Goal: Task Accomplishment & Management: Manage account settings

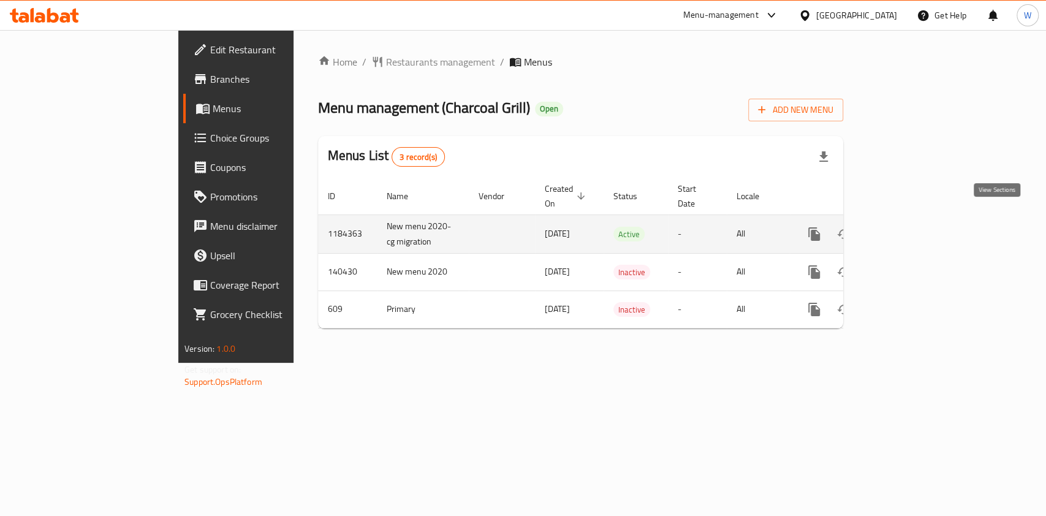
click at [910, 227] on icon "enhanced table" at bounding box center [902, 234] width 15 height 15
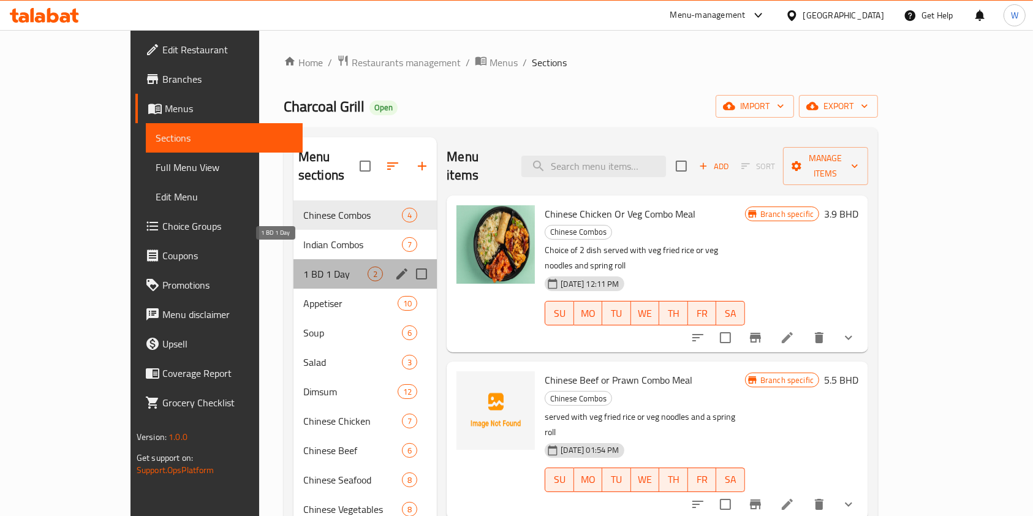
click at [305, 267] on span "1 BD 1 Day" at bounding box center [335, 274] width 64 height 15
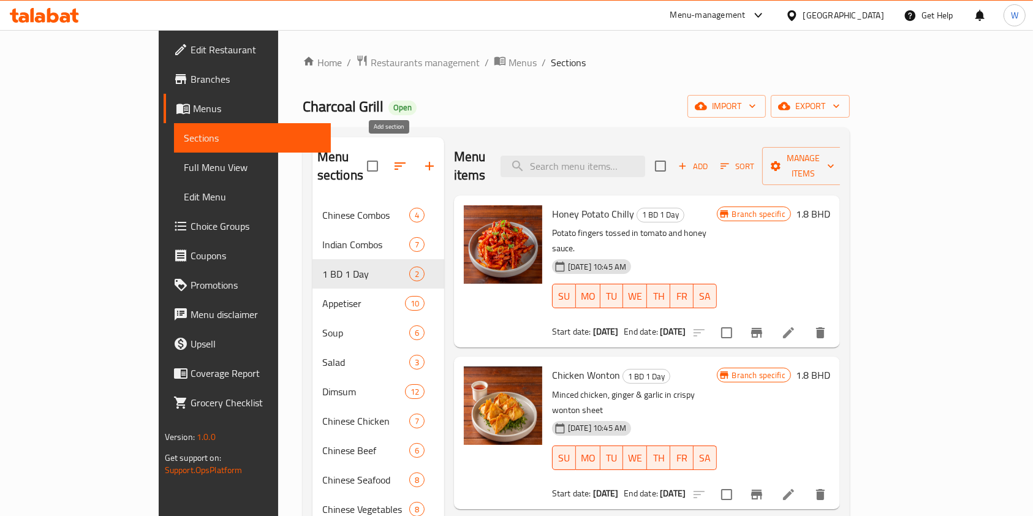
click at [422, 159] on icon "button" at bounding box center [429, 166] width 15 height 15
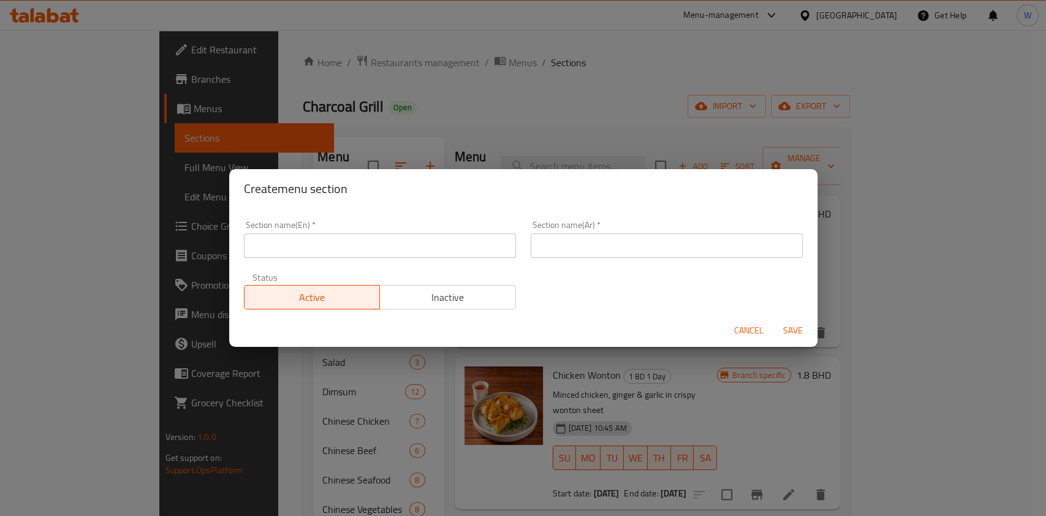
click at [346, 233] on div "Section name(En)   * Section name(En) *" at bounding box center [380, 239] width 272 height 37
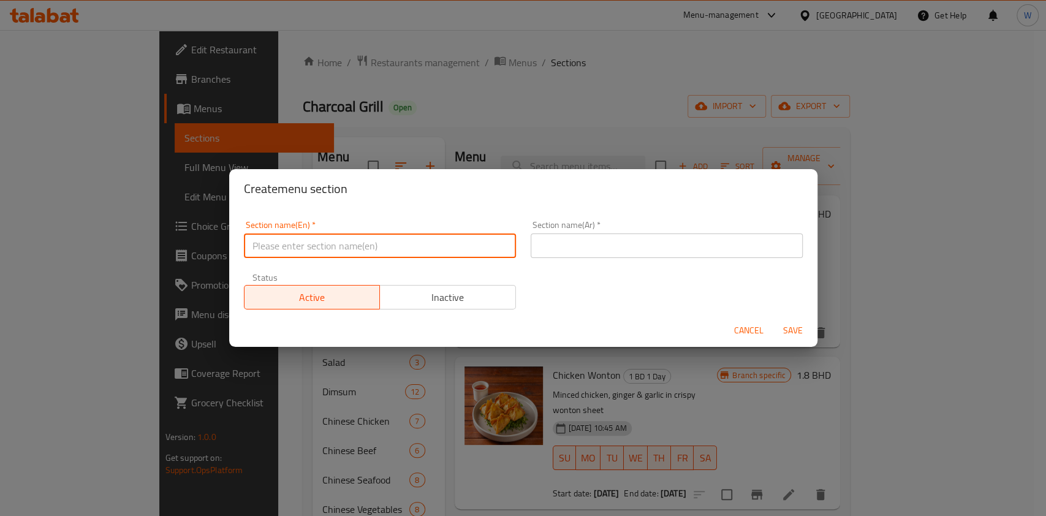
click at [346, 245] on input "text" at bounding box center [380, 246] width 272 height 25
type input "M41"
click at [542, 267] on div "Section name(En)   * M41 Section name(En) * Section name(Ar)   * Section name(A…" at bounding box center [524, 265] width 574 height 104
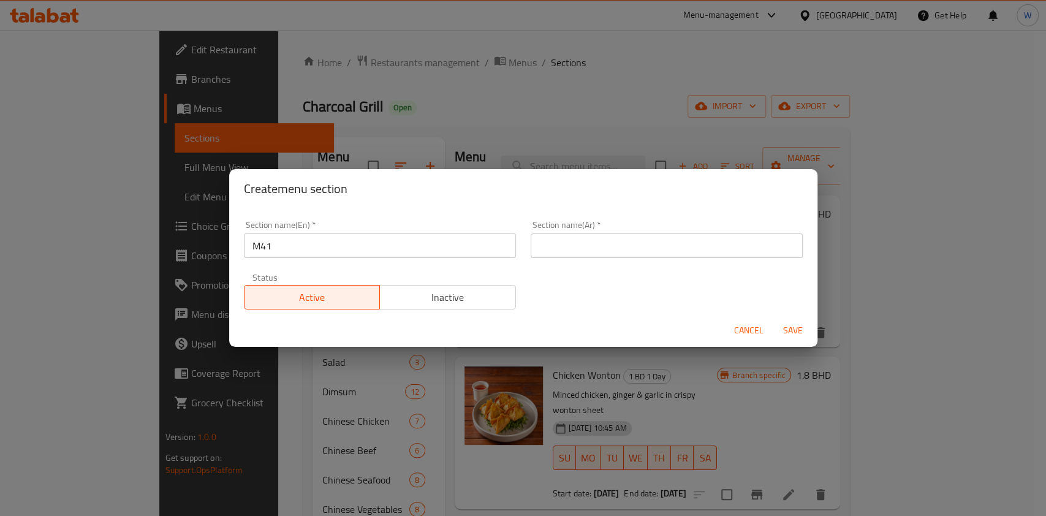
click at [553, 253] on input "text" at bounding box center [667, 246] width 272 height 25
type input "إم41"
click at [786, 326] on span "Save" at bounding box center [792, 330] width 29 height 15
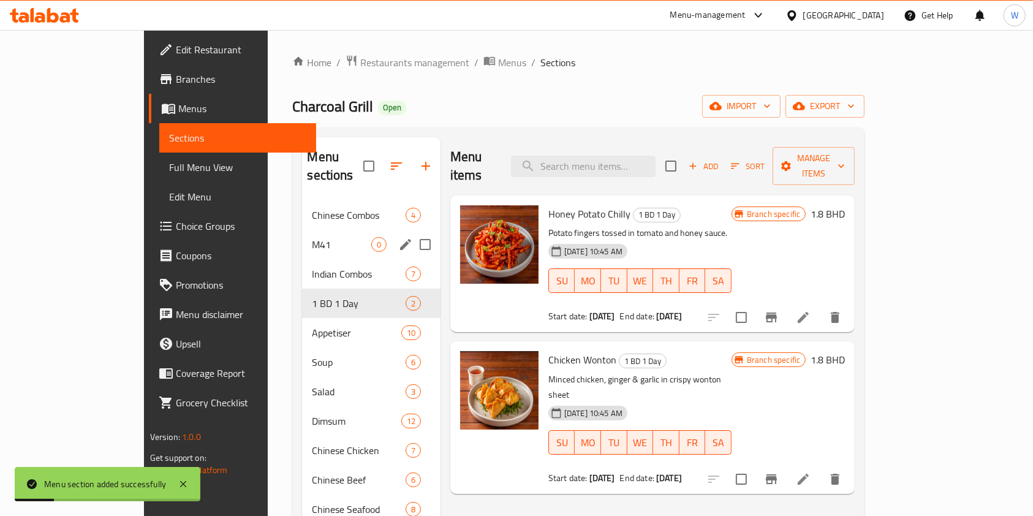
click at [302, 230] on div "M41 0" at bounding box center [371, 244] width 138 height 29
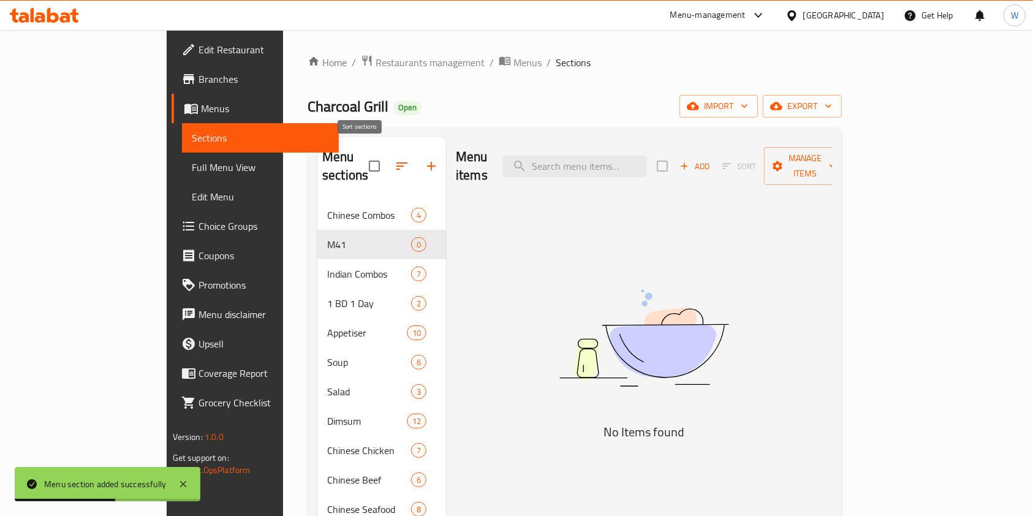
click at [395, 161] on icon "button" at bounding box center [402, 166] width 15 height 15
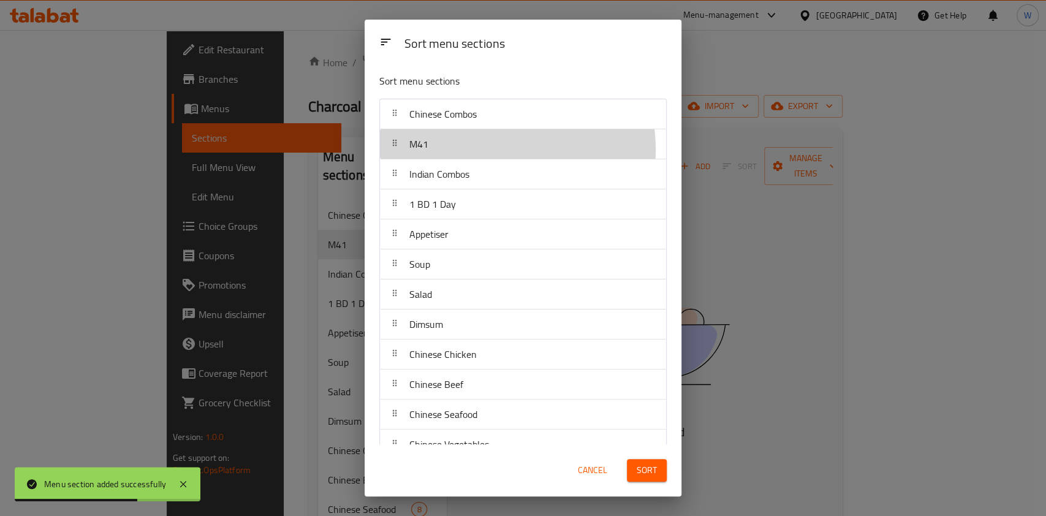
drag, startPoint x: 500, startPoint y: 150, endPoint x: 504, endPoint y: 115, distance: 34.6
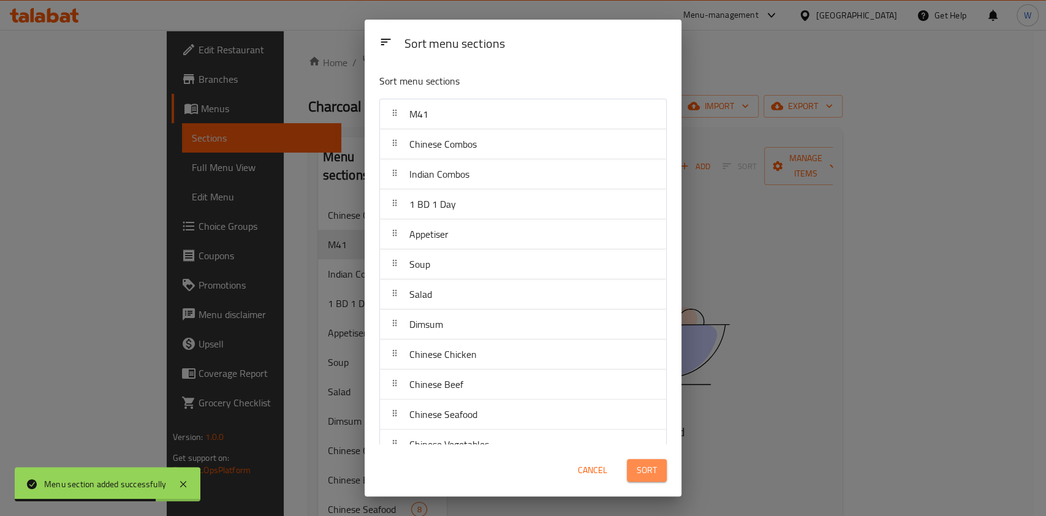
click at [663, 479] on button "Sort" at bounding box center [647, 470] width 40 height 23
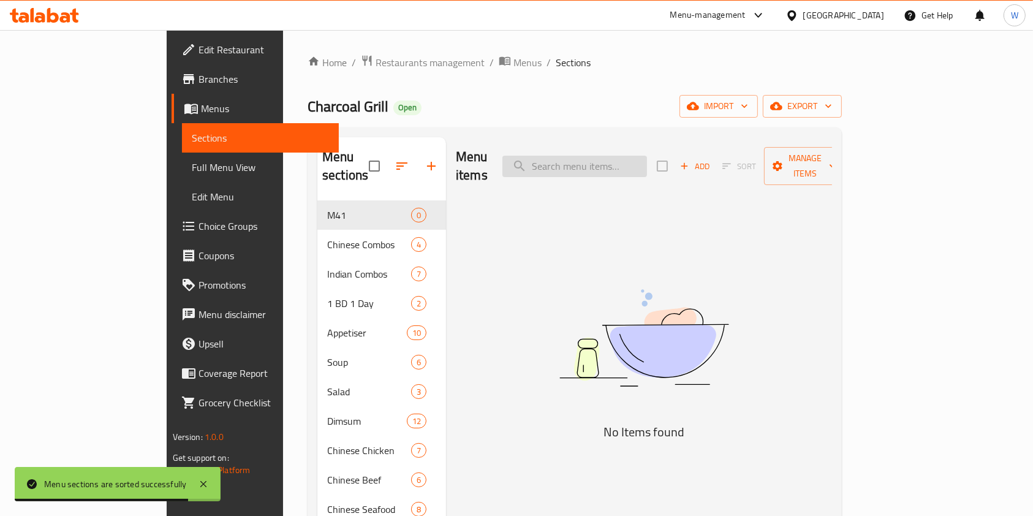
click at [644, 163] on input "search" at bounding box center [575, 166] width 145 height 21
paste input "Kung Pao Chicken"
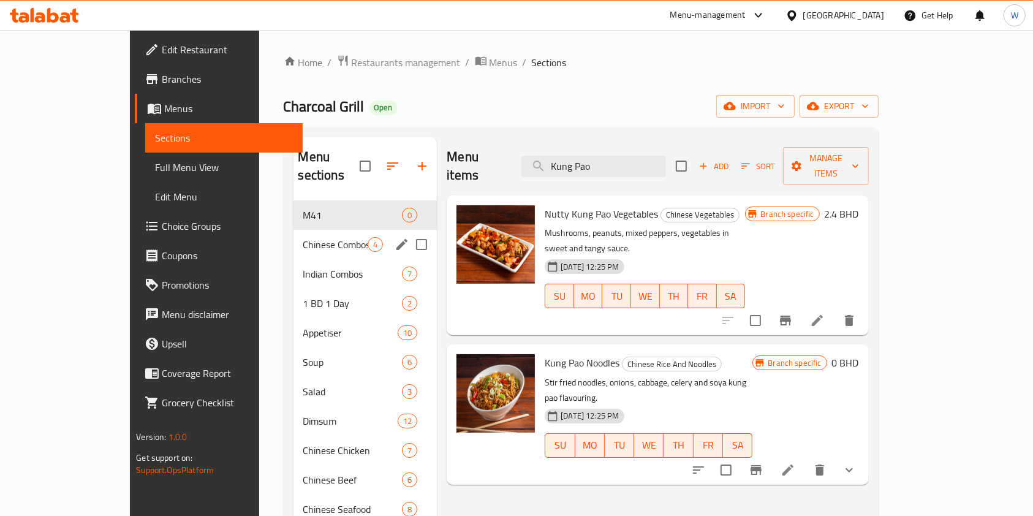
type input "Kung Pao"
click at [294, 208] on div "M41 0" at bounding box center [366, 214] width 144 height 29
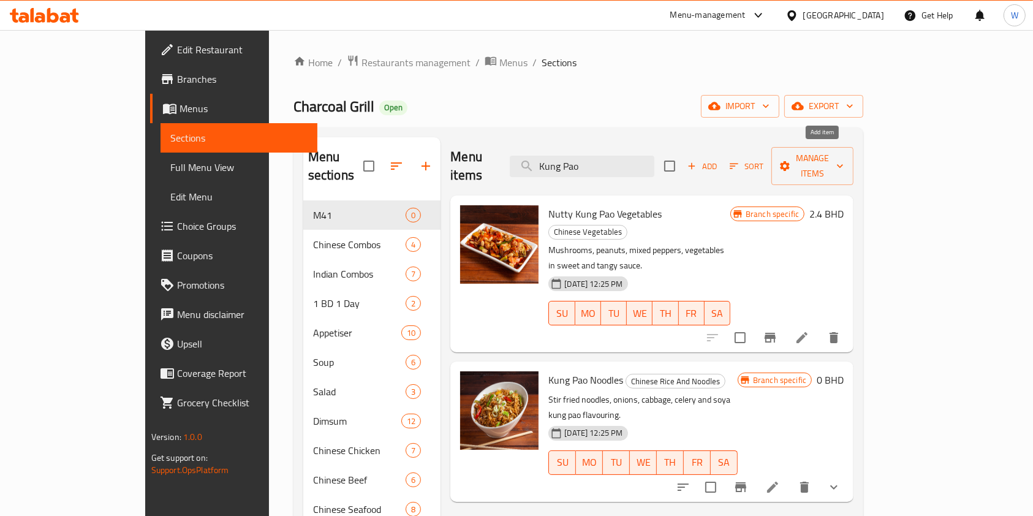
click at [719, 159] on span "Add" at bounding box center [702, 166] width 33 height 14
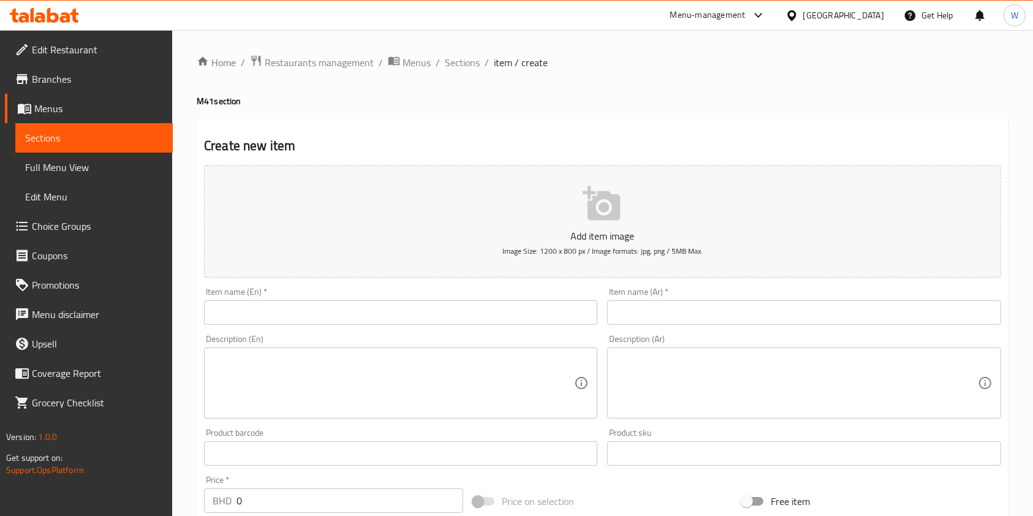
click at [426, 324] on input "text" at bounding box center [400, 312] width 393 height 25
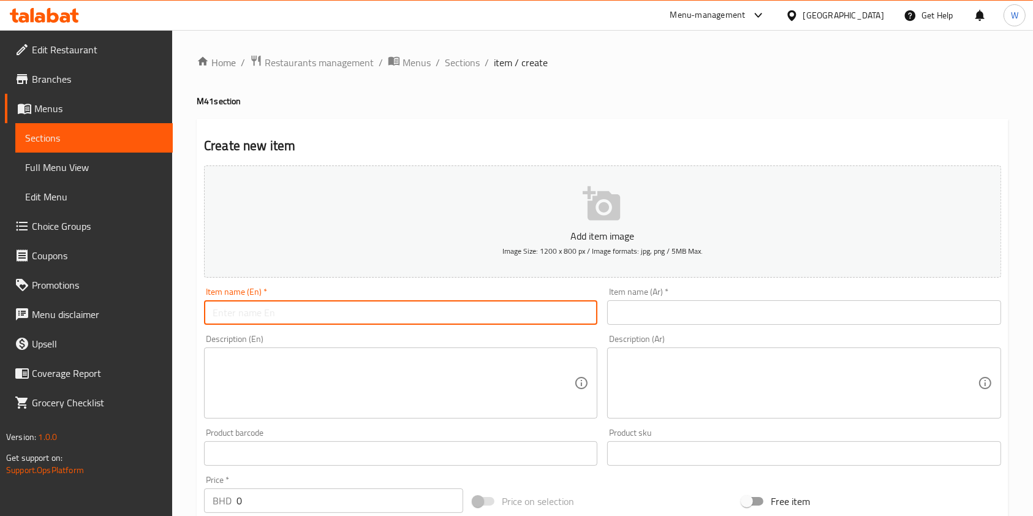
paste input "Kung Pao Chicken with rice or noodles"
type input "Kung Pao Chicken with rice or noodles"
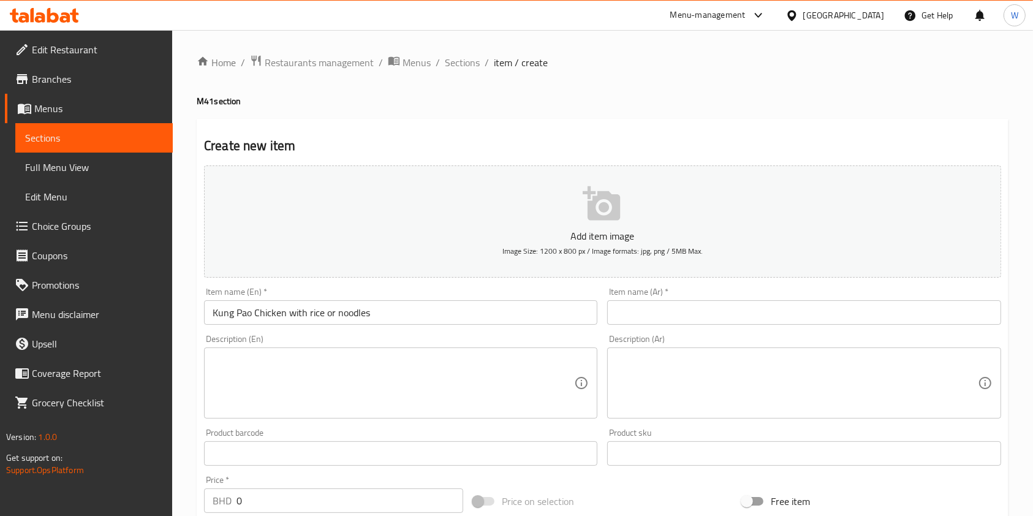
click at [655, 327] on div "Item name (Ar)   * Item name (Ar) *" at bounding box center [803, 306] width 403 height 47
click at [658, 318] on input "text" at bounding box center [803, 312] width 393 height 25
paste input "دجاج كونغ باو مع الأرز أو المعكرونة"
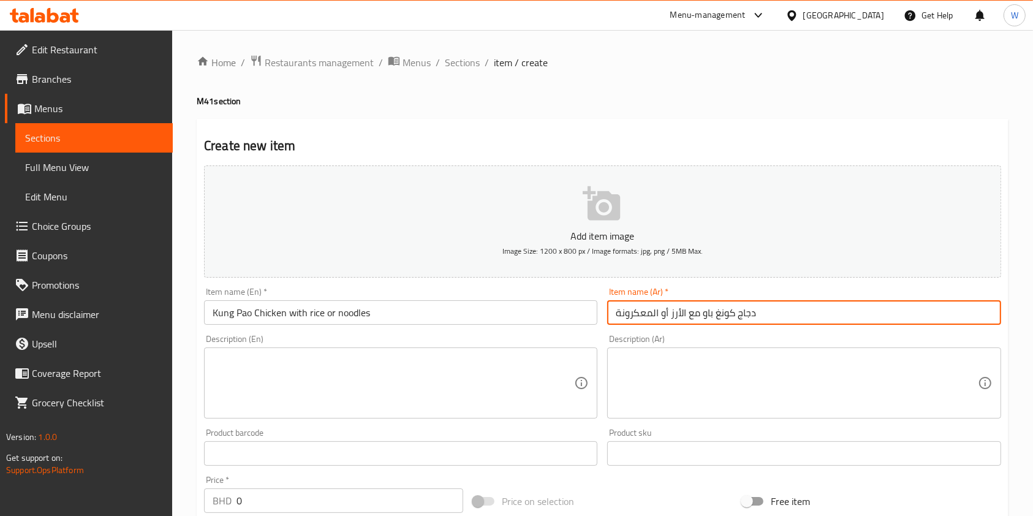
type input "دجاج كونغ باو مع الأرز أو المعكرونة"
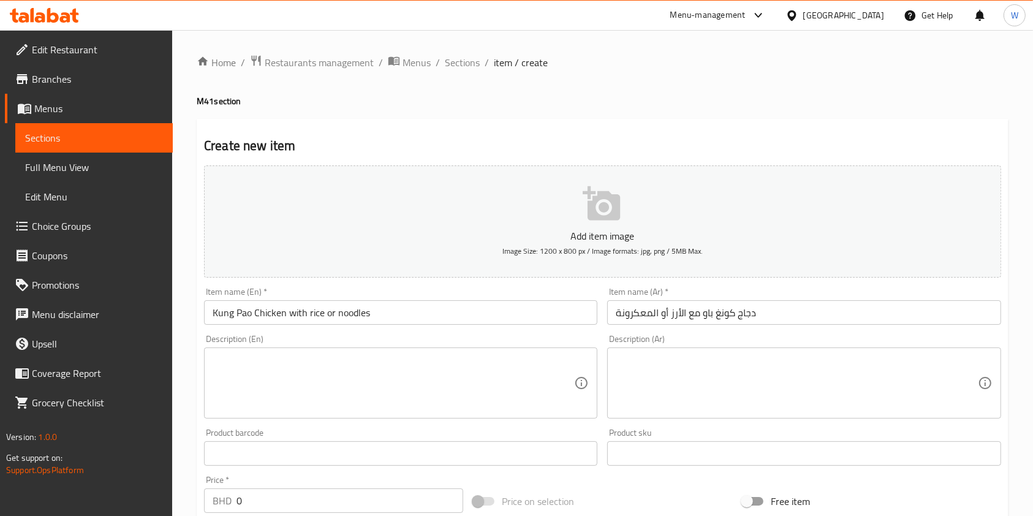
click at [493, 381] on textarea at bounding box center [394, 383] width 362 height 58
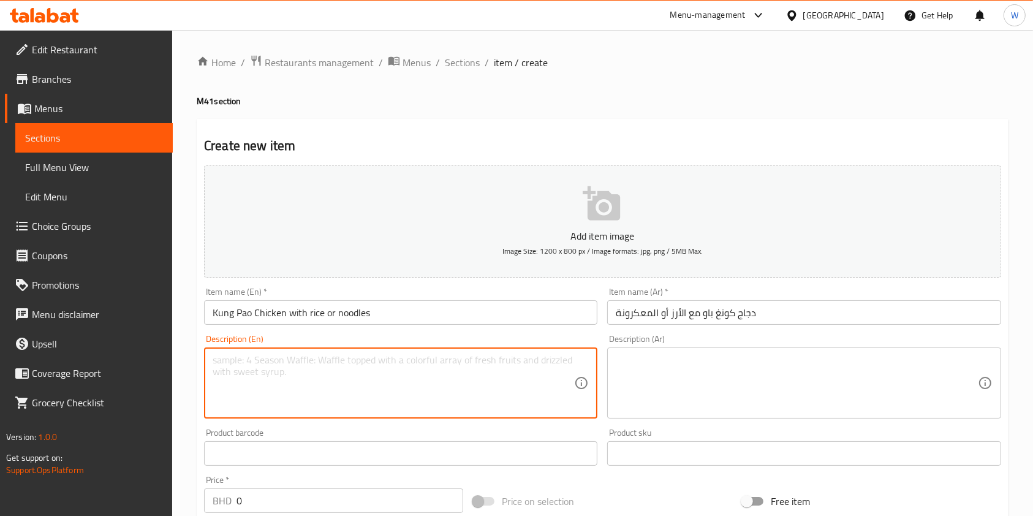
paste textarea "Sweet and tangy sauce with cashew nut, choice of rice or noodles, 1 vegetable s…"
type textarea "Sweet and tangy sauce with cashew nut, choice of rice or noodles, 1 vegetable s…"
click at [666, 381] on textarea at bounding box center [797, 383] width 362 height 58
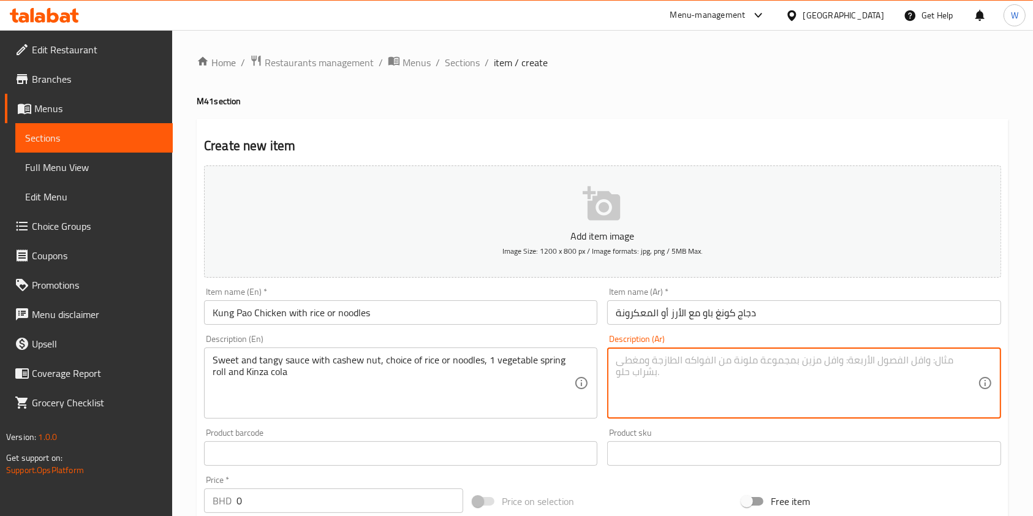
paste textarea "Sweet and tangy sauce with cashew nut, choice of rice or noodles, 1 vegetable s…"
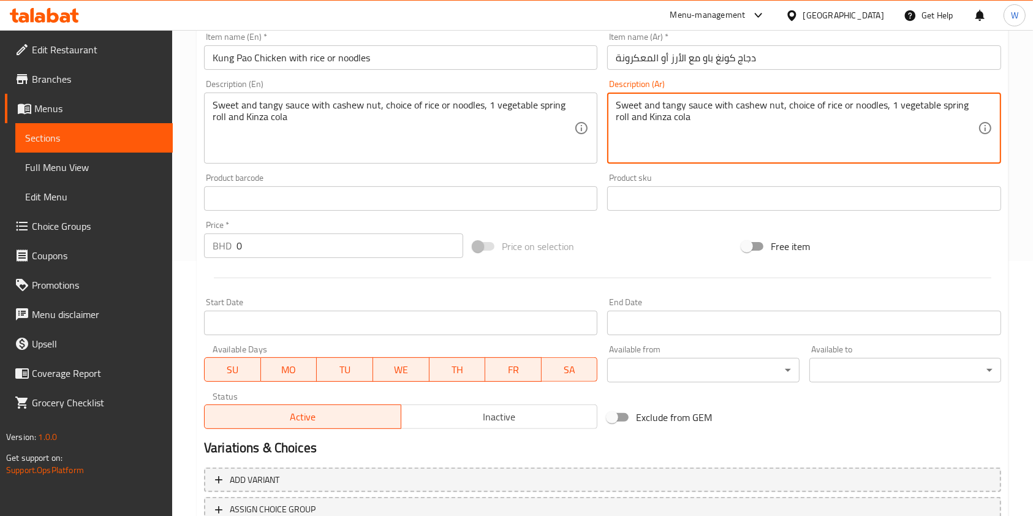
scroll to position [350, 0]
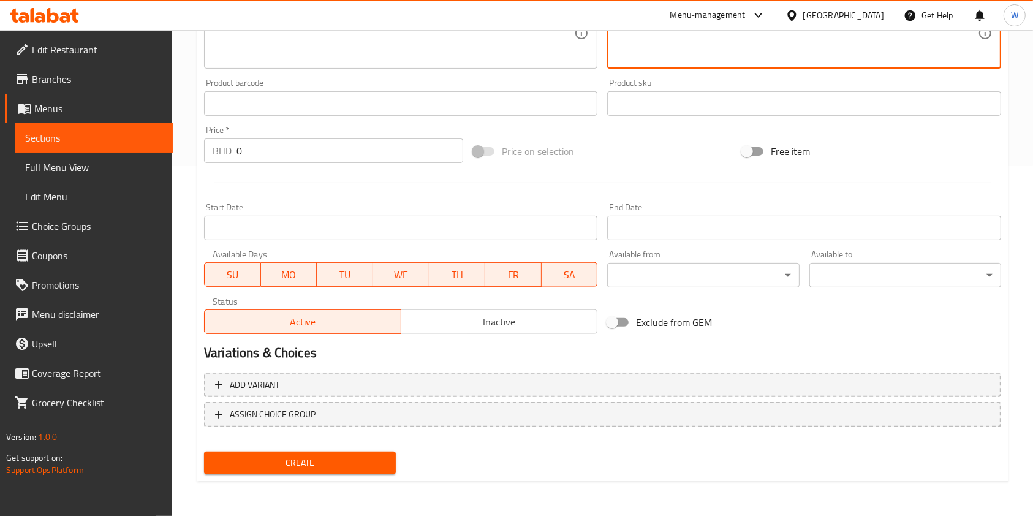
type textarea "Sweet and tangy sauce with cashew nut, choice of rice or noodles, 1 vegetable s…"
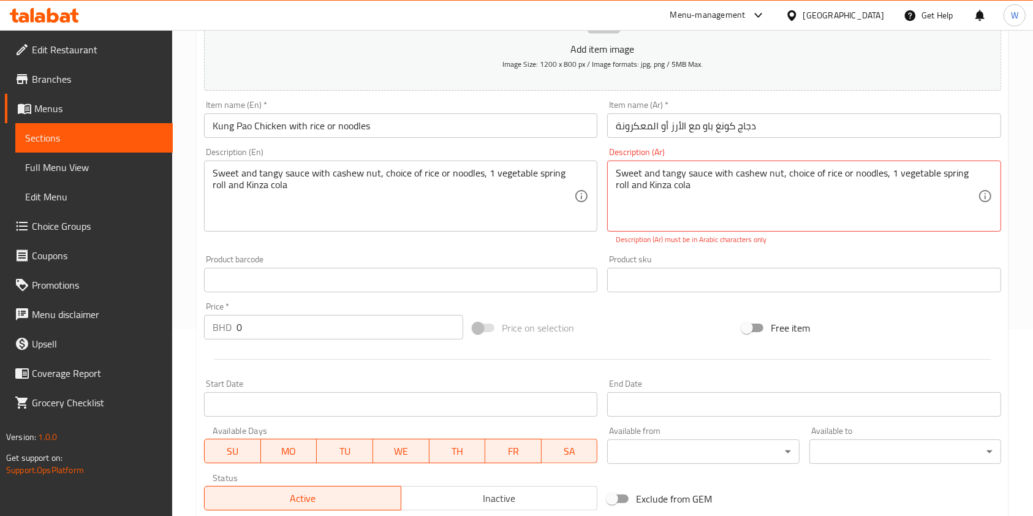
scroll to position [186, 0]
drag, startPoint x: 237, startPoint y: 327, endPoint x: 196, endPoint y: 327, distance: 41.1
click at [197, 327] on div "Create new item Add item image Image Size: 1200 x 800 px / Image formats: jpg, …" at bounding box center [603, 296] width 812 height 727
paste input "number"
click at [287, 368] on div at bounding box center [602, 360] width 807 height 30
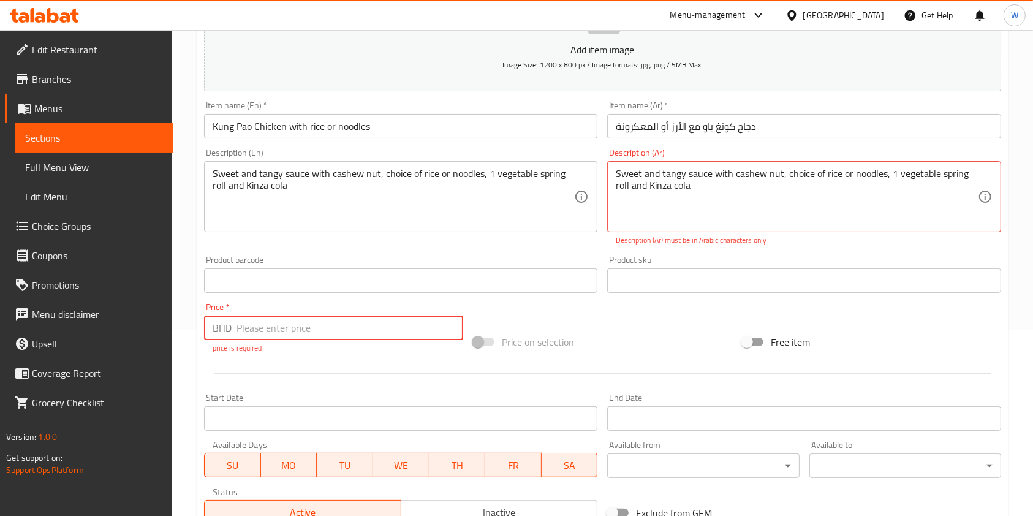
drag, startPoint x: 219, startPoint y: 332, endPoint x: 144, endPoint y: 325, distance: 75.1
click at [145, 325] on div "Edit Restaurant Branches Menus Sections Full Menu View Edit Menu Choice Groups …" at bounding box center [516, 275] width 1033 height 863
type input "5"
click at [604, 333] on div "Price on selection" at bounding box center [602, 341] width 269 height 33
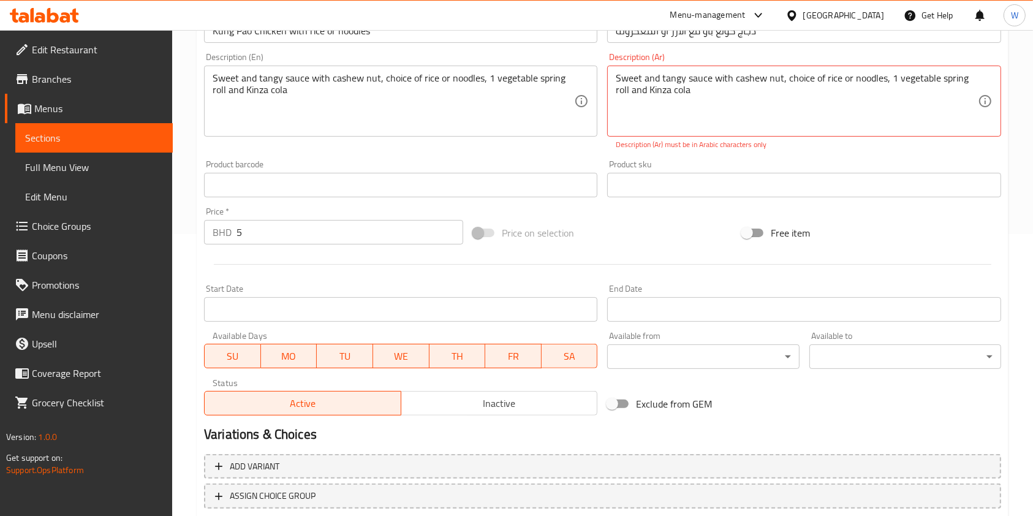
scroll to position [363, 0]
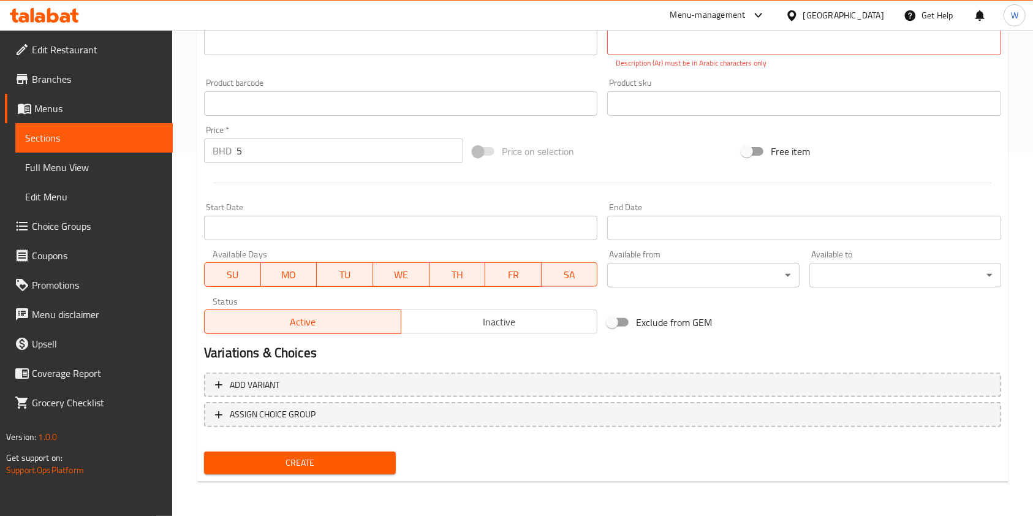
click at [256, 449] on div "Create" at bounding box center [300, 463] width 202 height 32
click at [275, 468] on span "Create" at bounding box center [300, 462] width 172 height 15
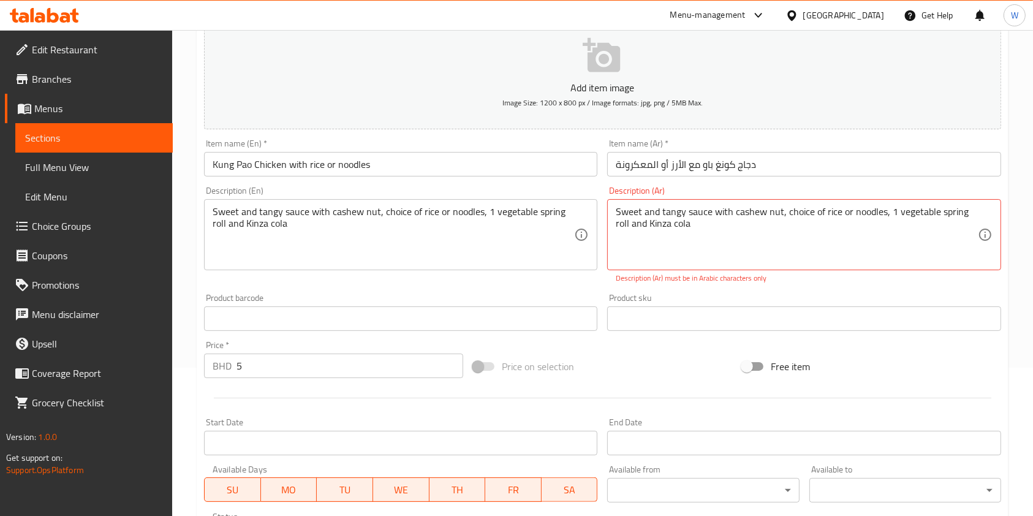
scroll to position [163, 0]
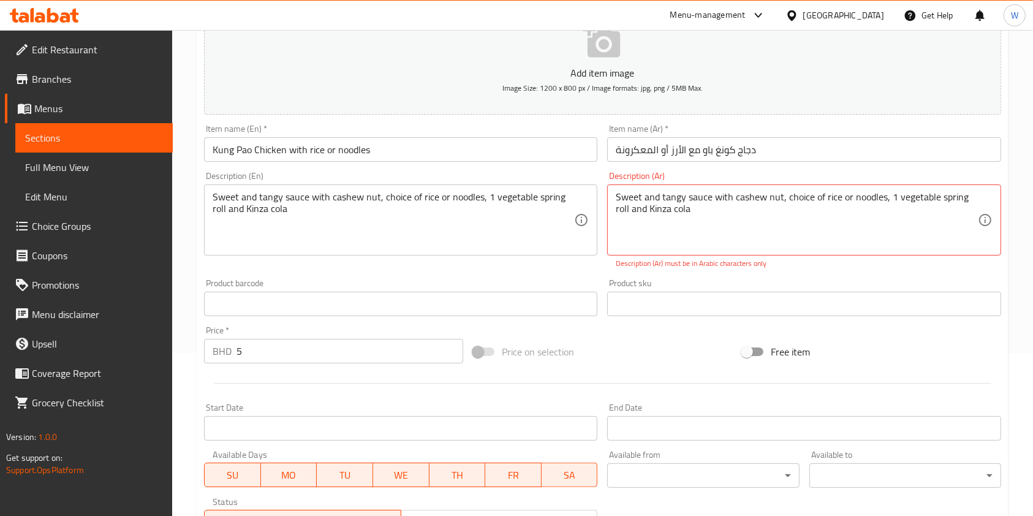
click at [764, 230] on textarea "Sweet and tangy sauce with cashew nut, choice of rice or noodles, 1 vegetable s…" at bounding box center [797, 220] width 362 height 58
click at [770, 221] on textarea "Sweet and tangy sauce with cashew nut, choice of rice or noodles, 1 vegetable s…" at bounding box center [797, 220] width 362 height 58
click at [821, 210] on textarea "Sweet and tangy sauce with cashew nut, choice of rice or noodles, 1 vegetable s…" at bounding box center [797, 220] width 362 height 58
click at [685, 347] on div "Price on selection" at bounding box center [602, 351] width 269 height 33
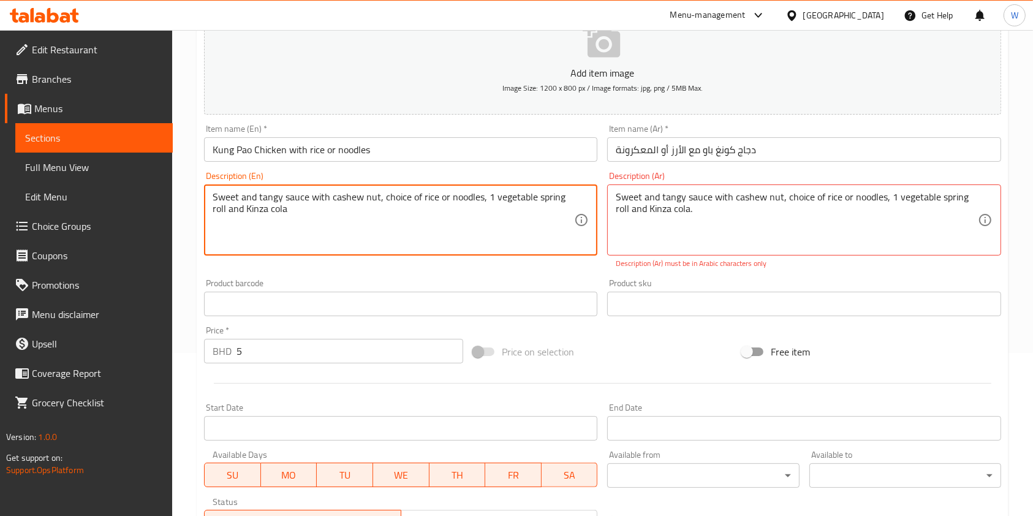
click at [434, 230] on textarea "Sweet and tangy sauce with cashew nut, choice of rice or noodles, 1 vegetable s…" at bounding box center [394, 220] width 362 height 58
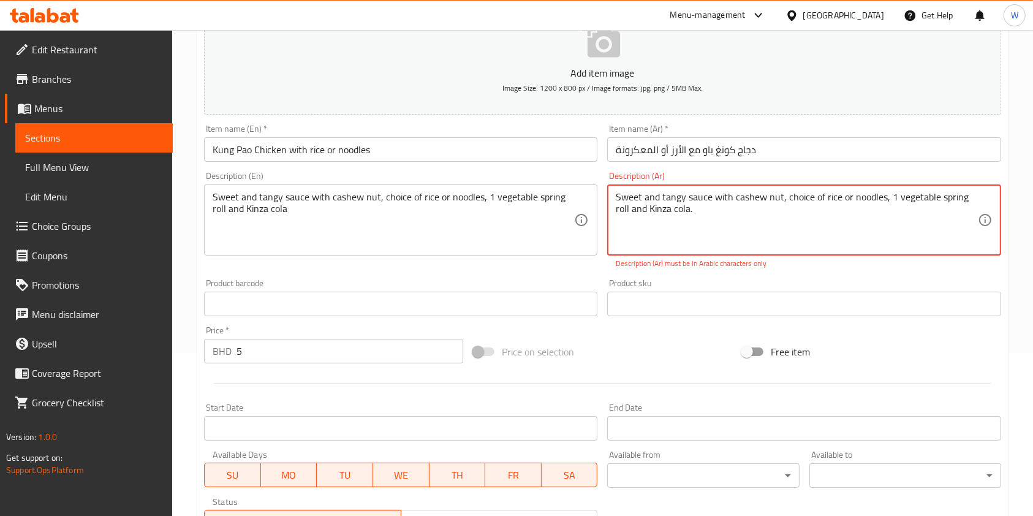
click at [656, 214] on textarea "Sweet and tangy sauce with cashew nut, choice of rice or noodles, 1 vegetable s…" at bounding box center [797, 220] width 362 height 58
click at [679, 219] on textarea "Sweet and tangy sauce with cashew nut, choice of rice or noodles, 1 vegetable s…" at bounding box center [797, 220] width 362 height 58
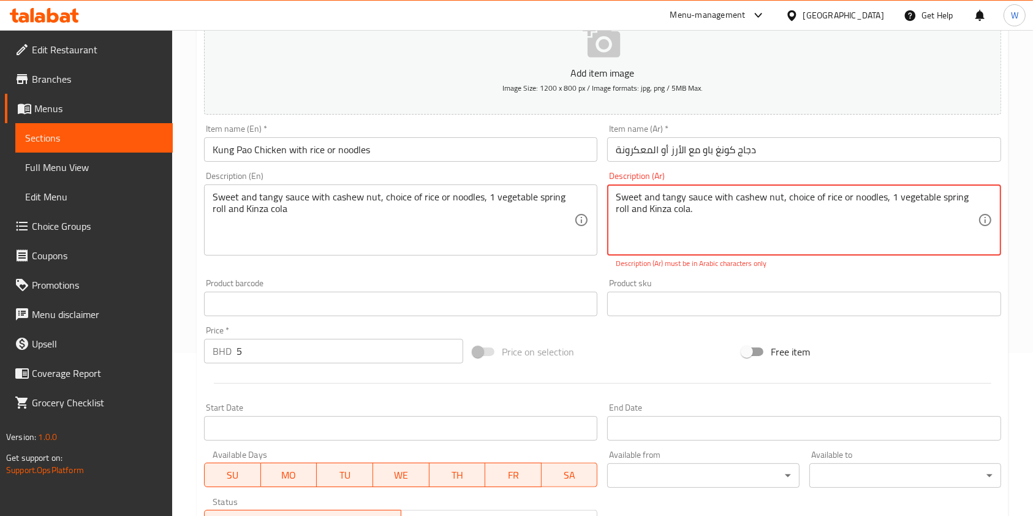
click at [651, 208] on textarea "Sweet and tangy sauce with cashew nut, choice of rice or noodles, 1 vegetable s…" at bounding box center [797, 220] width 362 height 58
paste textarea "صلصة حلوة ولذيذة مع الكاجو، واختيار الأرز أو المعكرونة، ولفائف الخضار الربيعية …"
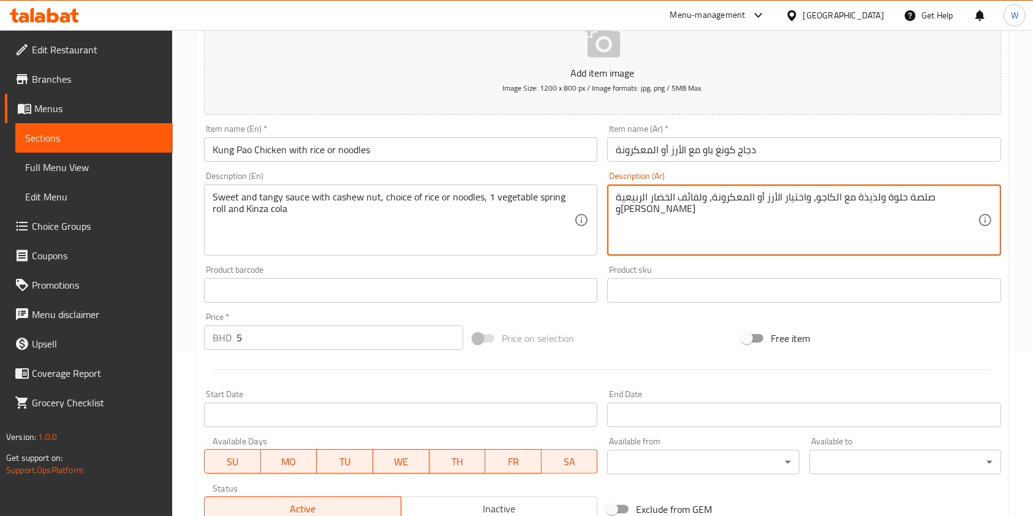
type textarea "صلصة حلوة ولذيذة مع الكاجو، واختيار الأرز أو المعكرونة، ولفائف الخضار الربيعية …"
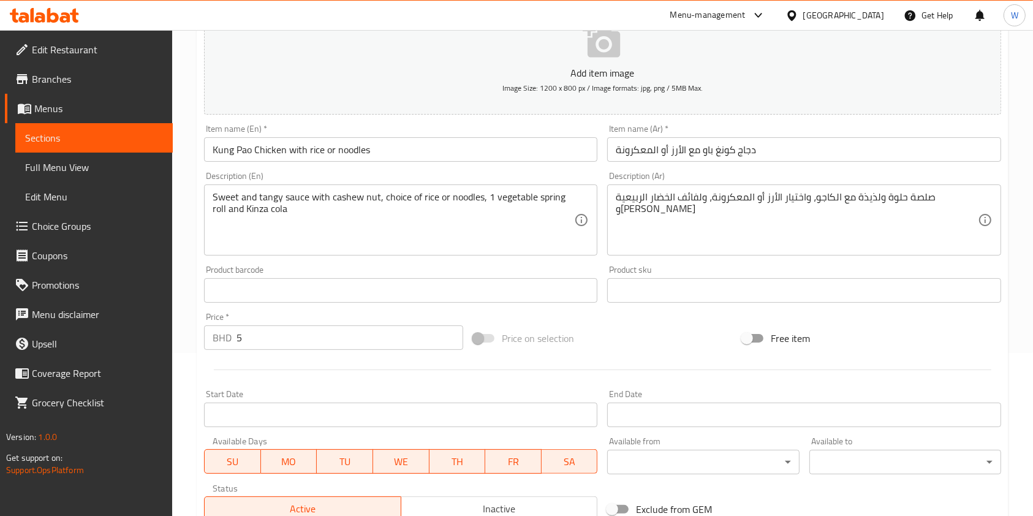
click at [666, 352] on div "Price on selection" at bounding box center [602, 338] width 269 height 33
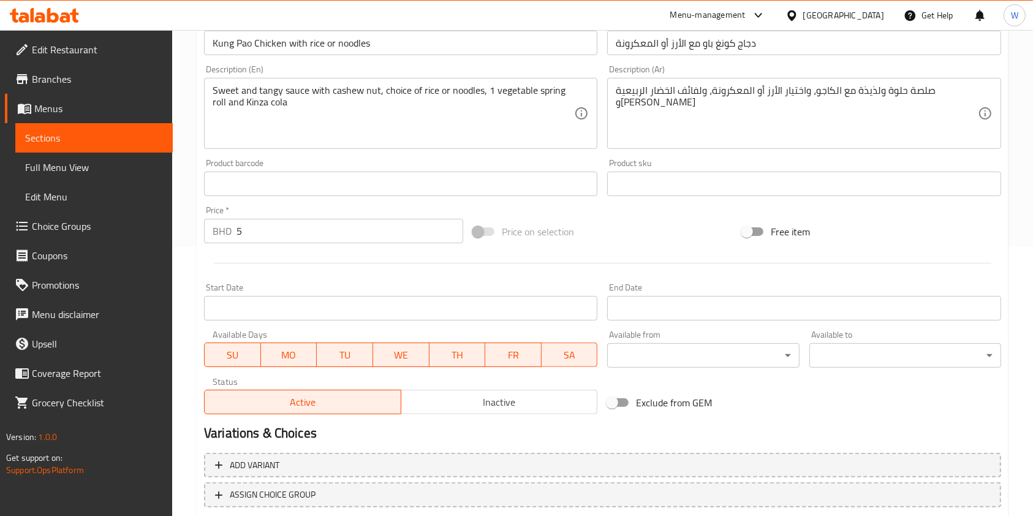
scroll to position [350, 0]
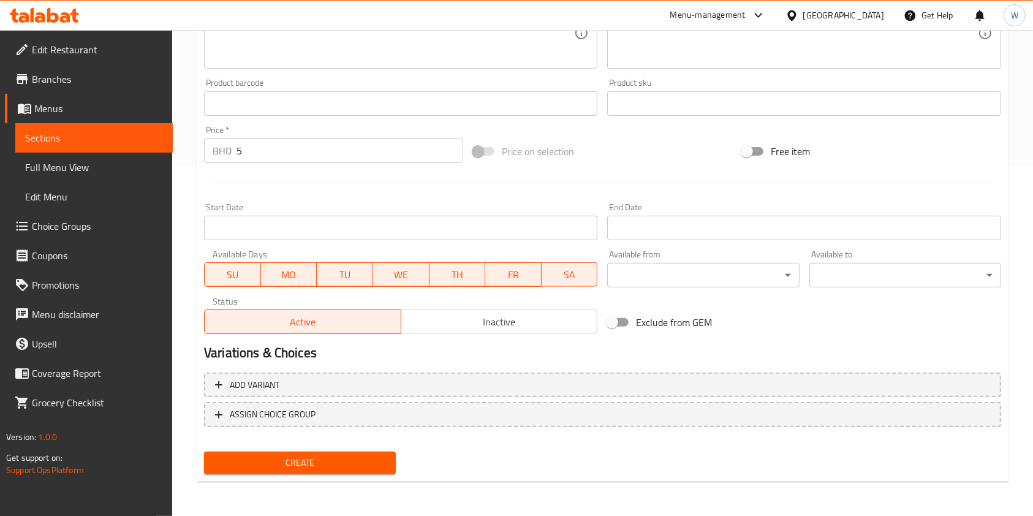
click at [323, 465] on span "Create" at bounding box center [300, 462] width 172 height 15
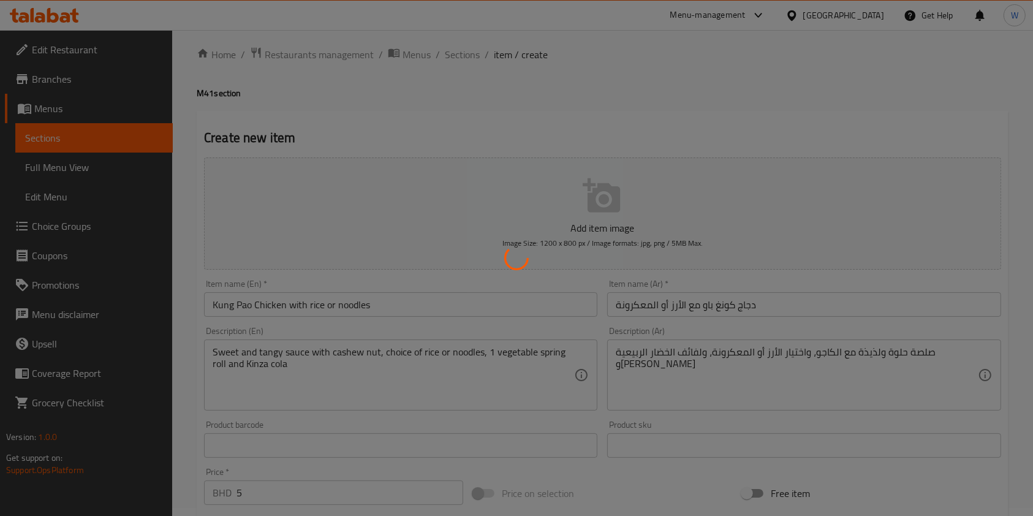
scroll to position [0, 0]
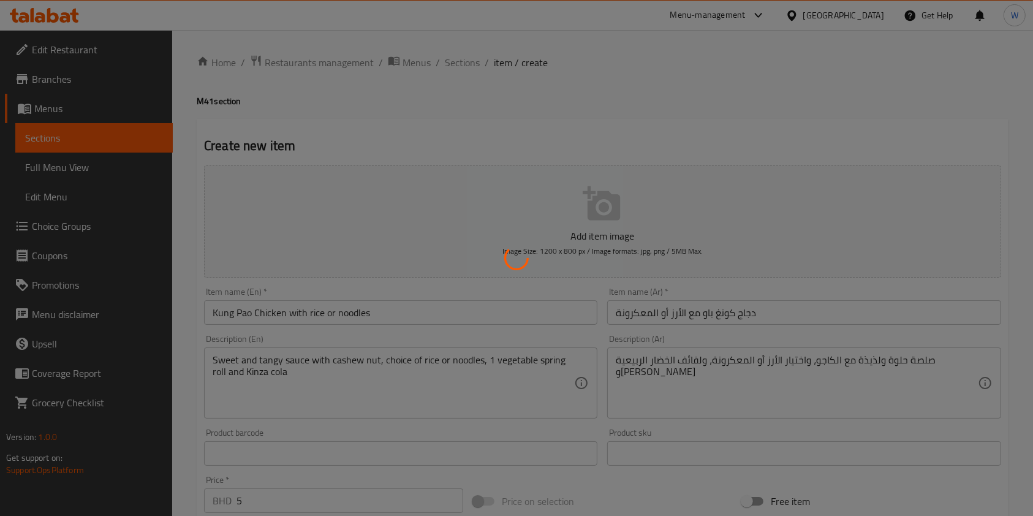
type input "0"
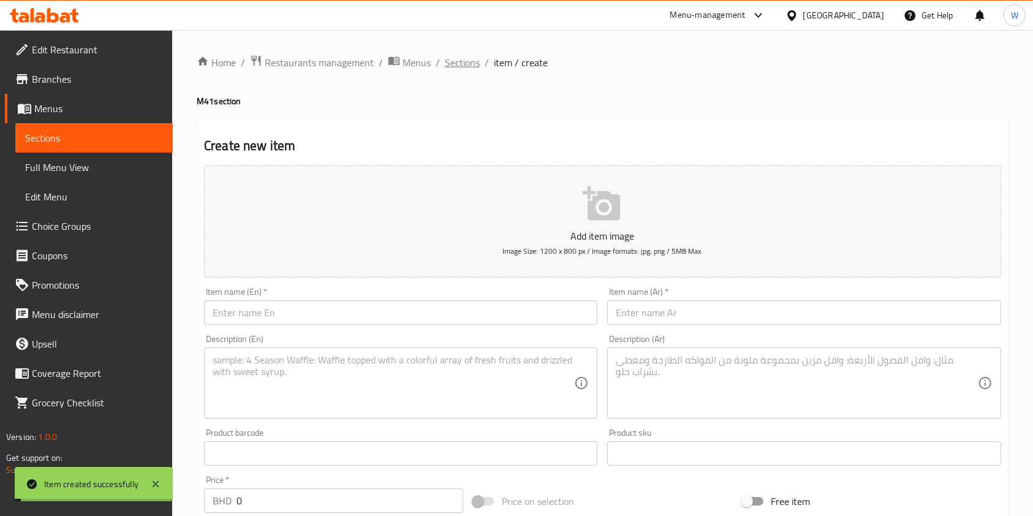
click at [462, 69] on span "Sections" at bounding box center [462, 62] width 35 height 15
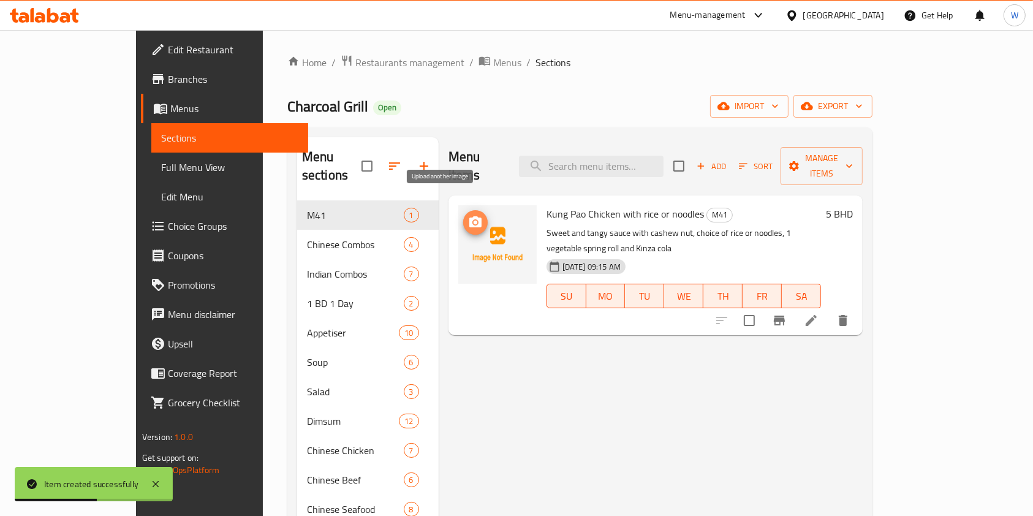
click at [468, 215] on icon "upload picture" at bounding box center [475, 222] width 15 height 15
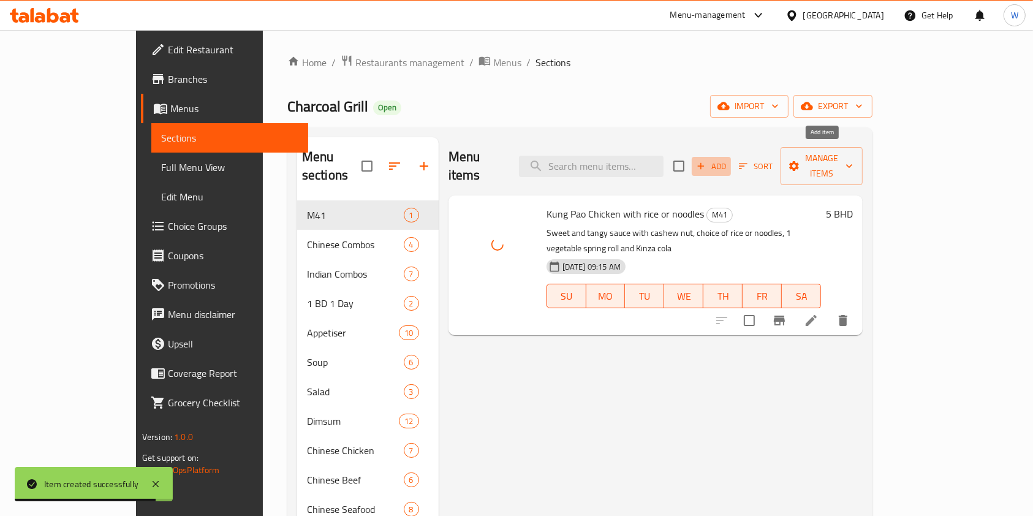
click at [728, 159] on span "Add" at bounding box center [711, 166] width 33 height 14
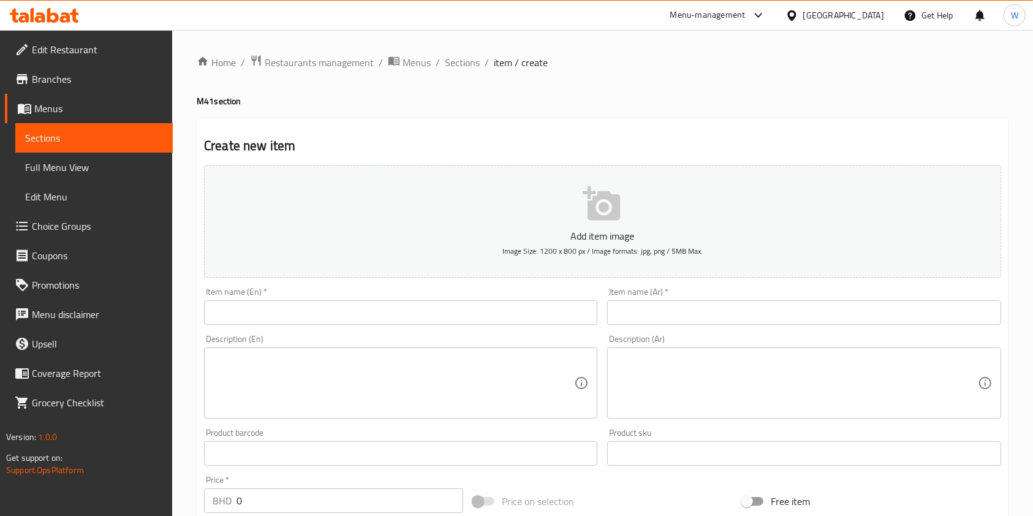
click at [495, 345] on div "Description (En) Description (En)" at bounding box center [400, 377] width 393 height 84
click at [411, 308] on input "text" at bounding box center [400, 312] width 393 height 25
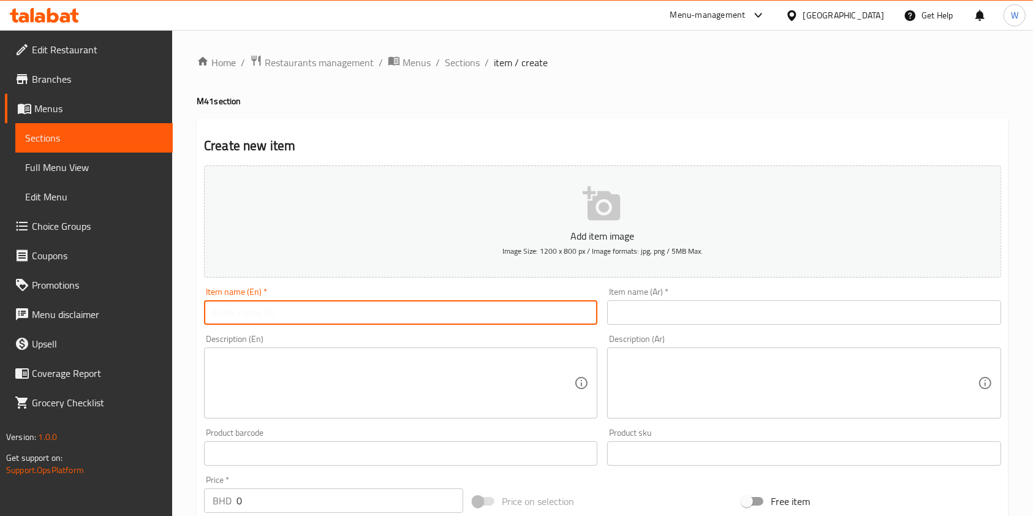
paste input "Butter Chicken with Zeera Rice"
type input "Butter Chicken with Zeera Rice"
click at [720, 318] on input "text" at bounding box center [803, 312] width 393 height 25
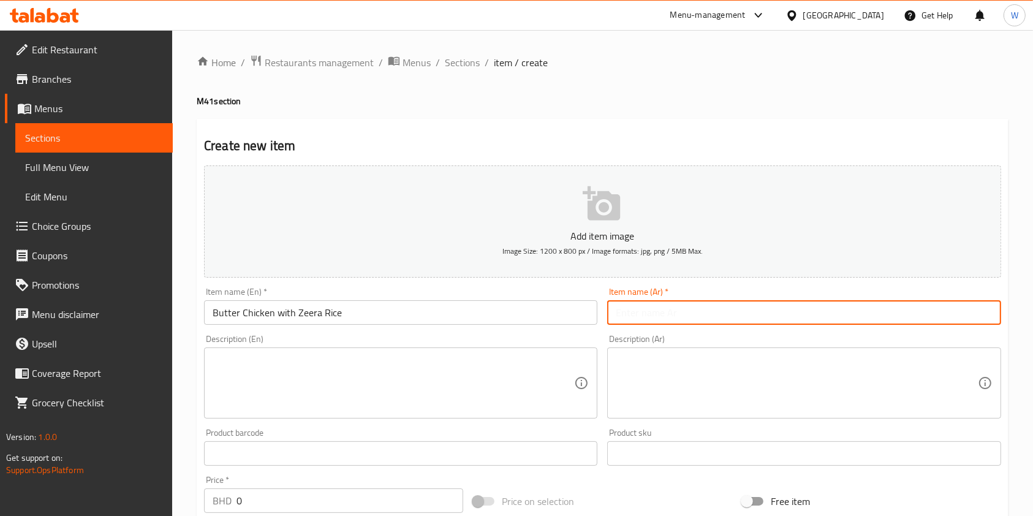
paste input "دجاج بالزبدة مع أرز زيرا"
type input "دجاج بالزبدة مع أرز زيرا"
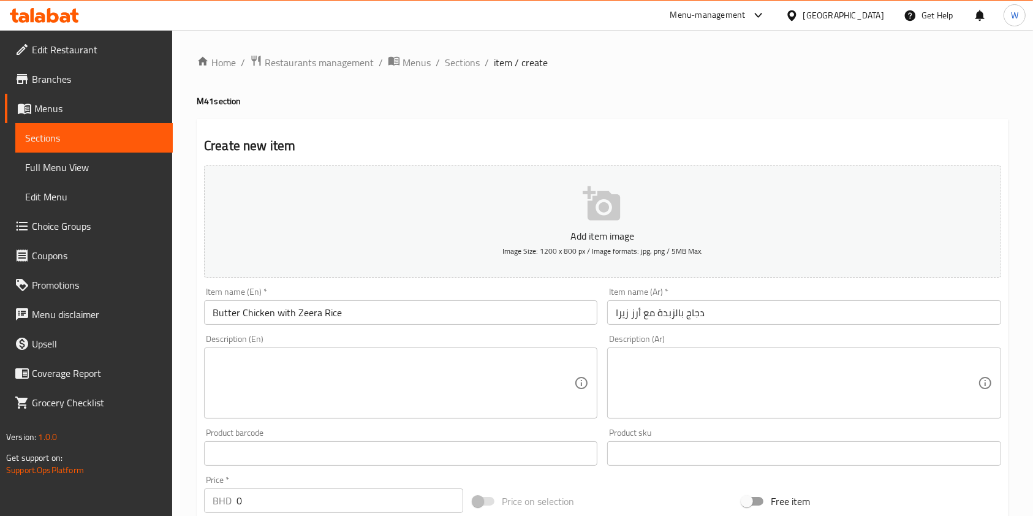
click at [467, 338] on div "Description (En) Description (En)" at bounding box center [400, 377] width 393 height 84
drag, startPoint x: 459, startPoint y: 368, endPoint x: 458, endPoint y: 362, distance: 6.3
click at [458, 368] on textarea at bounding box center [394, 383] width 362 height 58
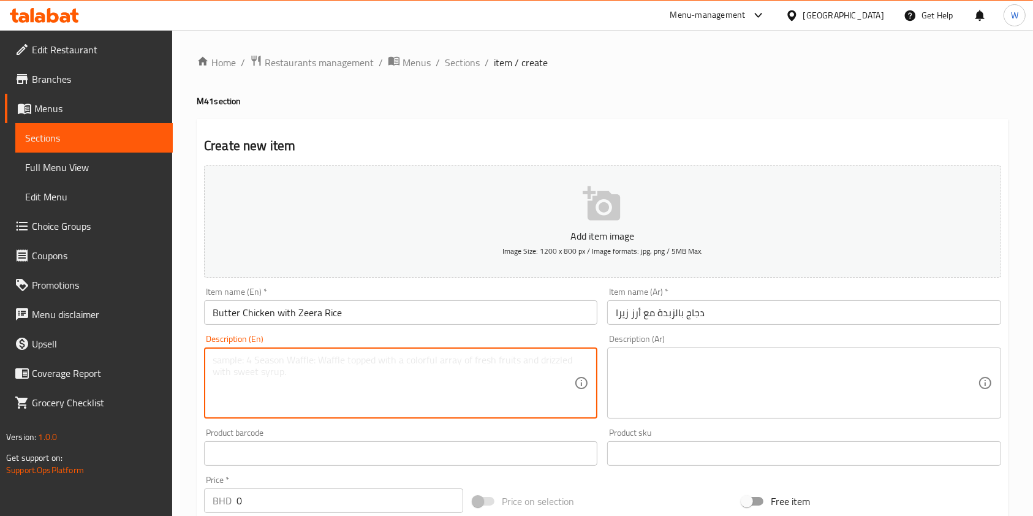
paste textarea "Boneless Tandoori chicken cubes in butter tomato sauce, zeera rice, 1 samosa, n…"
type textarea "Boneless Tandoori chicken cubes in butter tomato sauce, zeera rice, 1 samosa, n…"
click at [723, 357] on textarea at bounding box center [797, 383] width 362 height 58
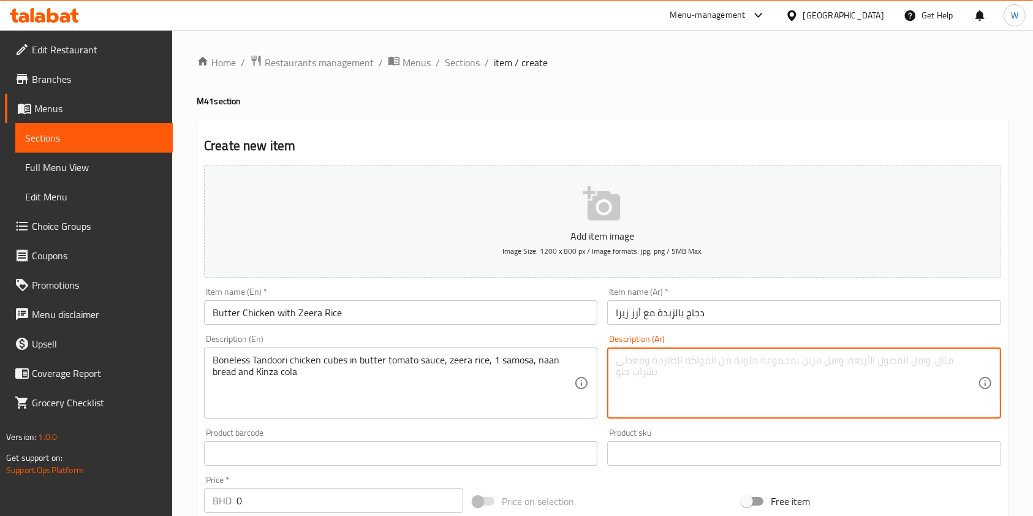
paste textarea "مكعبات دجاج تندوري منزوعة العظم في صلصة طماطم بالزبدة، أرز زيرا، سمبوسة واحدة، …"
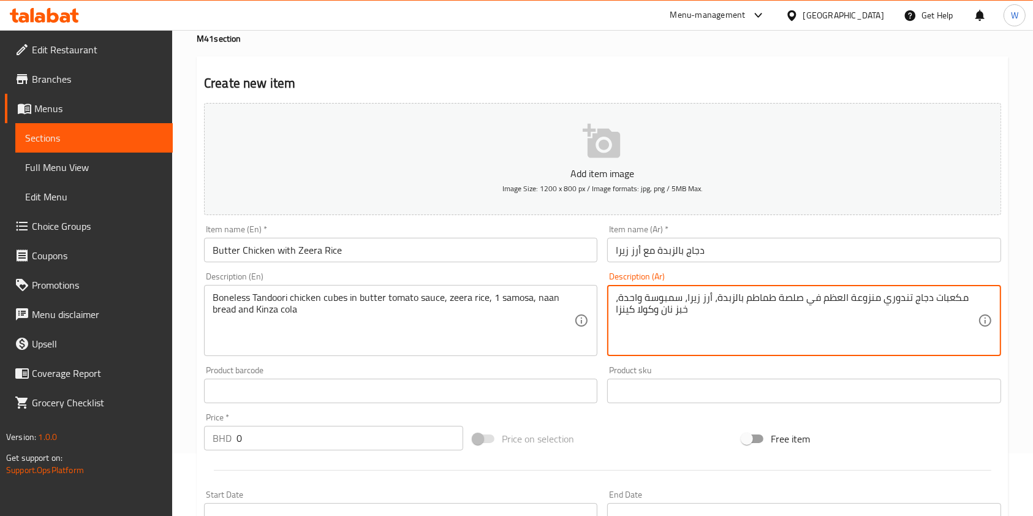
scroll to position [245, 0]
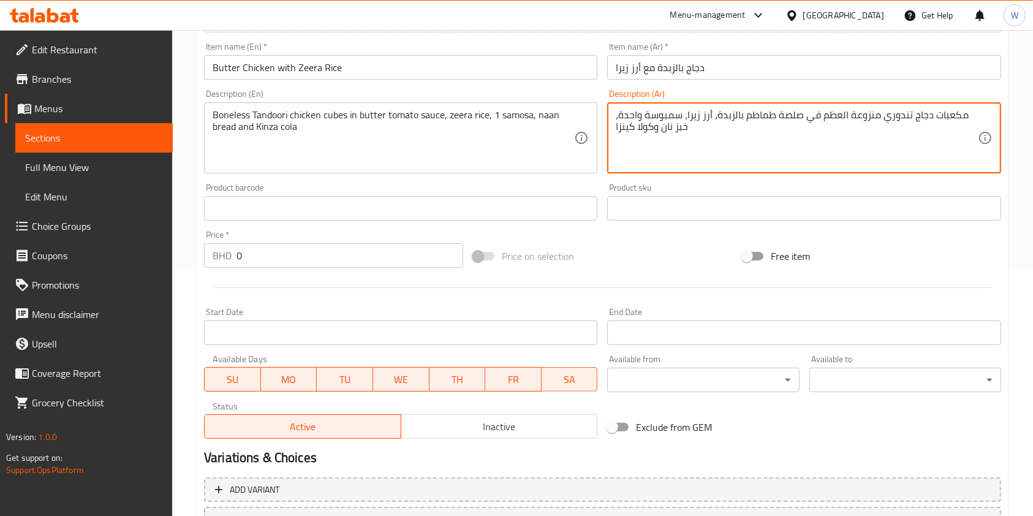
type textarea "مكعبات دجاج تندوري منزوعة العظم في صلصة طماطم بالزبدة، أرز زيرا، سمبوسة واحدة، …"
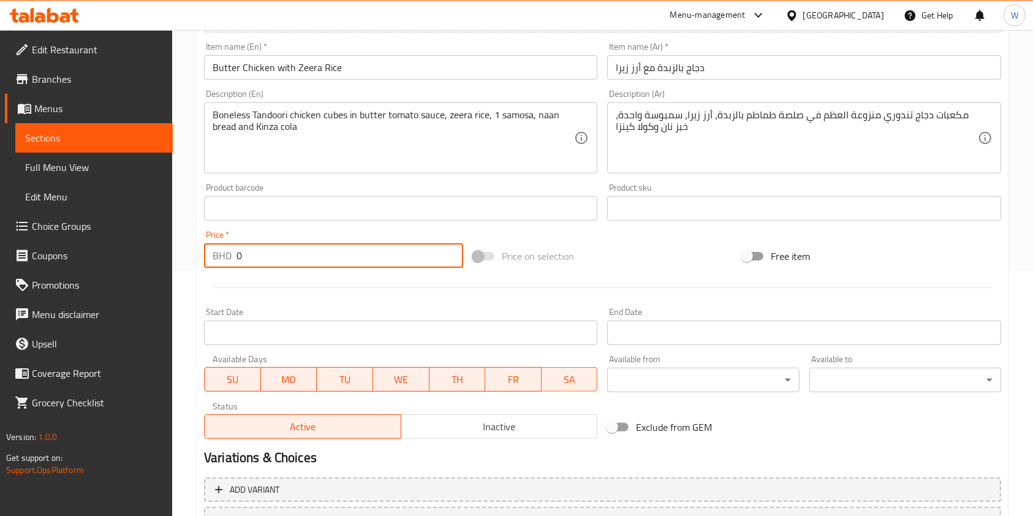
drag, startPoint x: 269, startPoint y: 257, endPoint x: 122, endPoint y: 257, distance: 147.1
click at [123, 257] on div "Edit Restaurant Branches Menus Sections Full Menu View Edit Menu Choice Groups …" at bounding box center [516, 203] width 1033 height 836
type input "5"
click at [278, 273] on div at bounding box center [602, 288] width 807 height 30
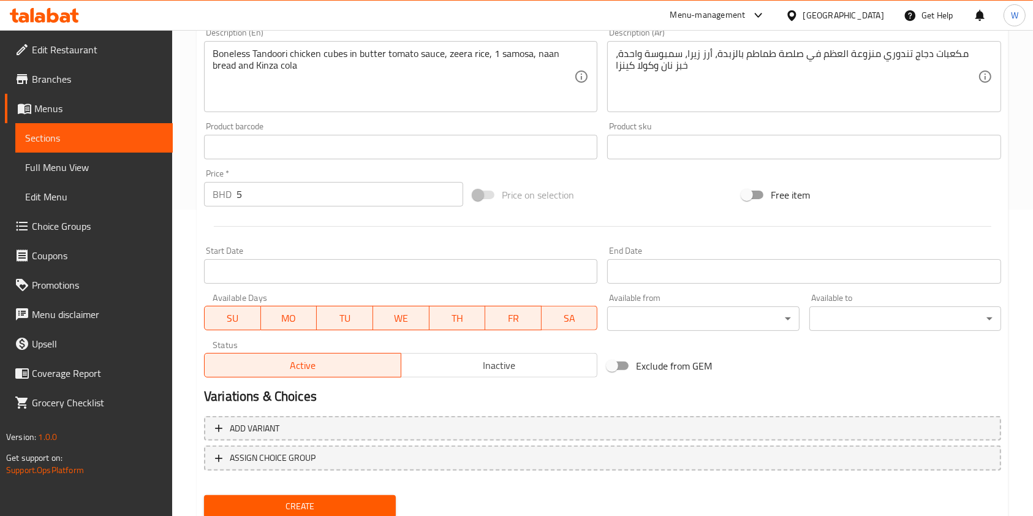
scroll to position [350, 0]
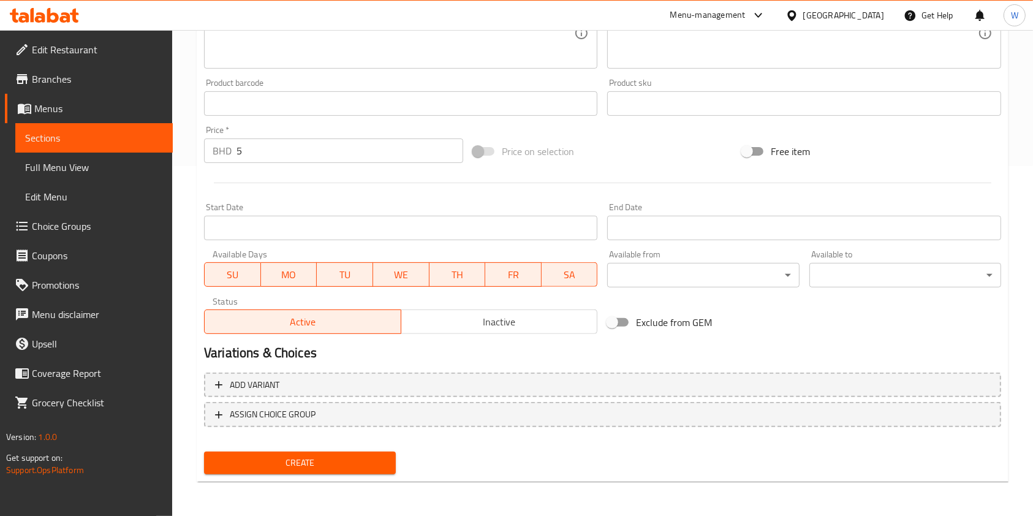
click at [319, 479] on div "Create new item Add item image Image Size: 1200 x 800 px / Image formats: jpg, …" at bounding box center [603, 125] width 812 height 713
click at [326, 457] on span "Create" at bounding box center [300, 462] width 172 height 15
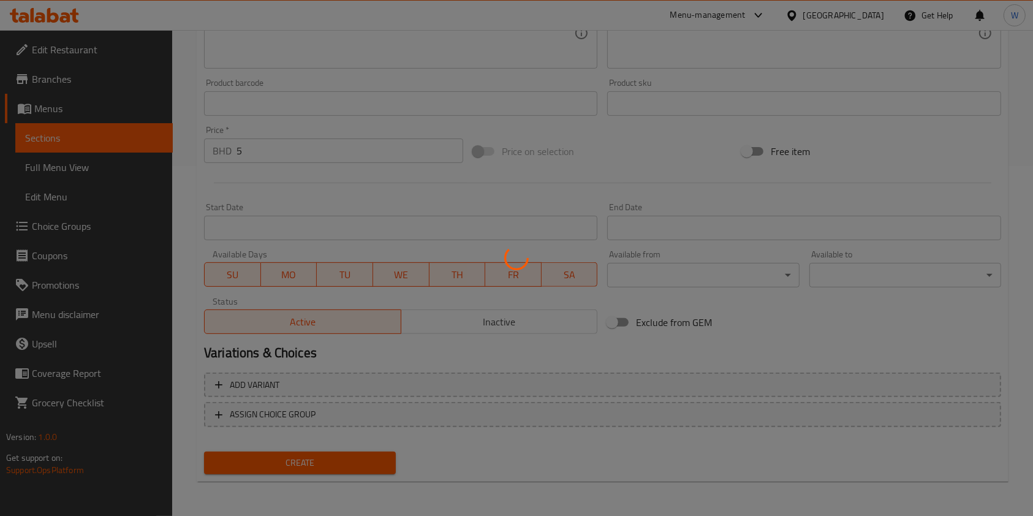
type input "0"
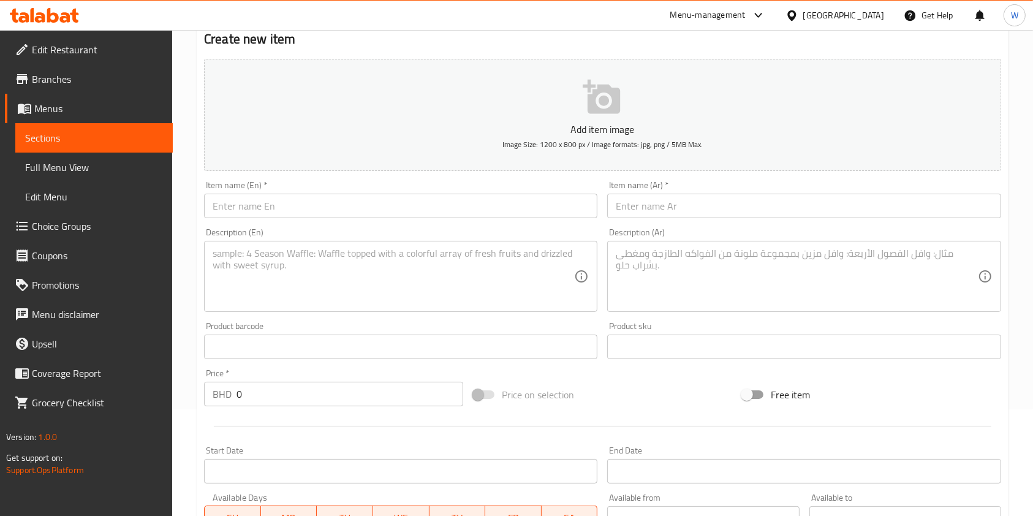
scroll to position [0, 0]
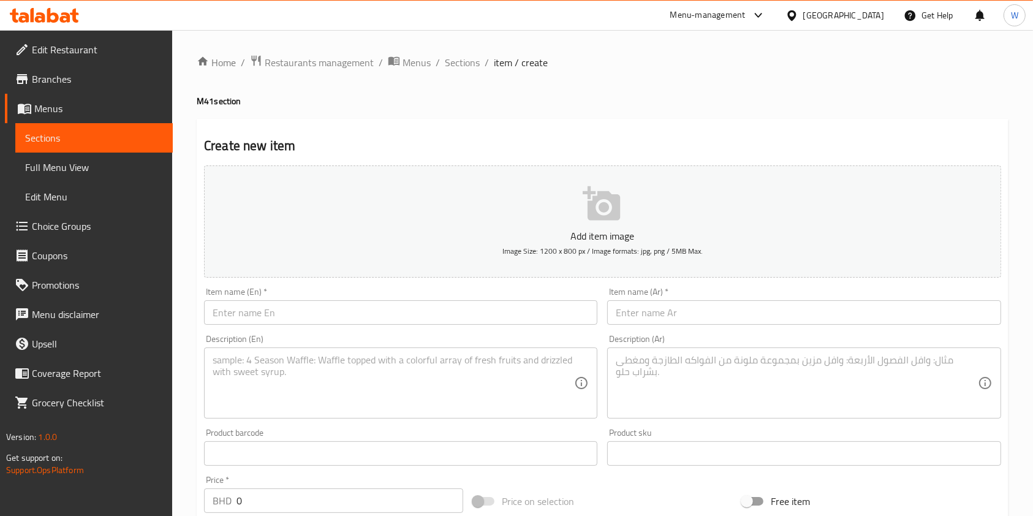
click at [460, 48] on div "Home / Restaurants management / Menus / Sections / item / create M41 section Cr…" at bounding box center [602, 448] width 861 height 836
click at [465, 68] on span "Sections" at bounding box center [462, 62] width 35 height 15
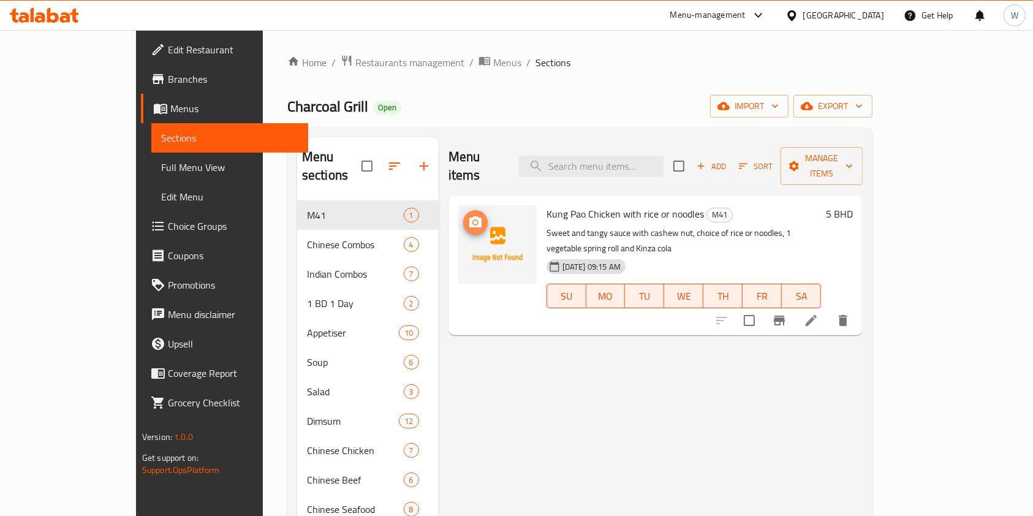
click at [468, 215] on icon "upload picture" at bounding box center [475, 222] width 15 height 15
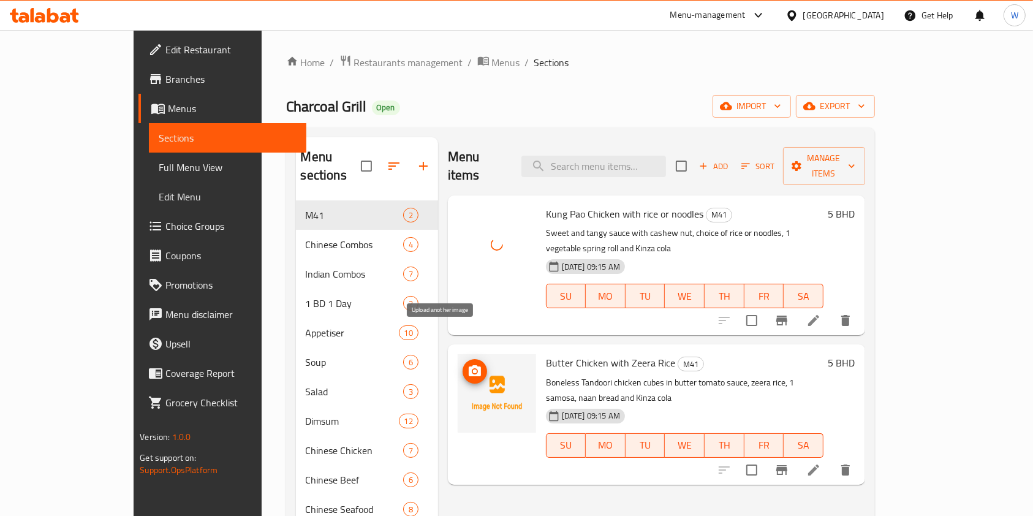
click at [469, 365] on icon "upload picture" at bounding box center [475, 370] width 12 height 11
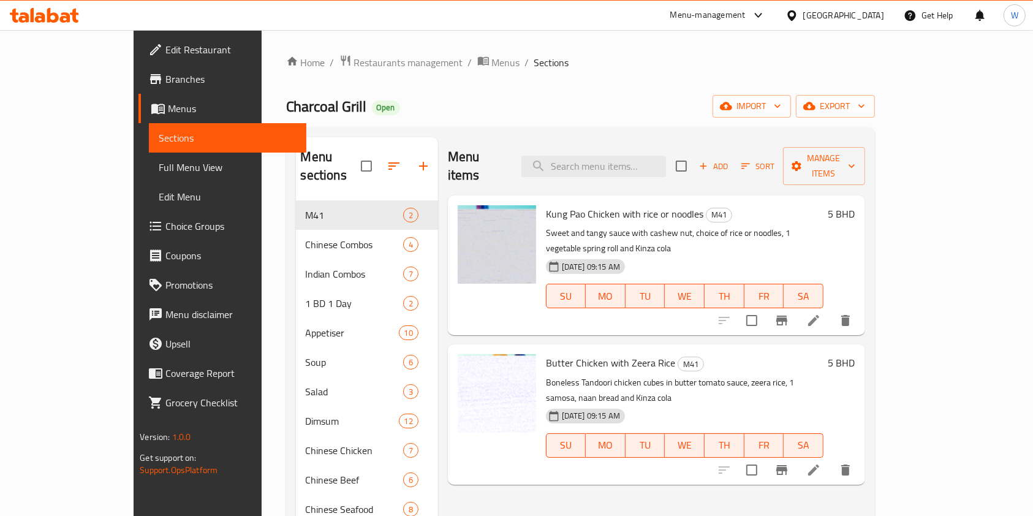
click at [731, 159] on span "Add" at bounding box center [713, 166] width 33 height 14
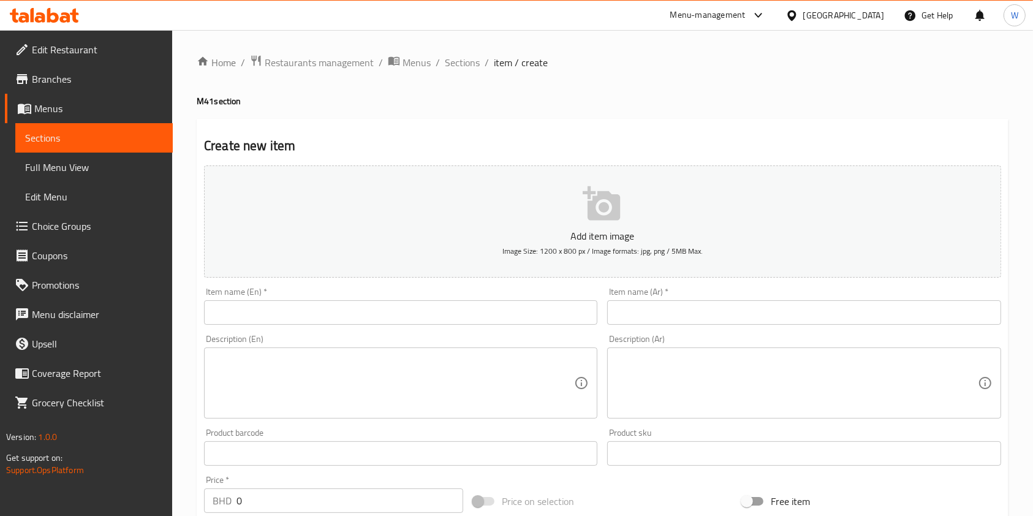
click at [473, 316] on input "text" at bounding box center [400, 312] width 393 height 25
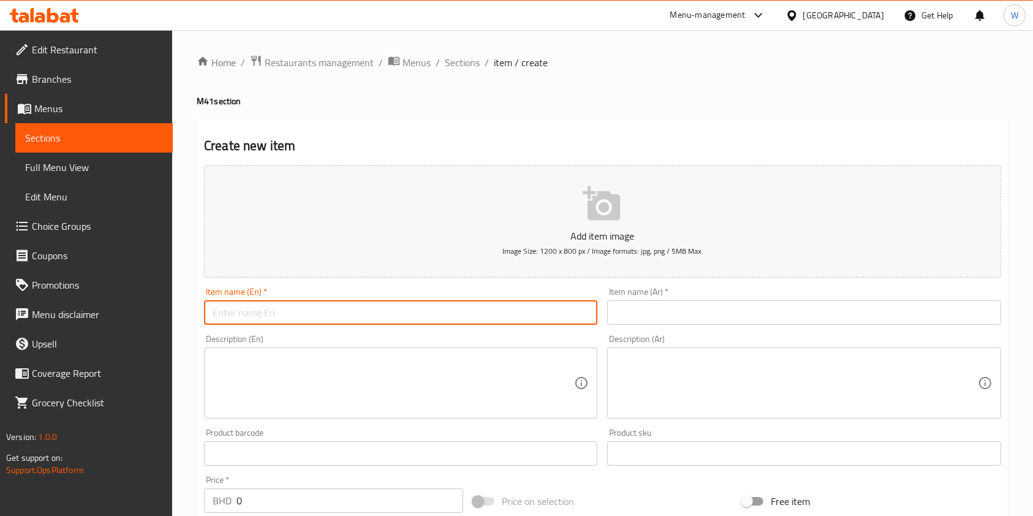
paste input "¼ Tandoori Chicken Combo"
type input "¼ Tandoori Chicken Combo"
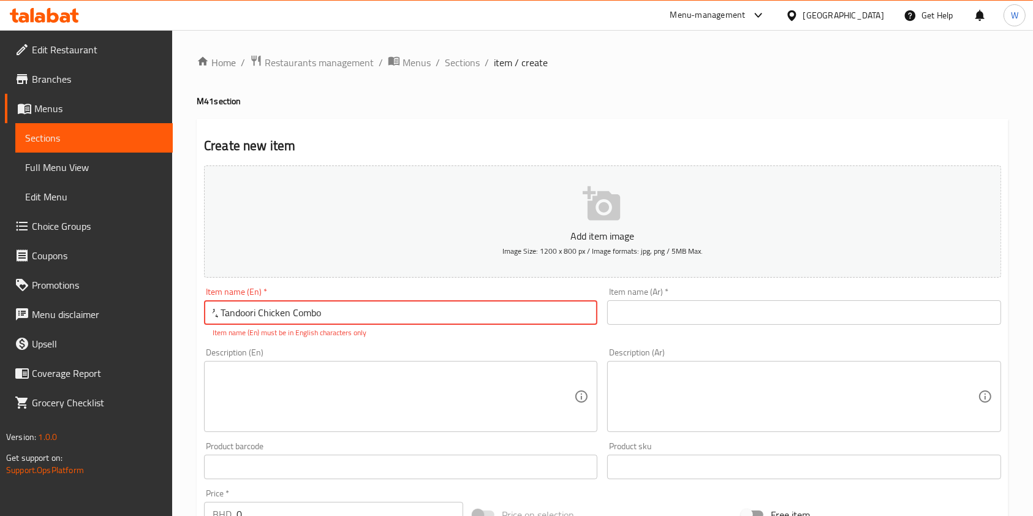
click at [694, 321] on input "text" at bounding box center [803, 312] width 393 height 25
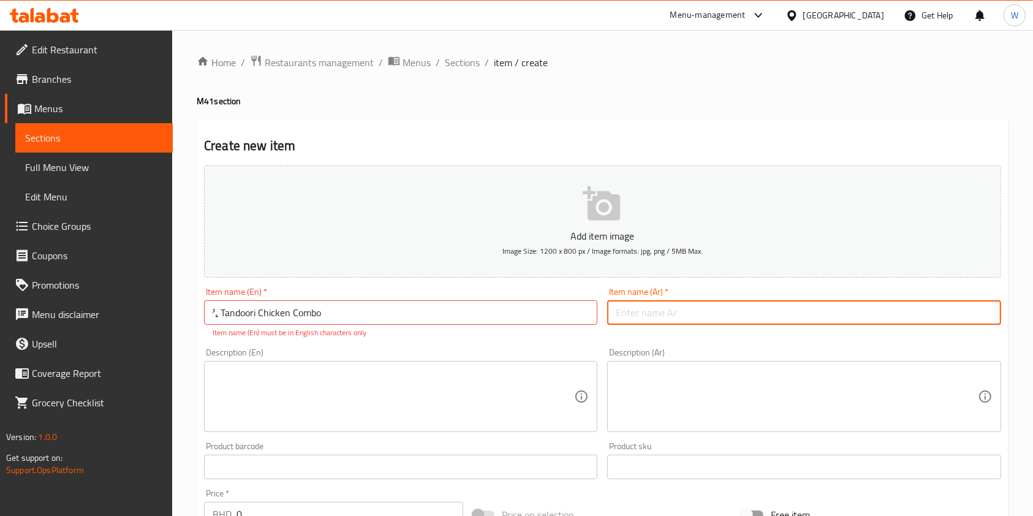
paste input "ربع دجاج تندوري كومبو"
type input "ربع دجاج تندوري كومبو"
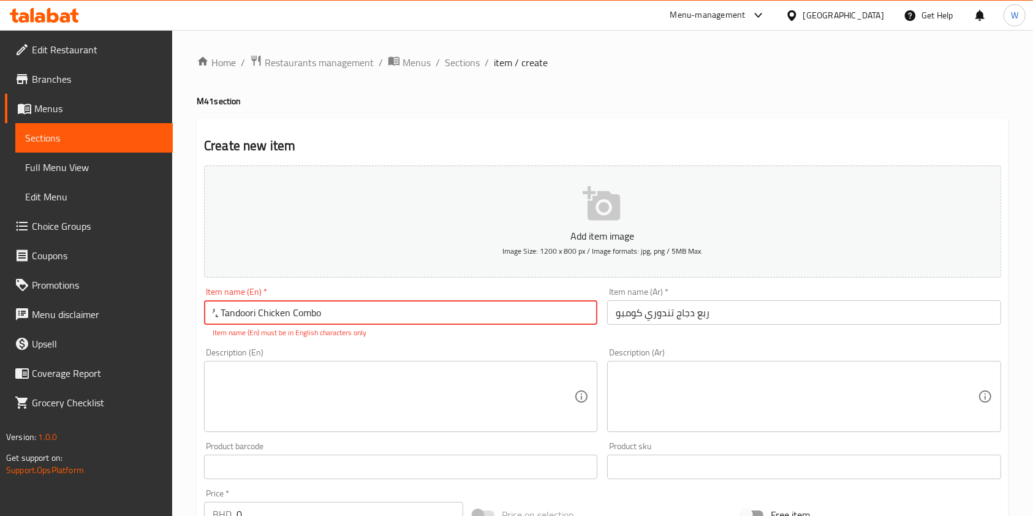
click at [222, 318] on input "¼ Tandoori Chicken Combo" at bounding box center [400, 312] width 393 height 25
type input "1/4 Tandoori Chicken Combo"
click at [335, 408] on textarea at bounding box center [394, 397] width 362 height 58
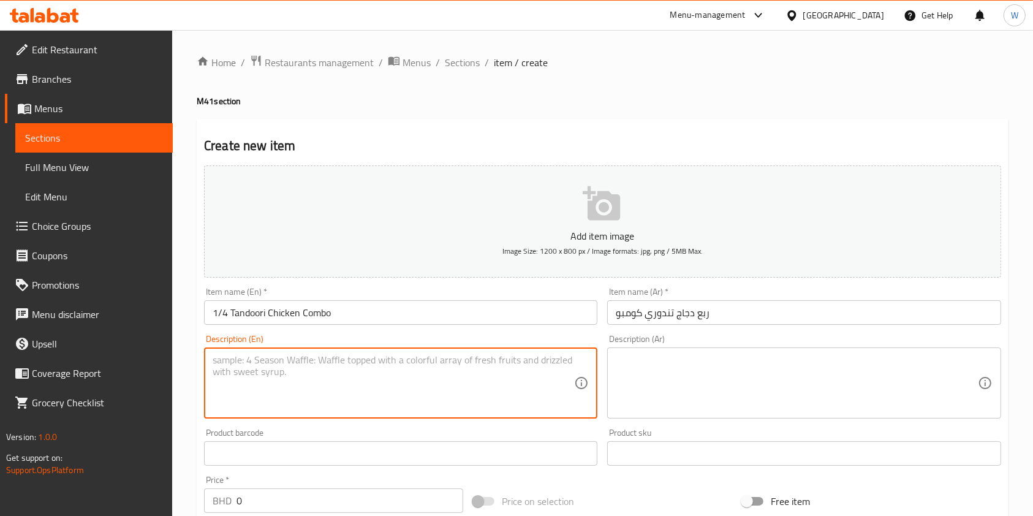
click at [502, 373] on textarea at bounding box center [394, 383] width 362 height 58
paste textarea "Served with French fries, green salad, buttered naan, mint chutney and Kinza co…"
type textarea "Served with French fries, green salad, buttered naan, mint chutney and Kinza co…"
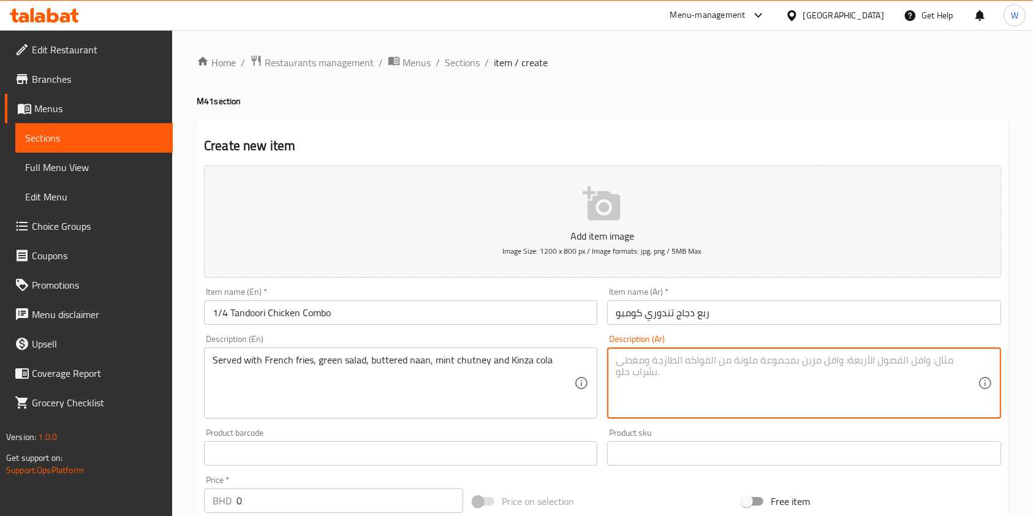
click at [644, 362] on textarea at bounding box center [797, 383] width 362 height 58
paste textarea "تقدم مع البطاطس المقلية والسلطة الخضراء والنان بالزبدة وصلصة النعناع ومشروب كين…"
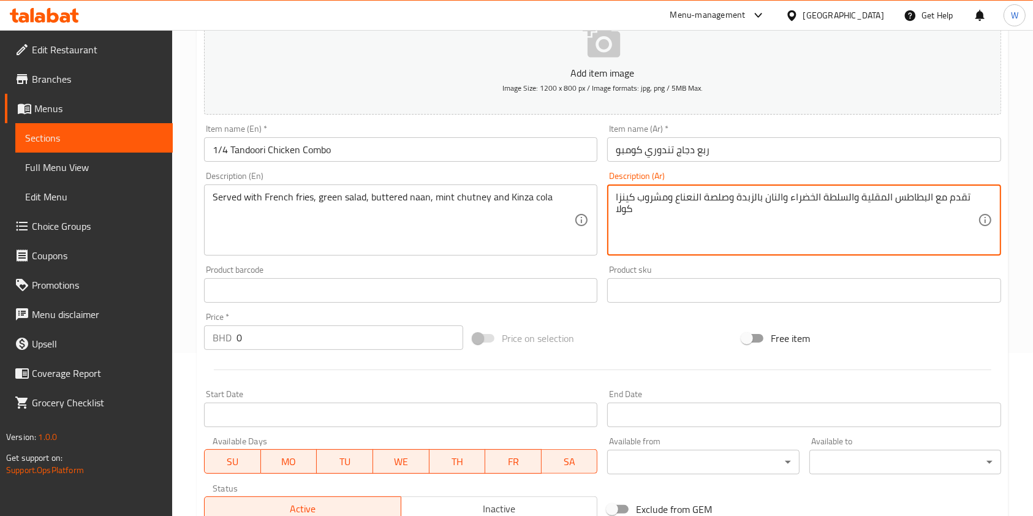
type textarea "تقدم مع البطاطس المقلية والسلطة الخضراء والنان بالزبدة وصلصة النعناع ومشروب كين…"
drag, startPoint x: 286, startPoint y: 333, endPoint x: 164, endPoint y: 339, distance: 121.5
click at [173, 338] on div "Home / Restaurants management / Menus / Sections / item / create M41 section Cr…" at bounding box center [602, 285] width 861 height 836
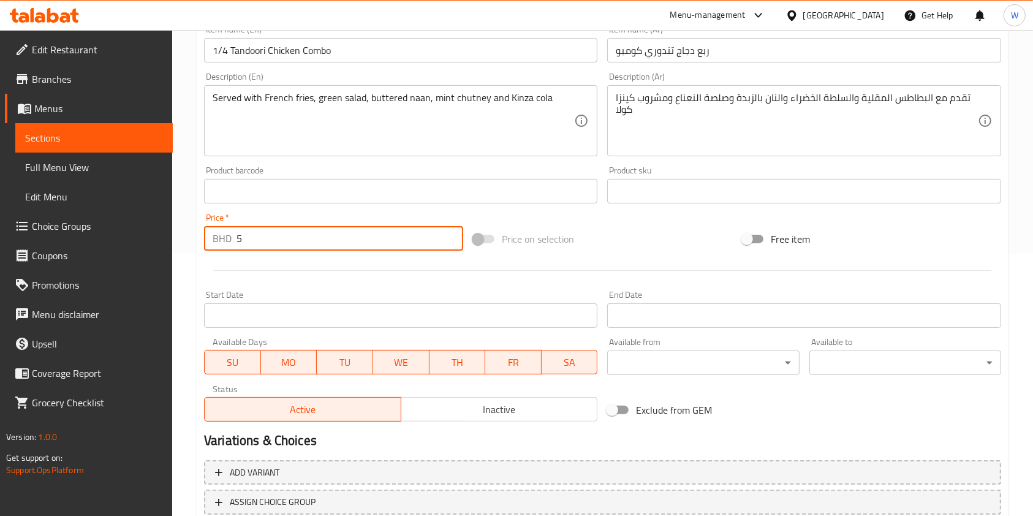
scroll to position [350, 0]
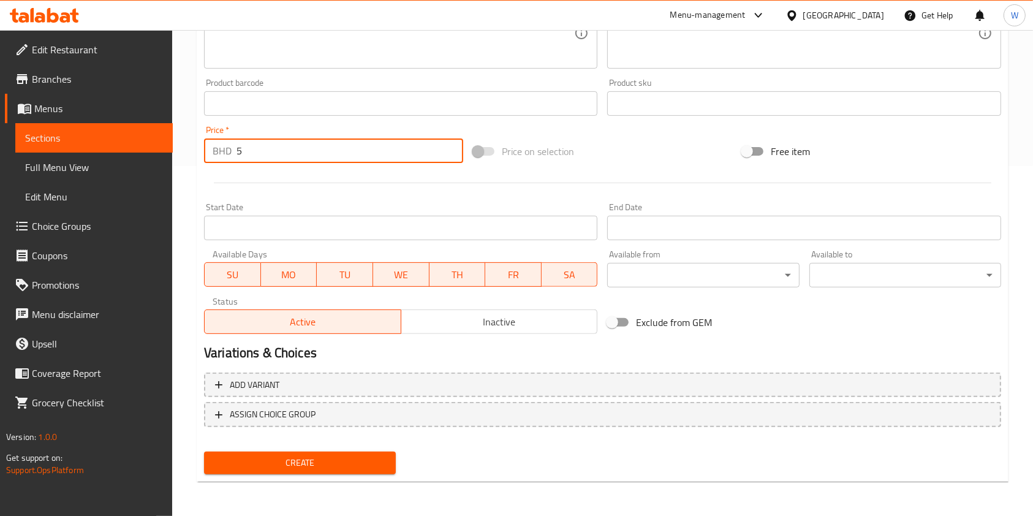
type input "5"
click at [333, 478] on div "Create" at bounding box center [300, 463] width 202 height 32
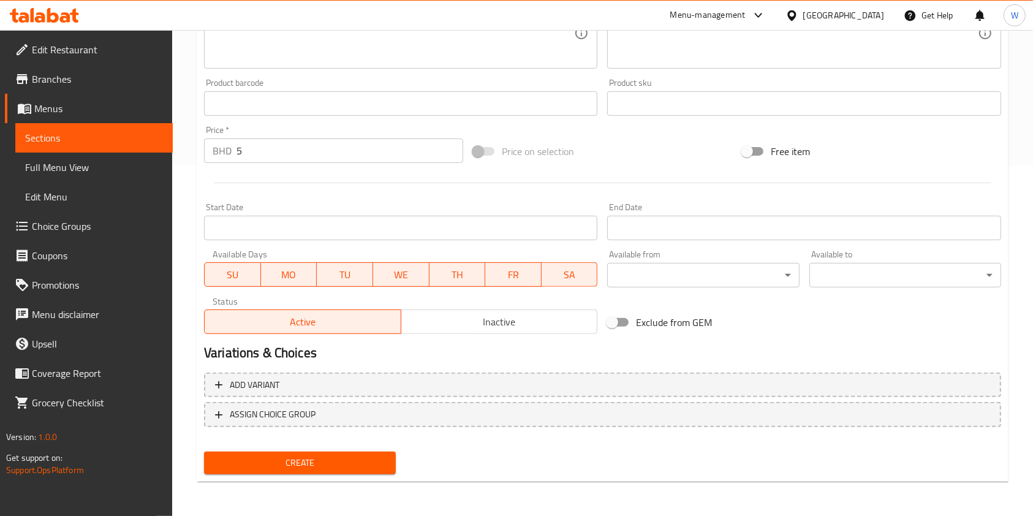
click at [340, 468] on span "Create" at bounding box center [300, 462] width 172 height 15
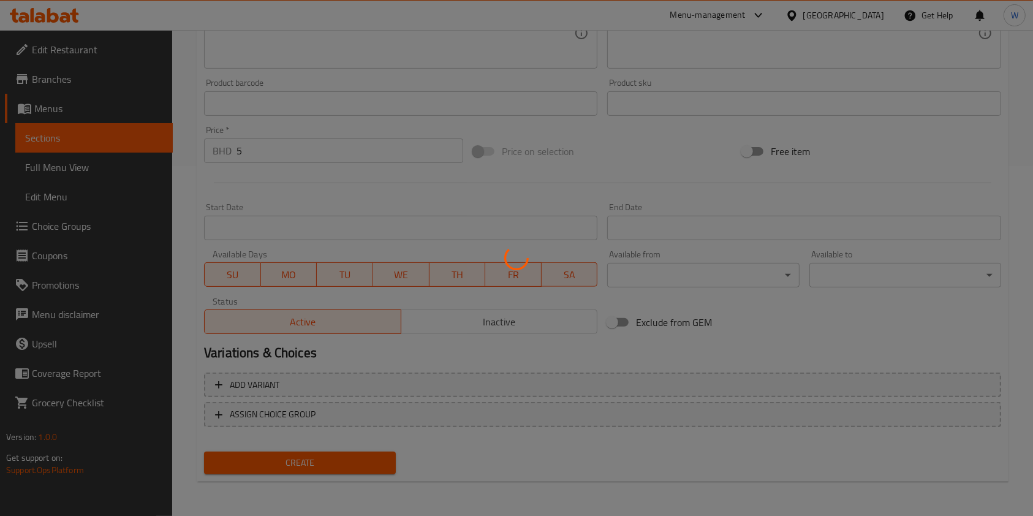
type input "0"
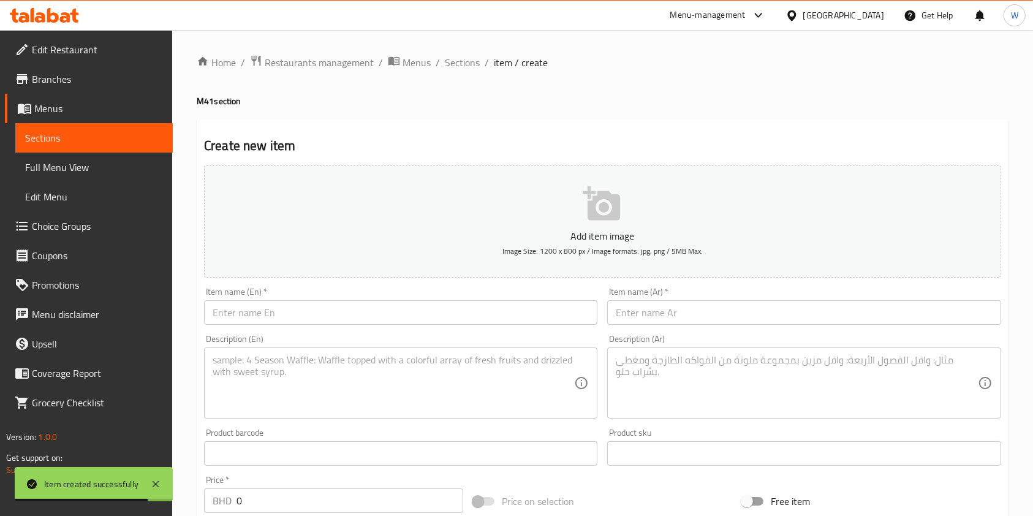
scroll to position [0, 0]
click at [455, 66] on span "Sections" at bounding box center [462, 62] width 35 height 15
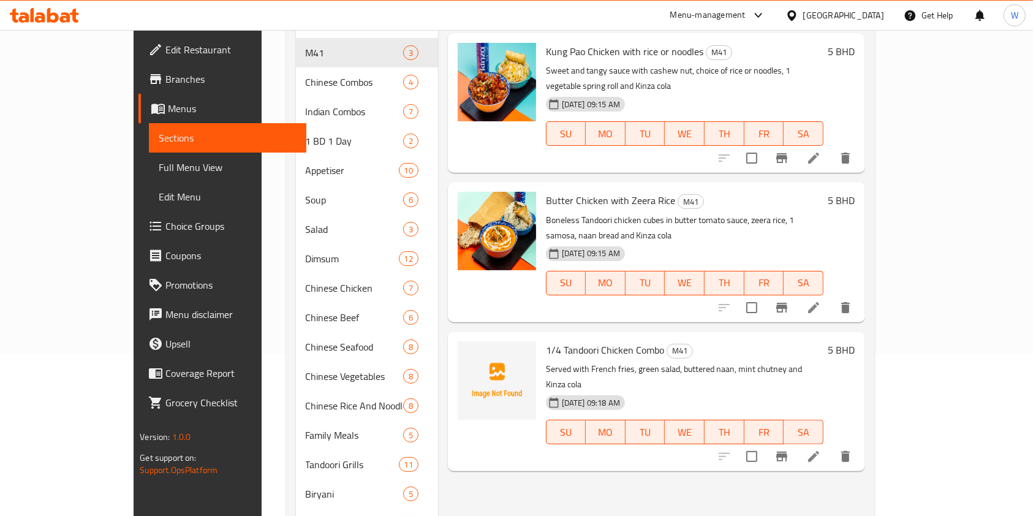
scroll to position [163, 0]
click at [468, 351] on icon "upload picture" at bounding box center [475, 358] width 15 height 15
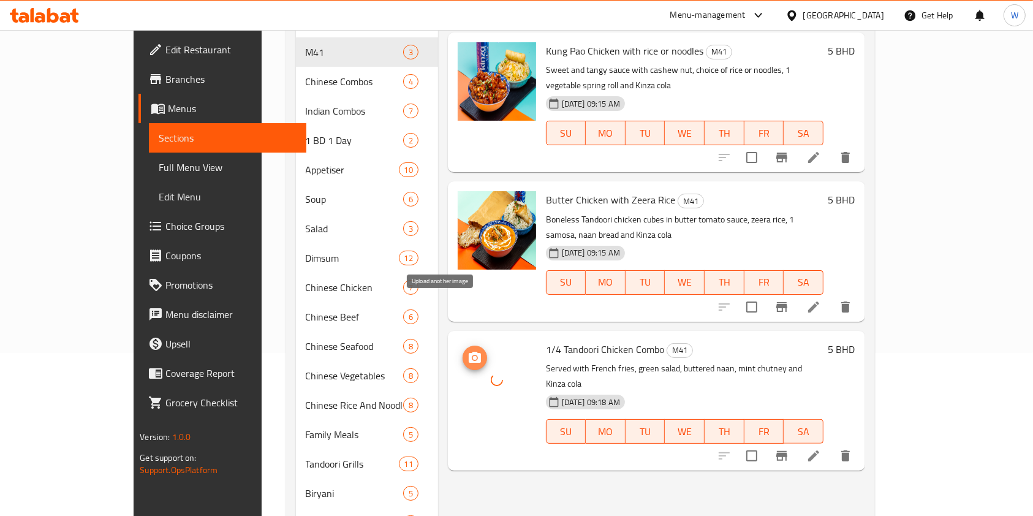
click at [463, 351] on span "upload picture" at bounding box center [475, 358] width 25 height 15
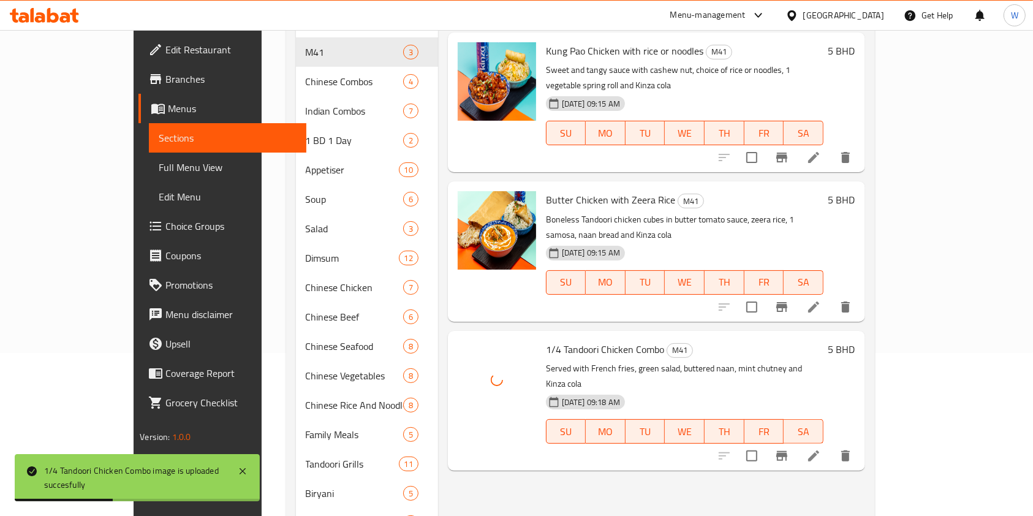
click at [555, 455] on div "Menu items Add Sort Manage items Kung Pao Chicken with rice or noodles M41 Swee…" at bounding box center [651, 478] width 427 height 1009
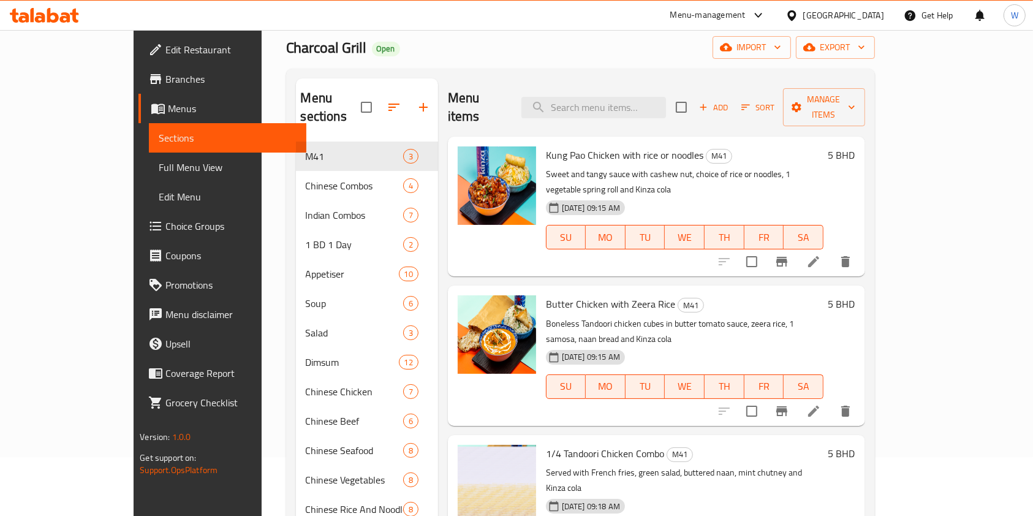
scroll to position [82, 0]
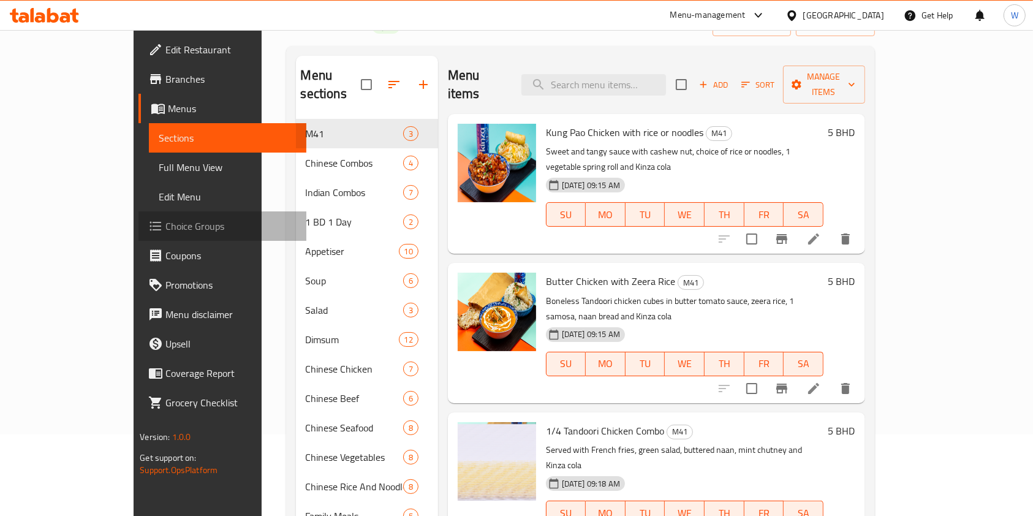
click at [139, 236] on link "Choice Groups" at bounding box center [223, 225] width 168 height 29
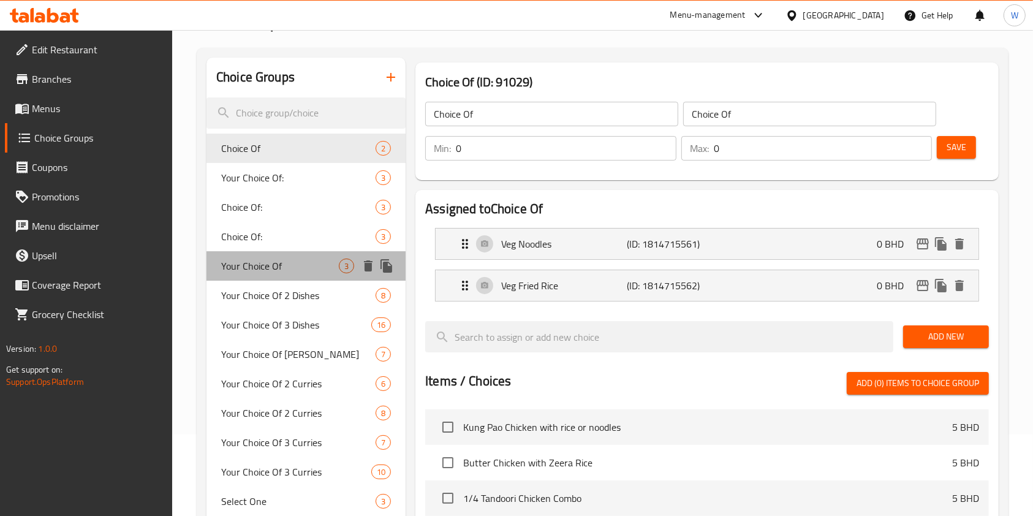
click at [280, 265] on span "Your Choice Of" at bounding box center [280, 266] width 118 height 15
type input "Your Choice Of"
type input "اختيارك من"
type input "1"
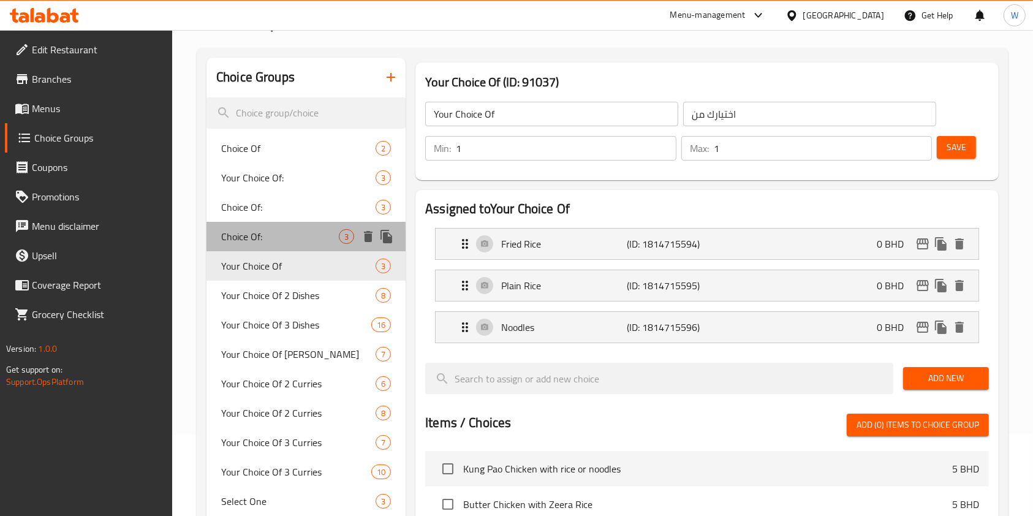
click at [289, 225] on div "Choice Of: 3" at bounding box center [306, 236] width 199 height 29
type input "Choice Of:"
type input "اختيارك من:"
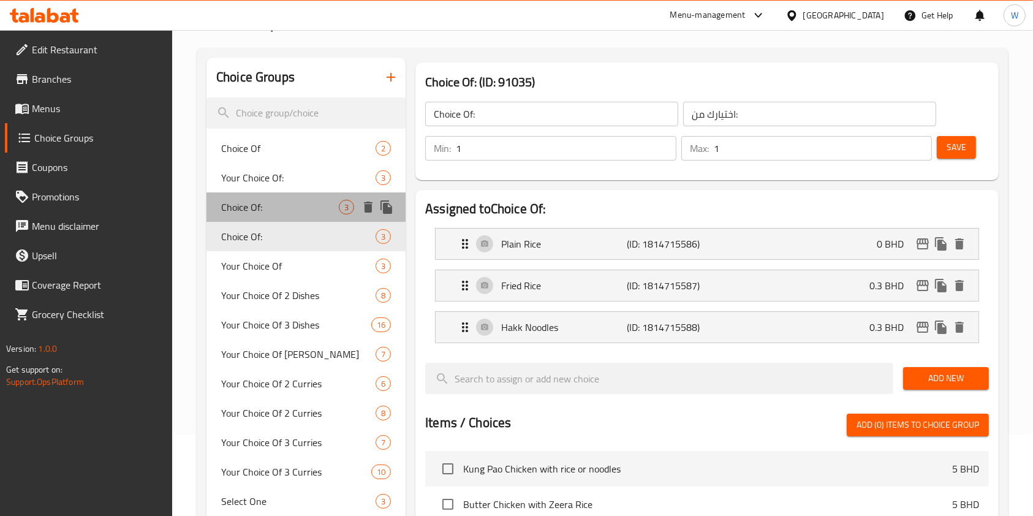
click at [289, 202] on span "Choice Of:" at bounding box center [280, 207] width 118 height 15
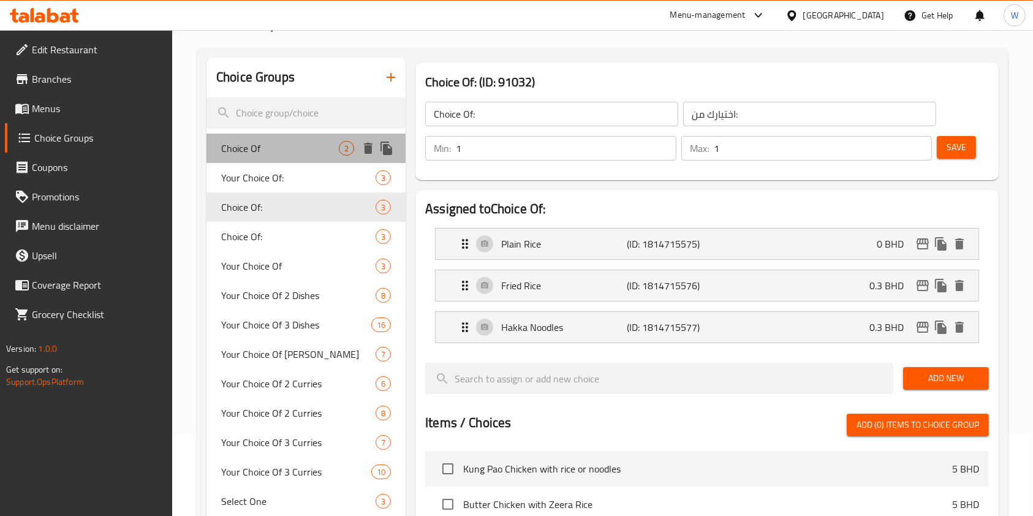
click at [303, 142] on span "Choice Of" at bounding box center [280, 148] width 118 height 15
type input "Choice Of"
type input "0"
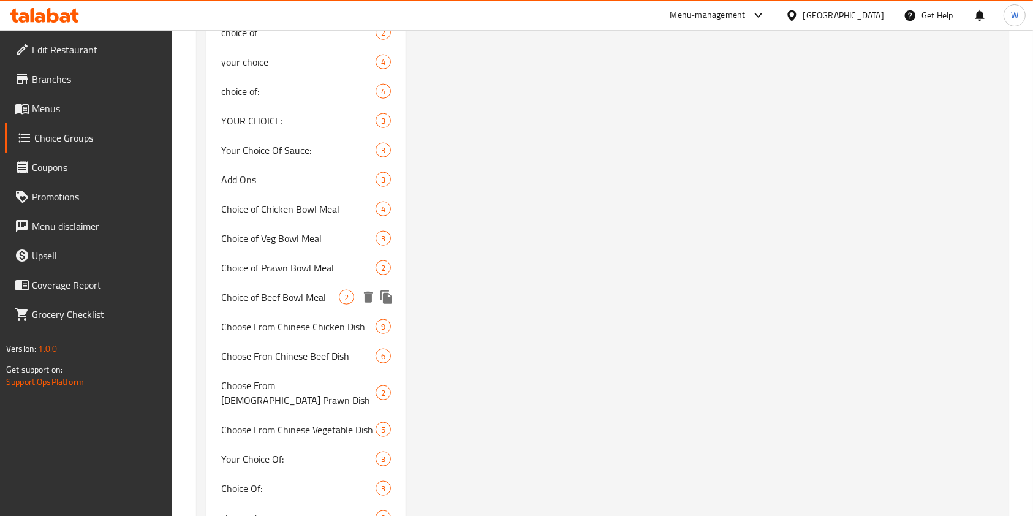
scroll to position [1636, 0]
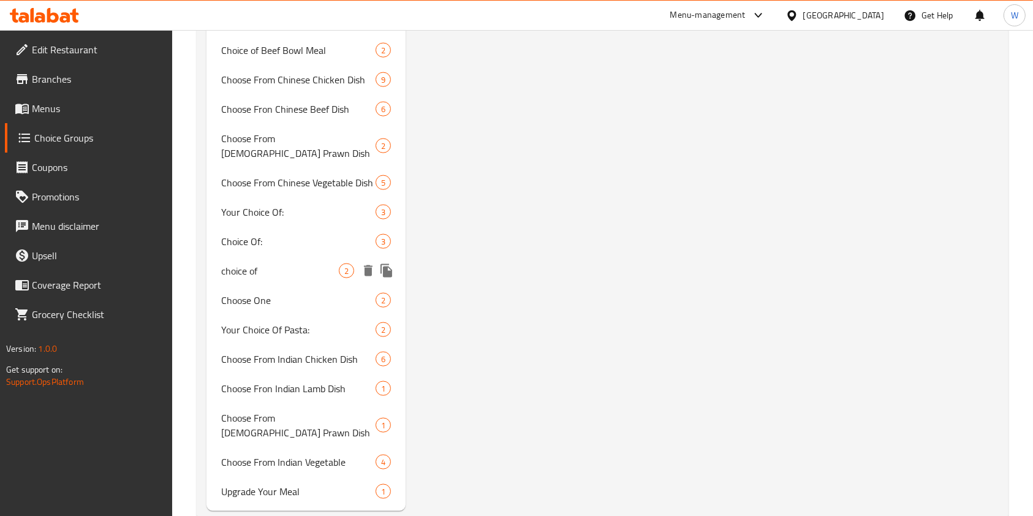
click at [297, 264] on span "choice of" at bounding box center [280, 271] width 118 height 15
type input "choice of"
type input "اختيار"
type input "1"
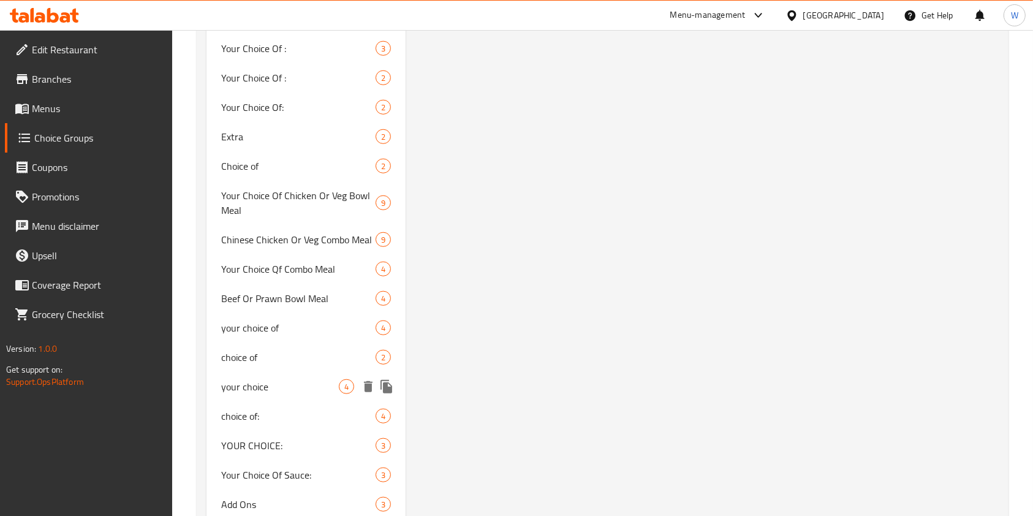
scroll to position [1472, 0]
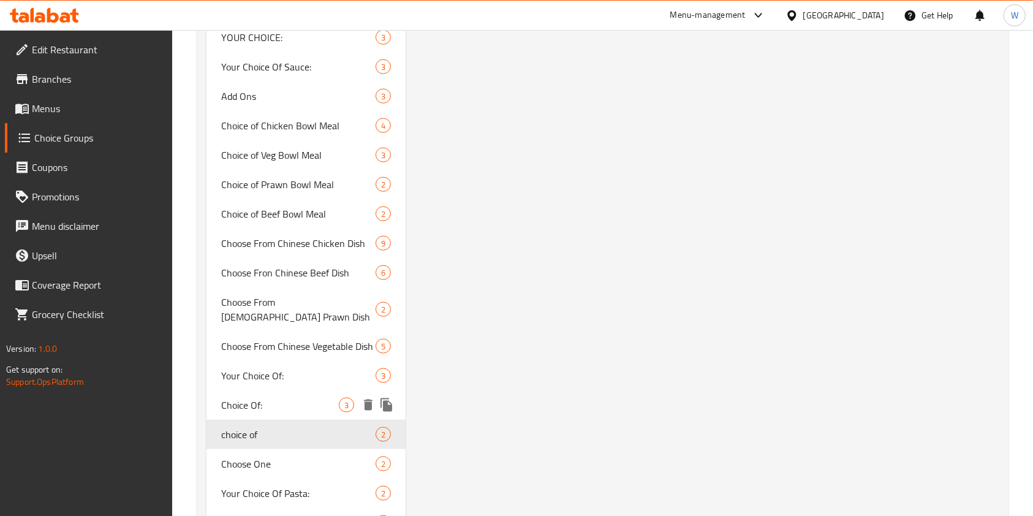
click at [299, 400] on div "Choice Of: 3" at bounding box center [306, 404] width 199 height 29
type input "Choice Of:"
type input "اختيارك من:"
type input "1"
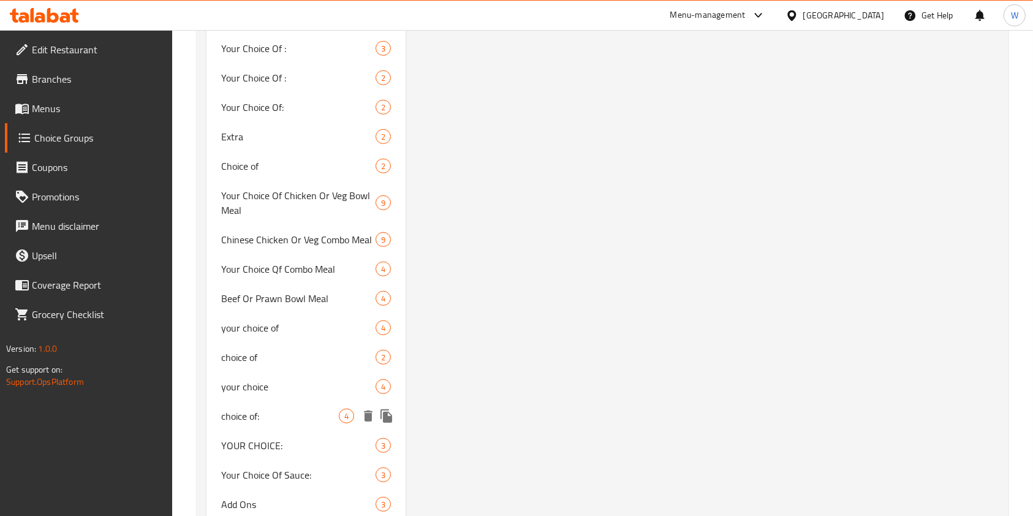
scroll to position [900, 0]
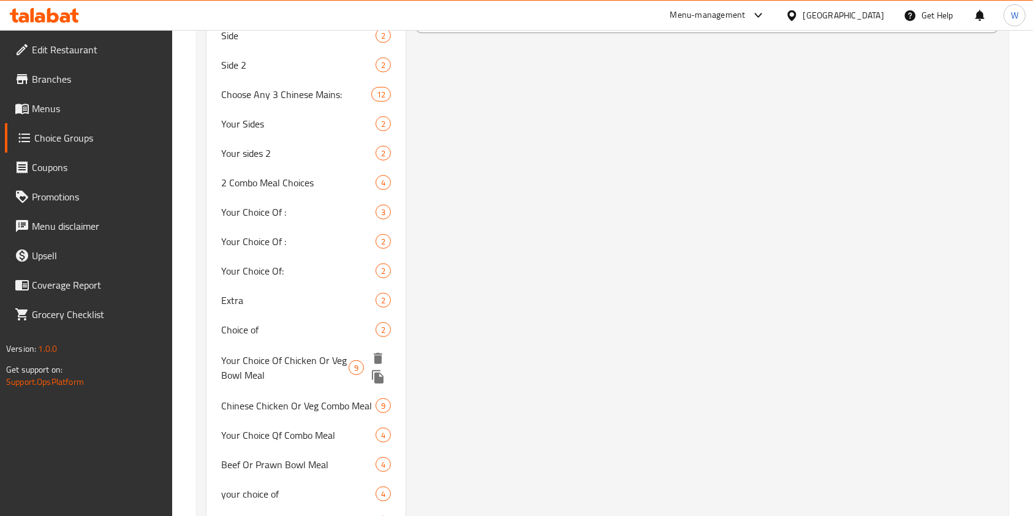
click at [305, 341] on div "Choice of 2" at bounding box center [306, 329] width 199 height 29
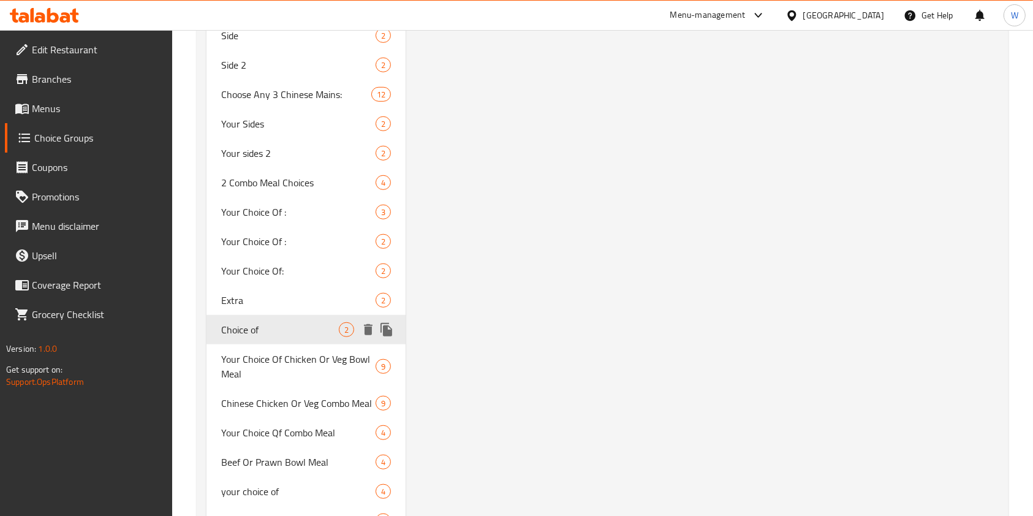
type input "Choice of"
type input "إختيارك من"
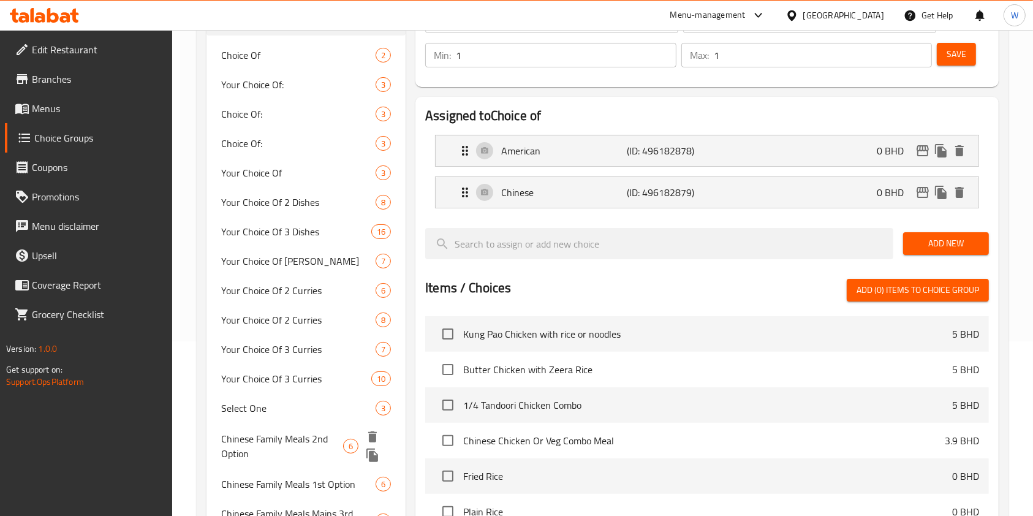
scroll to position [0, 0]
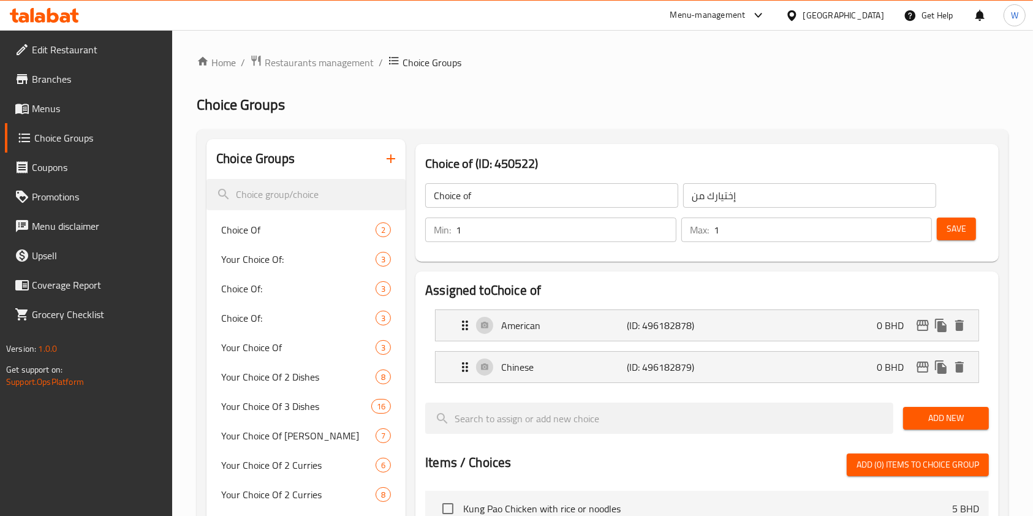
click at [384, 164] on icon "button" at bounding box center [391, 158] width 15 height 15
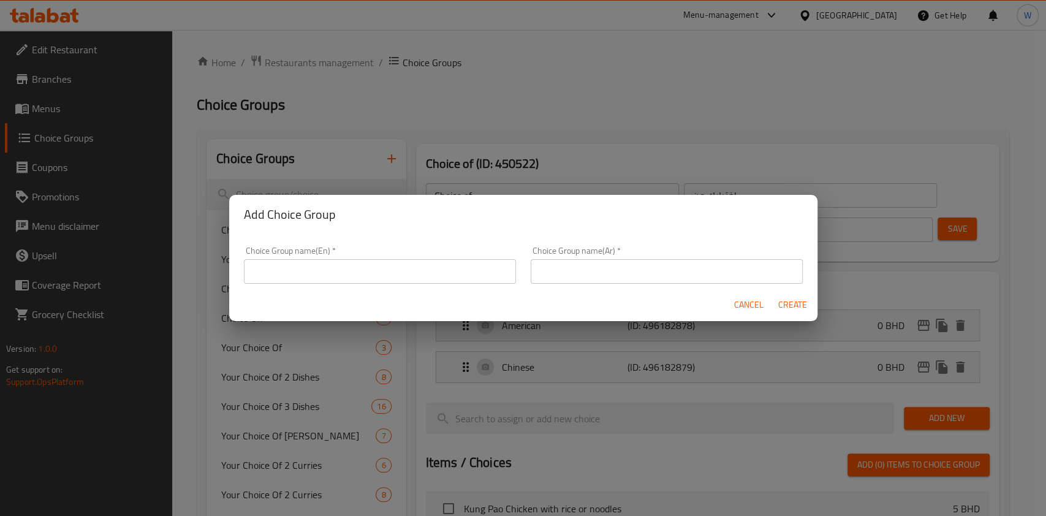
click at [422, 268] on input "text" at bounding box center [380, 271] width 272 height 25
type input "y"
type input "Your choice of:-"
click at [574, 255] on div "Choice Group name(Ar)   * Choice Group name(Ar) *" at bounding box center [667, 264] width 272 height 37
click at [593, 269] on input "text" at bounding box center [667, 271] width 272 height 25
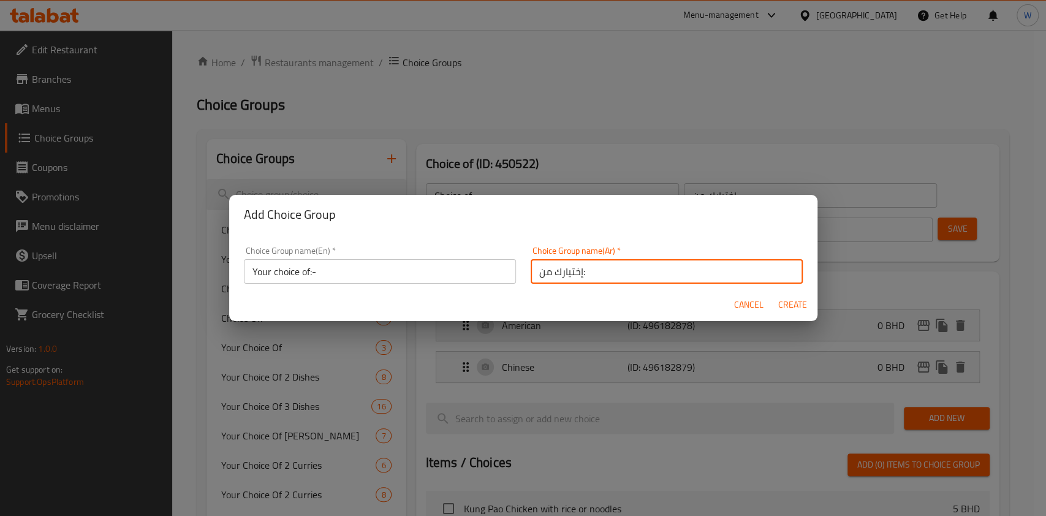
type input "إختيارك من:"
click at [801, 314] on div "Cancel Create" at bounding box center [523, 305] width 588 height 32
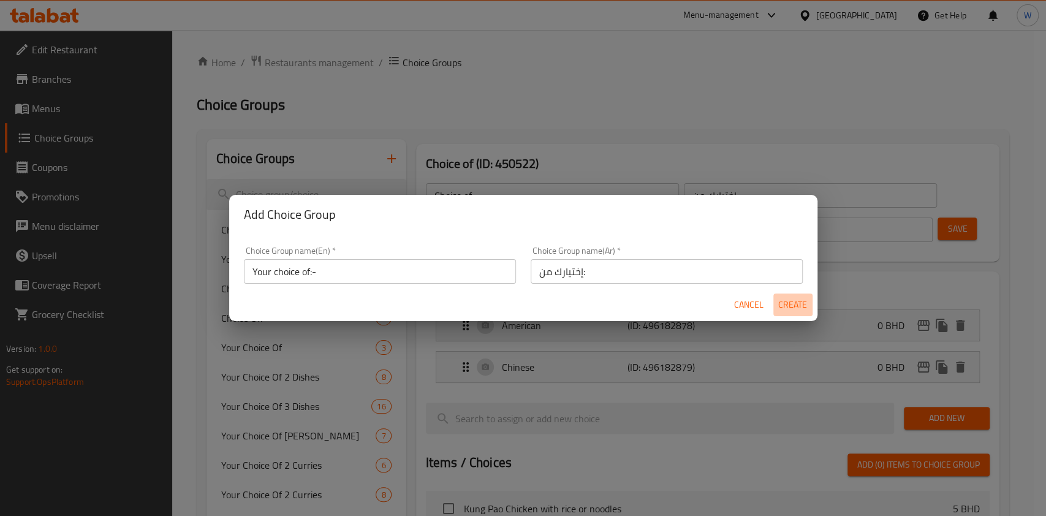
click at [804, 311] on span "Create" at bounding box center [792, 304] width 29 height 15
type input "Your choice of:-"
type input "إختيارك من:"
type input "0"
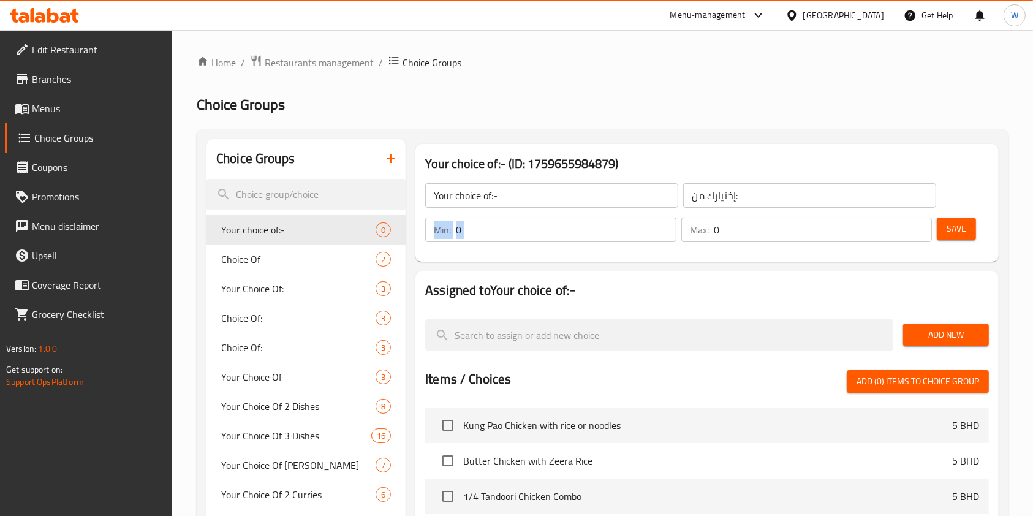
drag, startPoint x: 515, startPoint y: 243, endPoint x: 458, endPoint y: 237, distance: 56.8
click at [458, 237] on div "Min: 0 ​" at bounding box center [551, 229] width 256 height 29
click at [485, 238] on input "0" at bounding box center [566, 230] width 221 height 25
drag, startPoint x: 486, startPoint y: 237, endPoint x: 402, endPoint y: 237, distance: 84.0
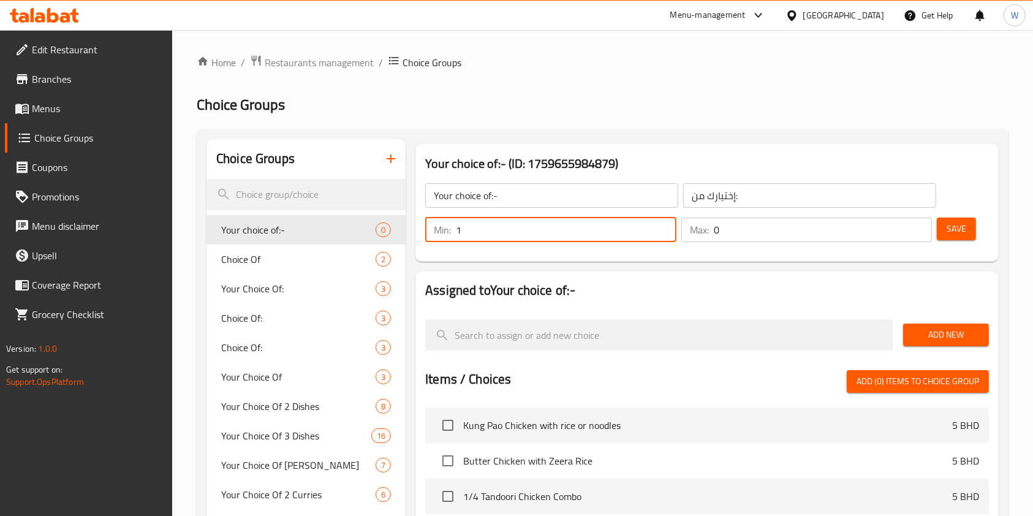
type input "1"
drag, startPoint x: 721, startPoint y: 228, endPoint x: 628, endPoint y: 241, distance: 93.5
click at [628, 241] on div "Min: 1 ​ Max: 0 ​" at bounding box center [678, 230] width 517 height 34
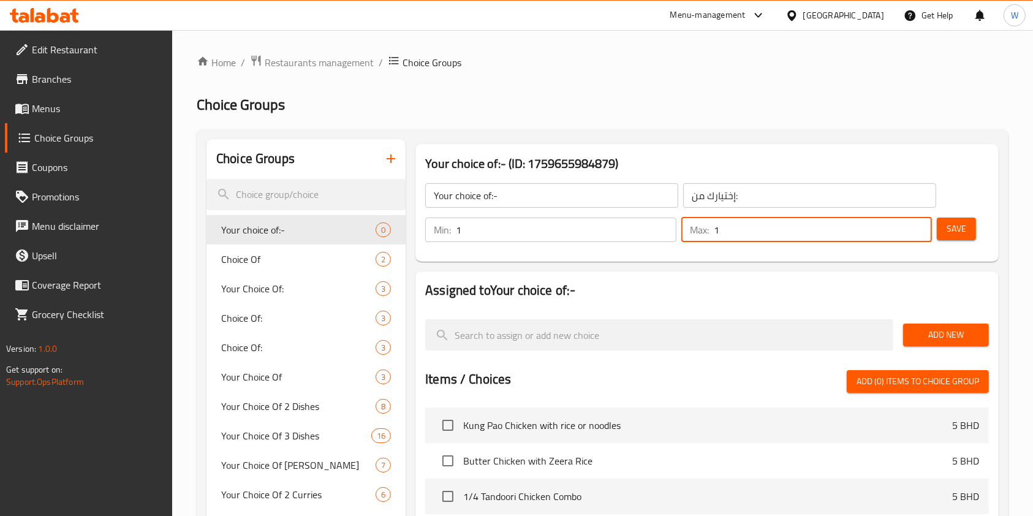
type input "1"
click at [647, 270] on div "Assigned to Your choice of:- Add New Items / Choices Add (0) items to choice gr…" at bounding box center [707, 497] width 593 height 460
click at [940, 337] on span "Add New" at bounding box center [946, 334] width 66 height 15
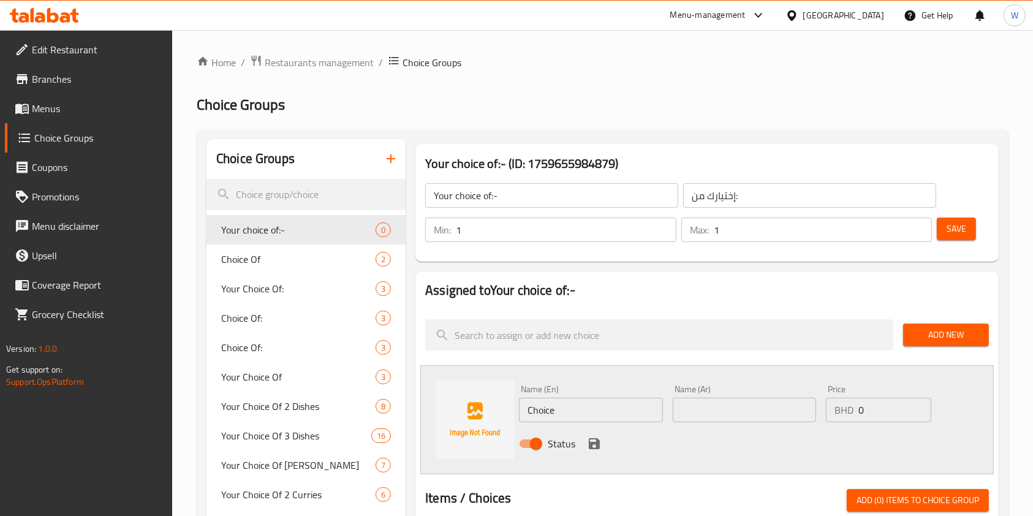
click at [628, 392] on div "Name (En) Choice Name (En)" at bounding box center [590, 403] width 143 height 37
click at [609, 413] on input "Choice" at bounding box center [590, 410] width 143 height 25
paste input "Vegetable Fried R"
type input "Vegetable Fried Rice"
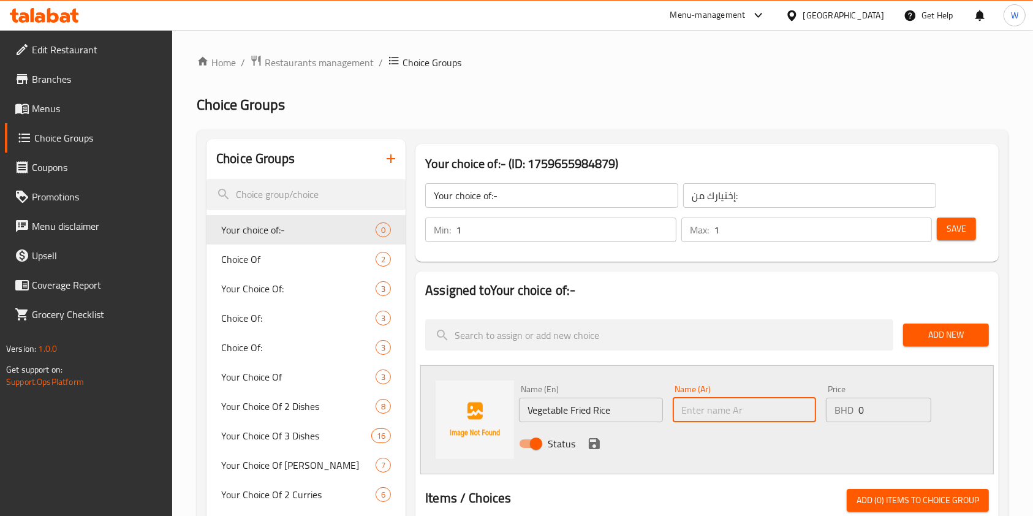
click at [705, 414] on input "text" at bounding box center [744, 410] width 143 height 25
paste input "Vegetable Fried Rice"
type input "Vegetable Fried Rice"
click at [599, 441] on icon "save" at bounding box center [594, 443] width 15 height 15
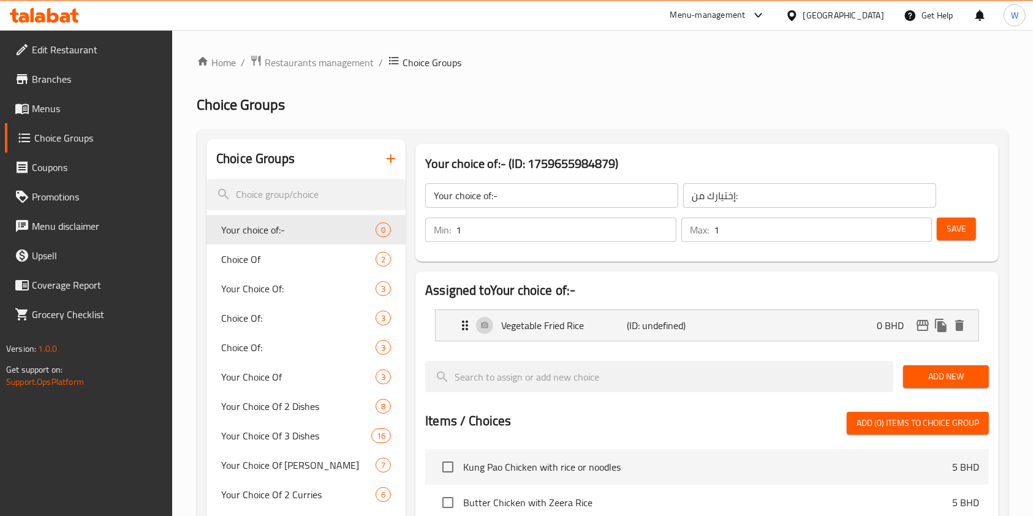
click at [936, 382] on span "Add New" at bounding box center [946, 376] width 66 height 15
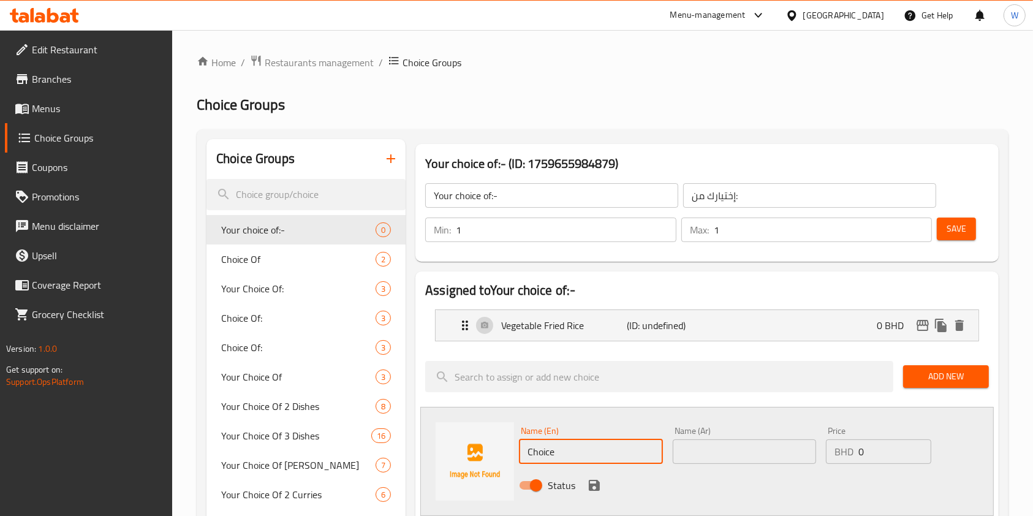
click at [619, 441] on input "Choice" at bounding box center [590, 451] width 143 height 25
paste input "Vegetable Hakka Noodles"
type input "Vegetable Hakka Noodles"
click at [743, 452] on input "text" at bounding box center [744, 451] width 143 height 25
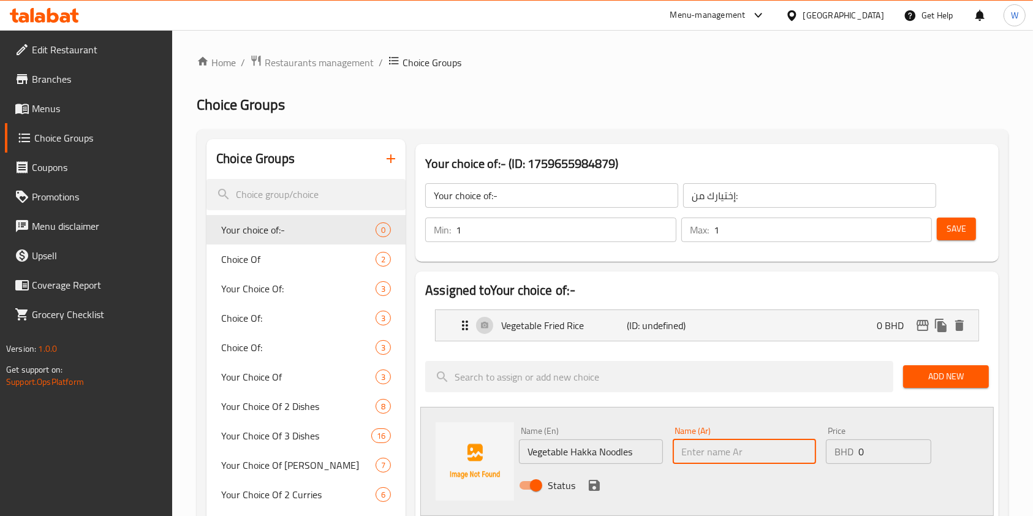
paste input "Vegetable Hakka Noodles"
type input "Vegetable Hakka Noodles"
click at [592, 484] on icon "save" at bounding box center [594, 485] width 11 height 11
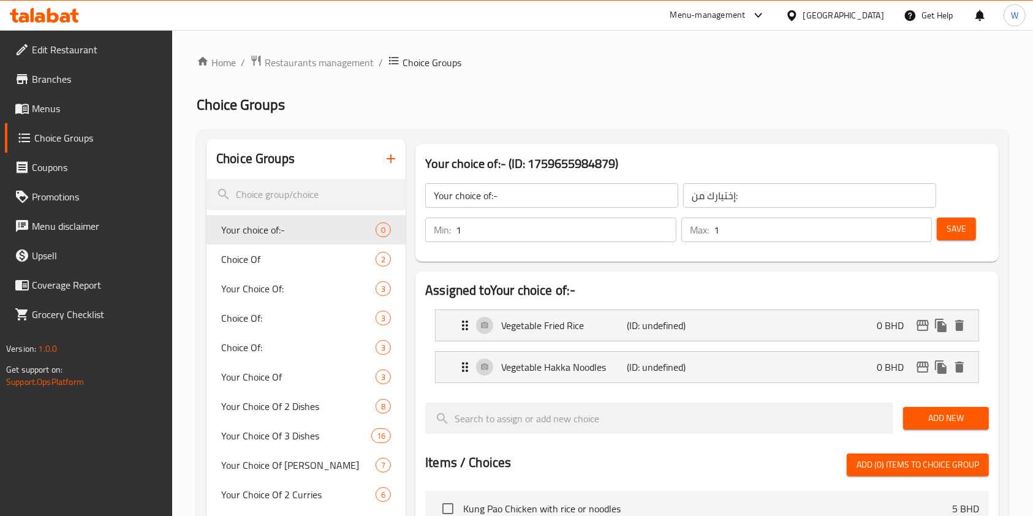
click at [963, 241] on div "Save" at bounding box center [958, 229] width 47 height 29
click at [966, 234] on span "Save" at bounding box center [957, 228] width 20 height 15
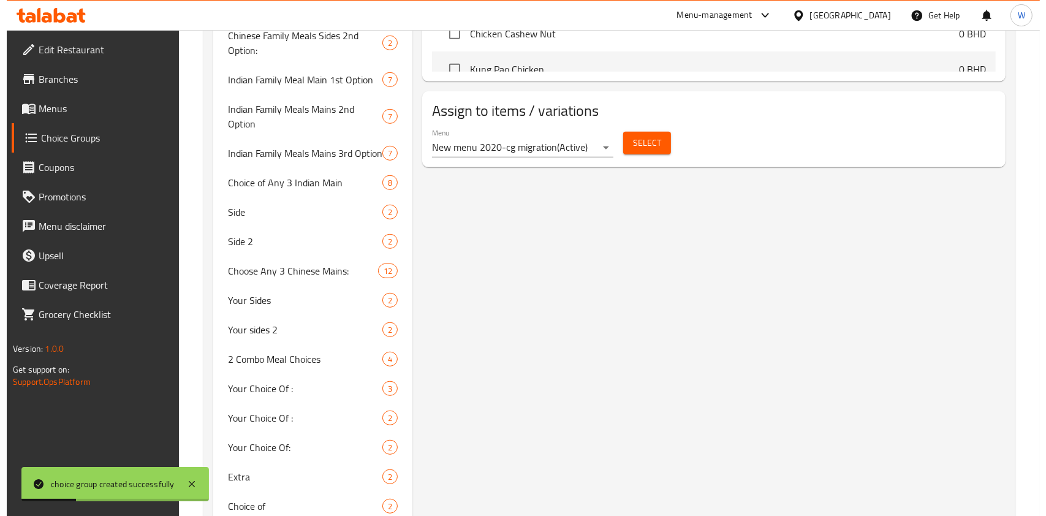
scroll to position [572, 0]
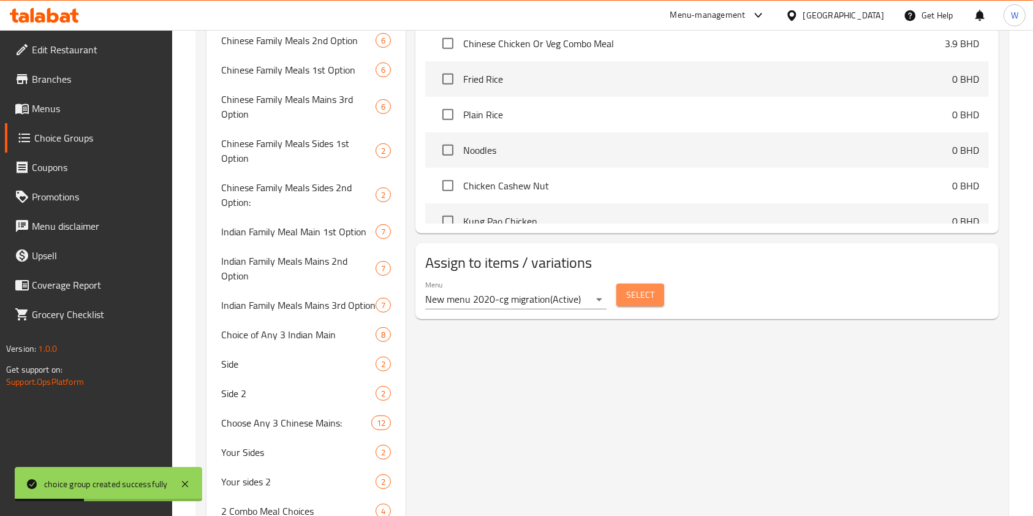
click at [644, 289] on span "Select" at bounding box center [640, 294] width 28 height 15
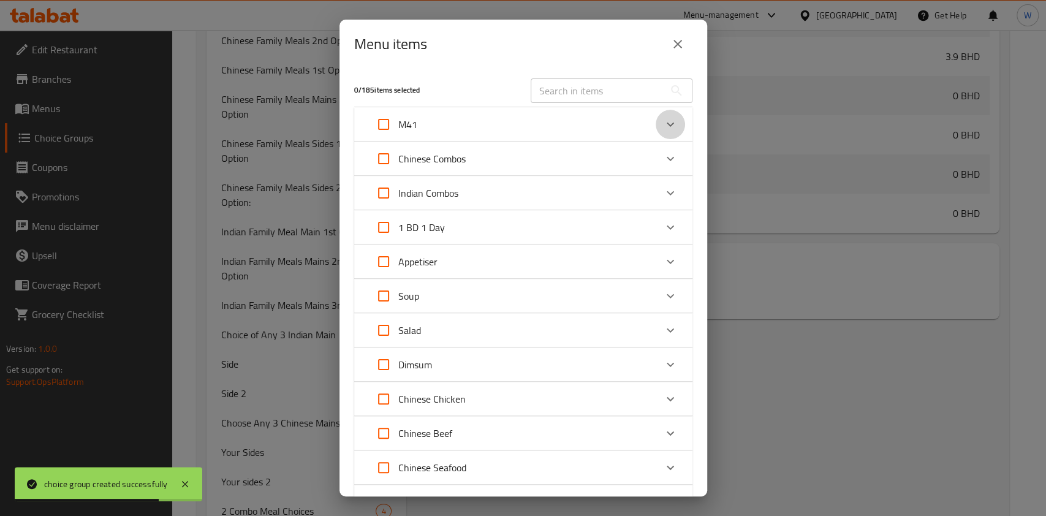
click at [669, 116] on div "Expand" at bounding box center [670, 124] width 29 height 29
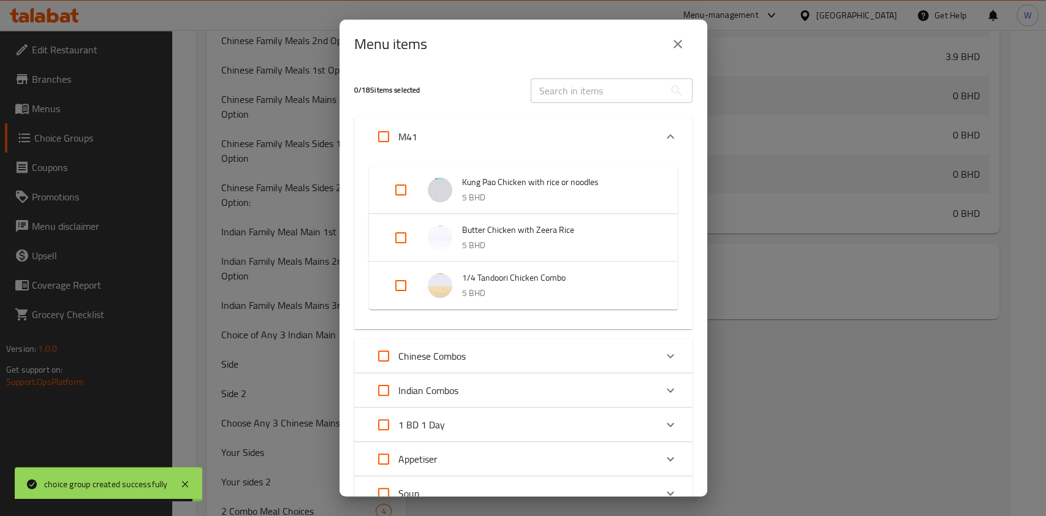
click at [402, 199] on input "Expand" at bounding box center [400, 189] width 29 height 29
checkbox input "true"
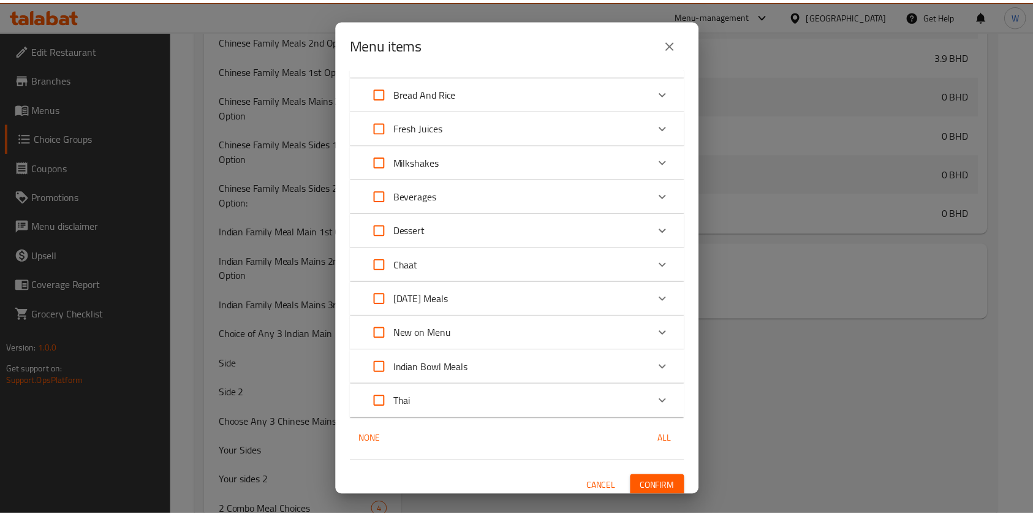
scroll to position [899, 0]
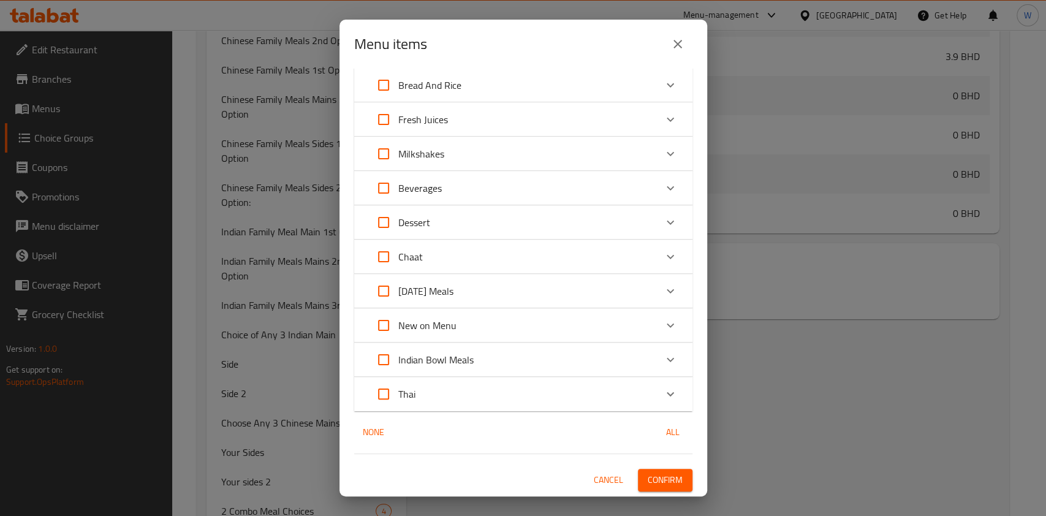
click at [677, 481] on button "Confirm" at bounding box center [665, 480] width 55 height 23
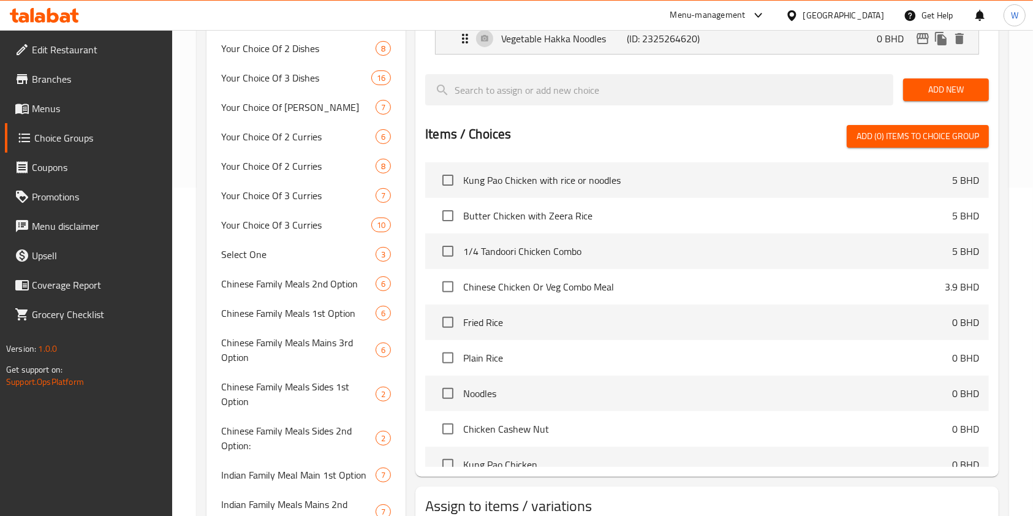
scroll to position [327, 0]
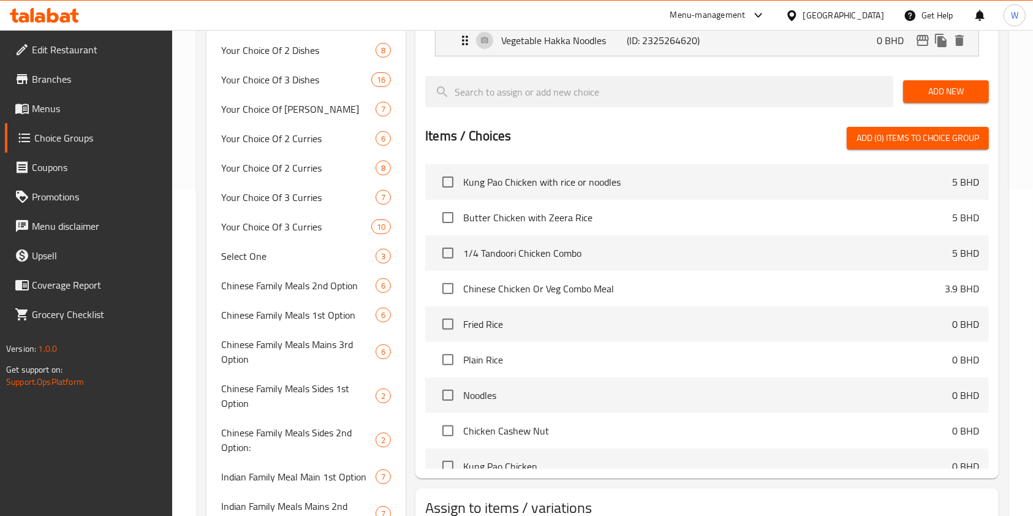
drag, startPoint x: 42, startPoint y: 104, endPoint x: 75, endPoint y: 113, distance: 34.2
click at [42, 104] on span "Menus" at bounding box center [97, 108] width 131 height 15
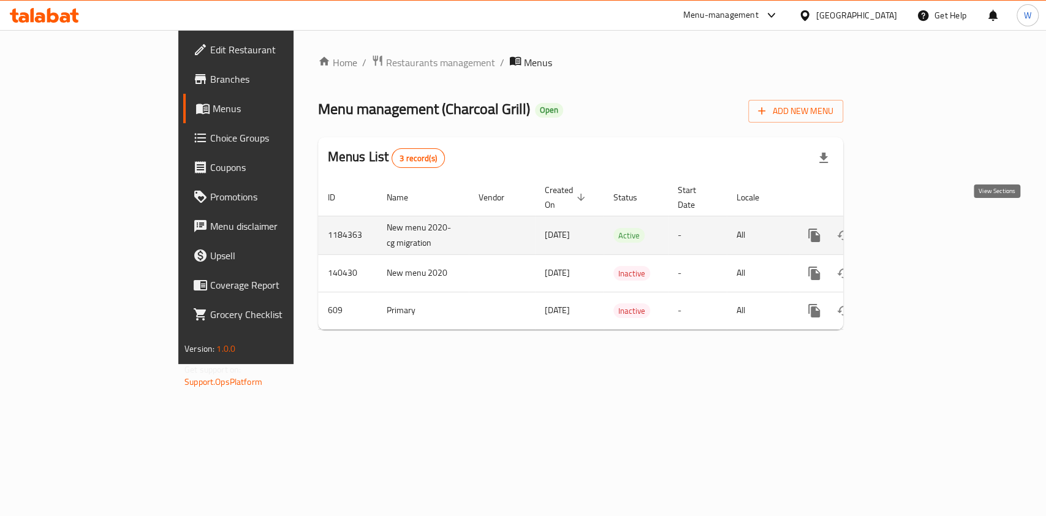
click at [910, 228] on icon "enhanced table" at bounding box center [902, 235] width 15 height 15
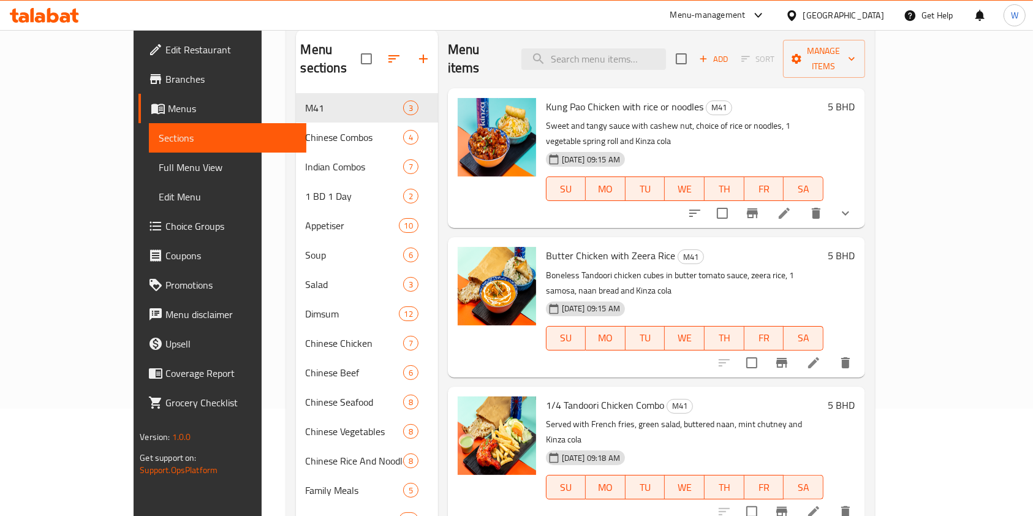
scroll to position [82, 0]
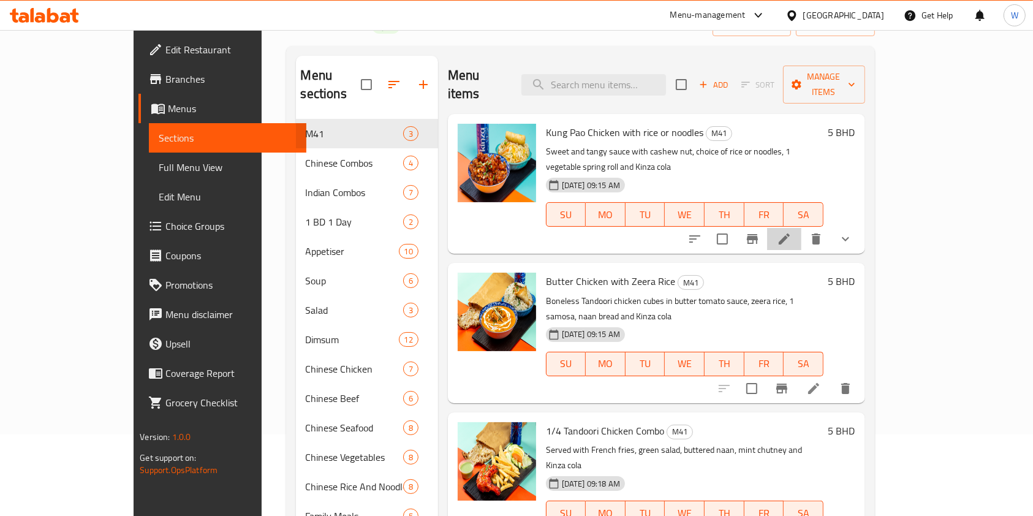
click at [802, 228] on li at bounding box center [784, 239] width 34 height 22
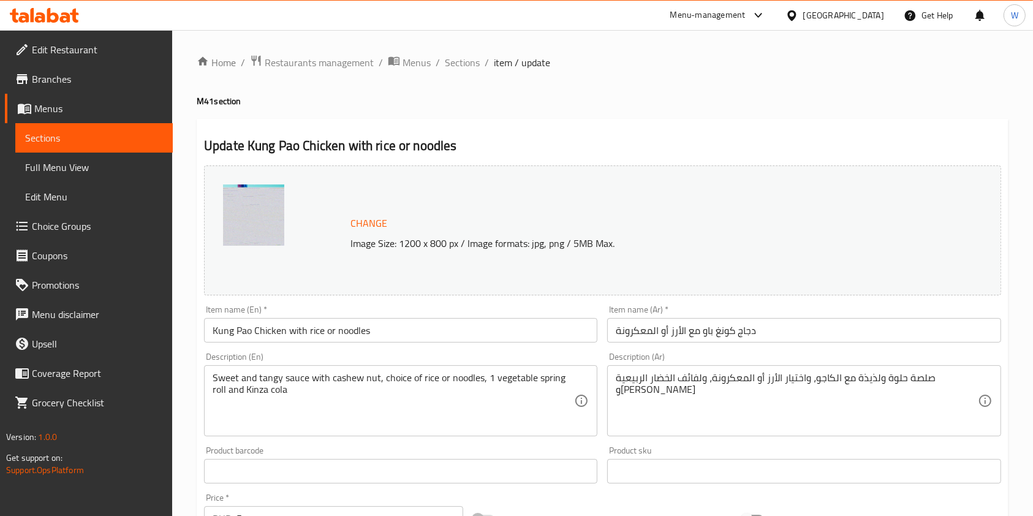
click at [48, 12] on icon at bounding box center [53, 15] width 12 height 15
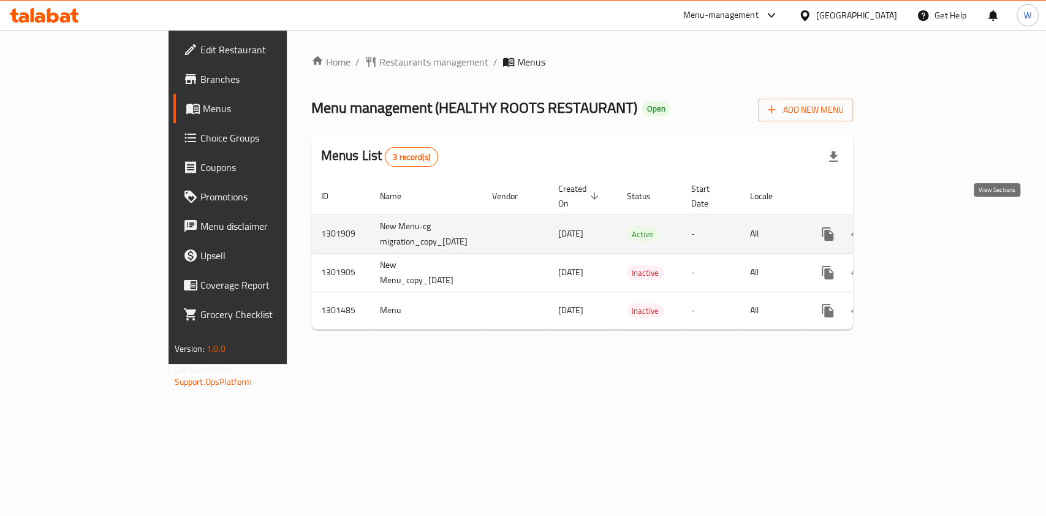
click at [922, 229] on icon "enhanced table" at bounding box center [916, 234] width 11 height 11
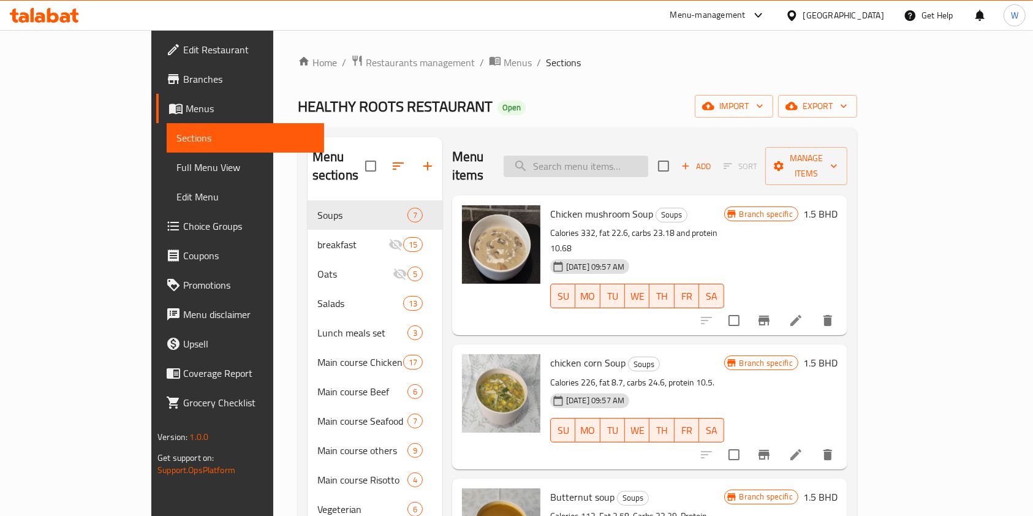
click at [591, 156] on input "search" at bounding box center [576, 166] width 145 height 21
paste input "Banana juice"
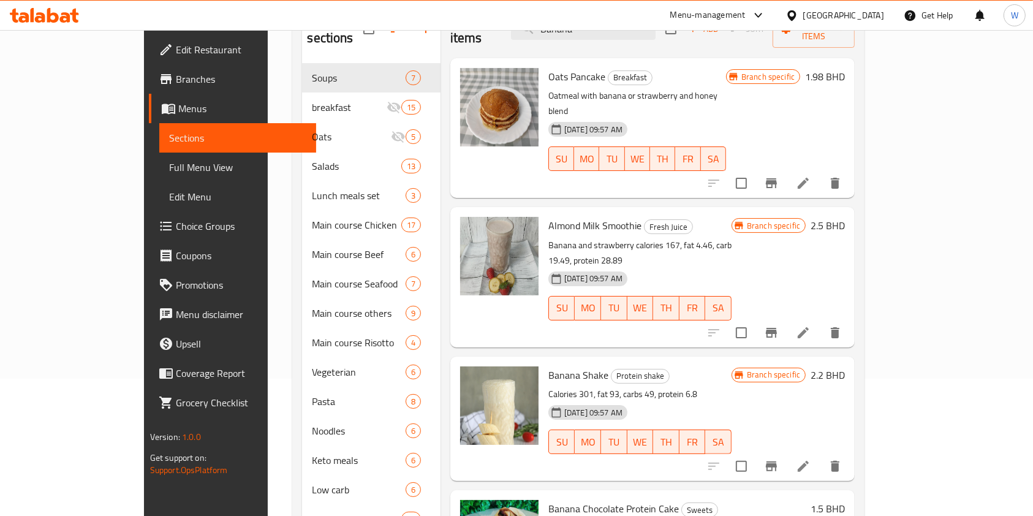
scroll to position [163, 0]
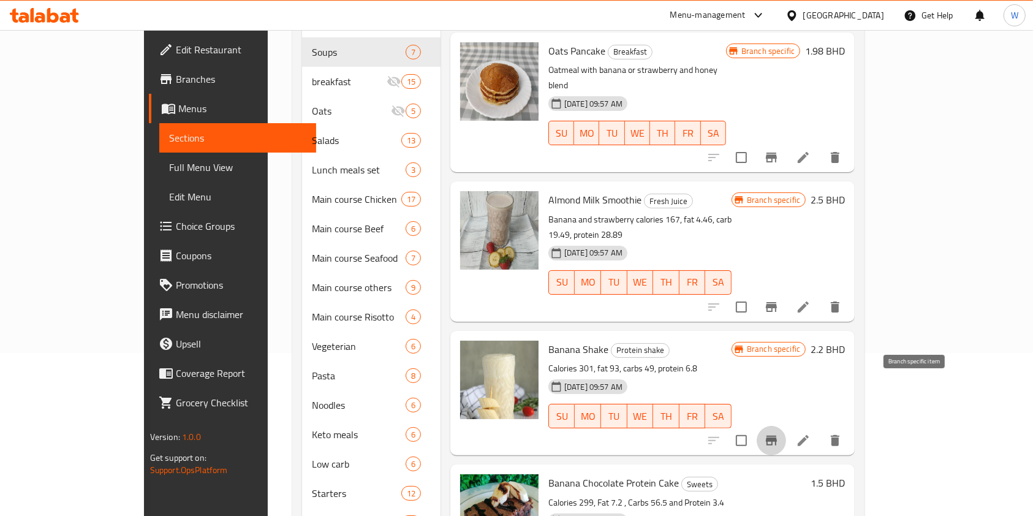
click at [786, 426] on button "Branch-specific-item" at bounding box center [771, 440] width 29 height 29
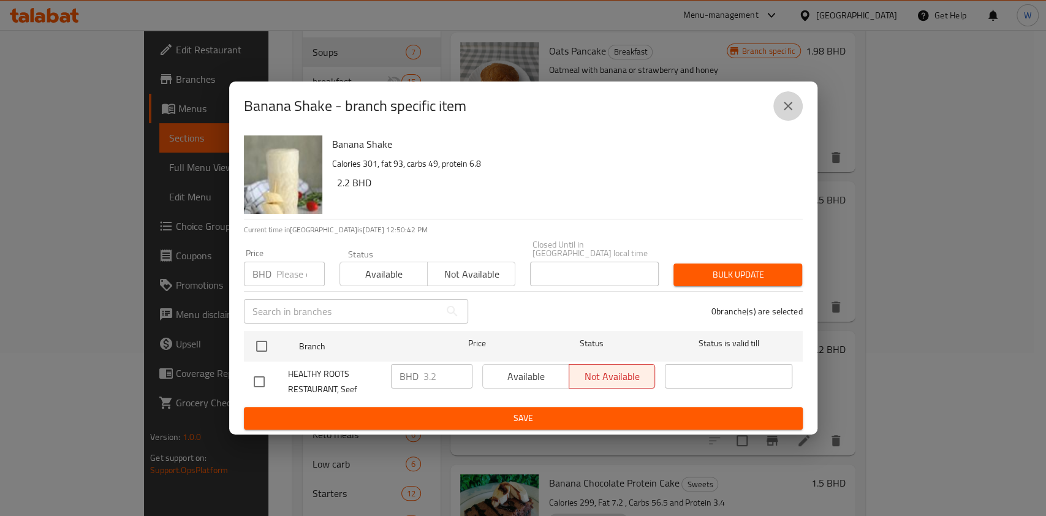
click at [777, 100] on button "close" at bounding box center [787, 105] width 29 height 29
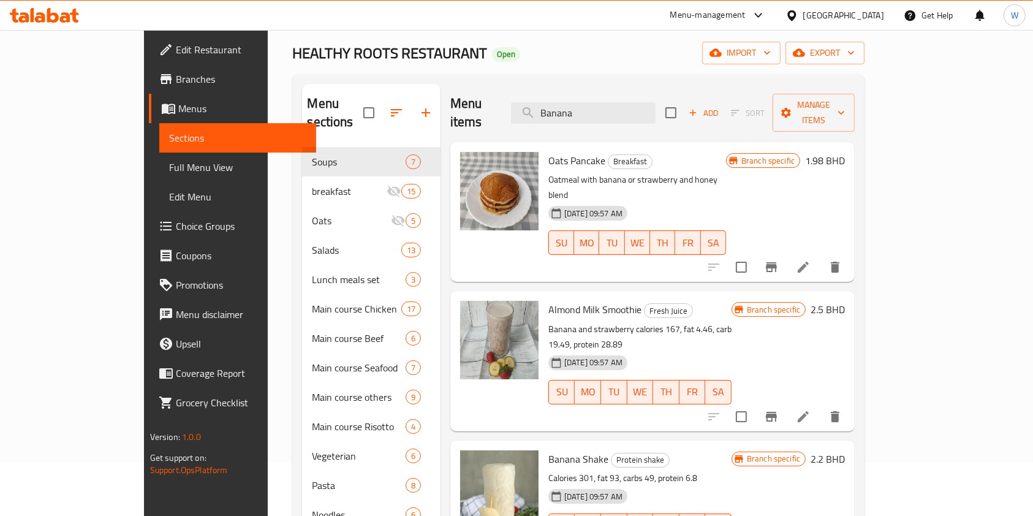
scroll to position [0, 0]
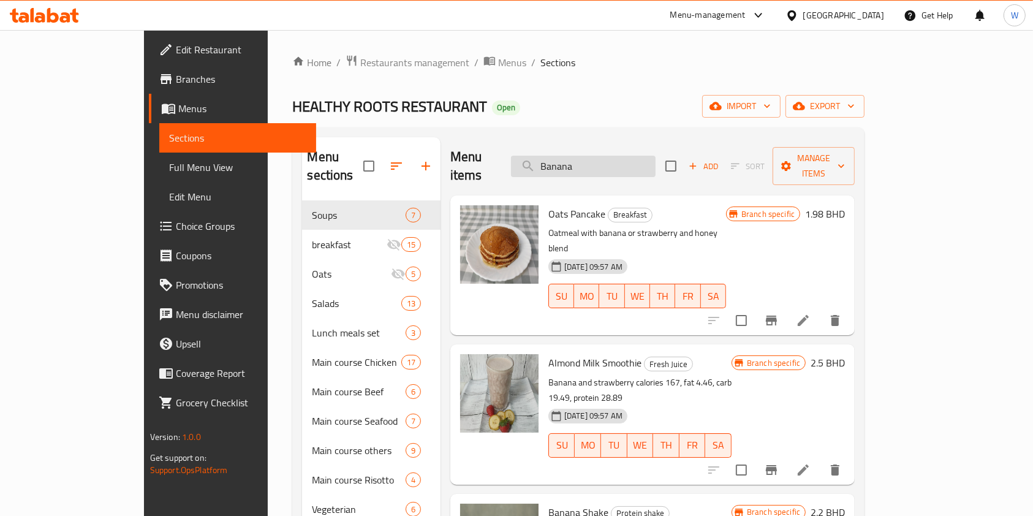
click at [635, 156] on input "Banana" at bounding box center [583, 166] width 145 height 21
paste input "sweet melon juice"
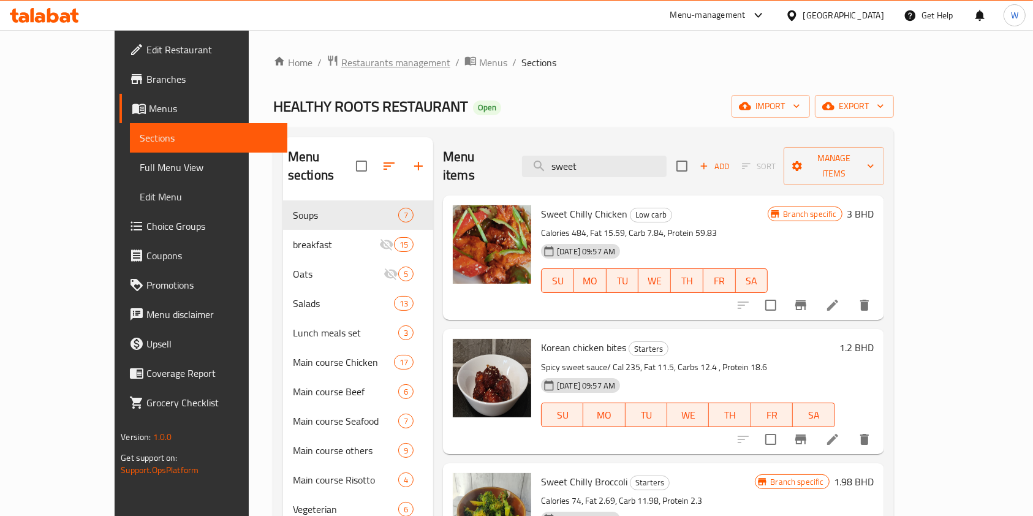
type input "sweet"
click at [341, 67] on span "Restaurants management" at bounding box center [395, 62] width 109 height 15
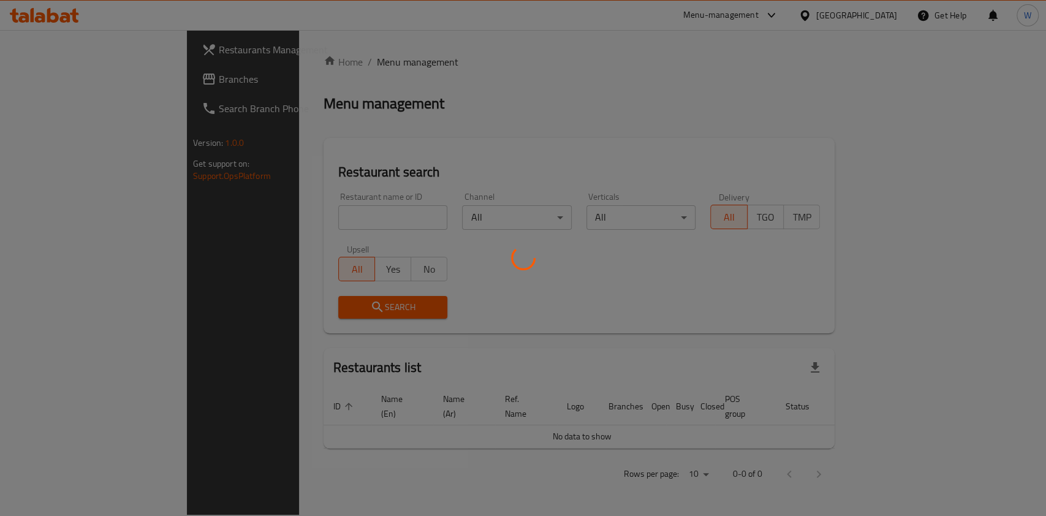
click at [277, 215] on div at bounding box center [523, 258] width 1046 height 516
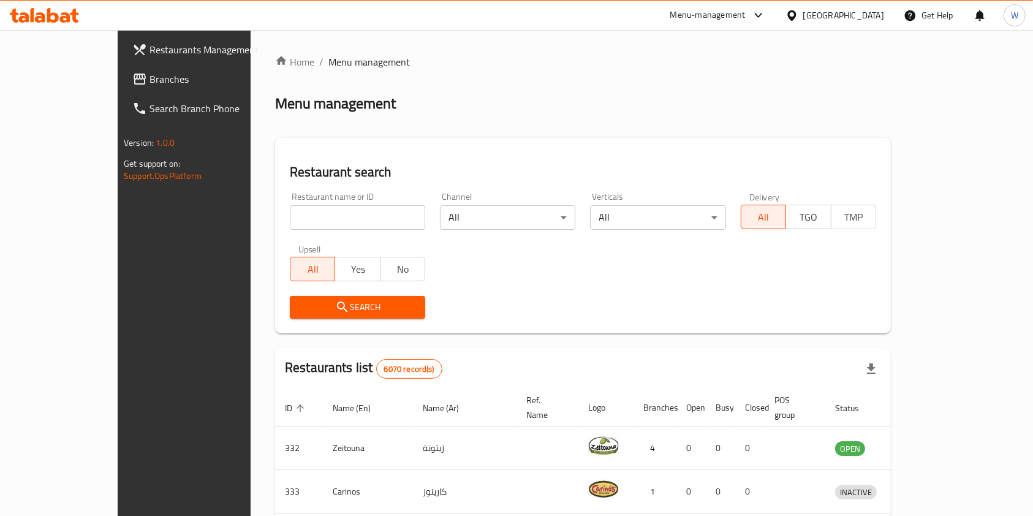
click at [290, 220] on input "search" at bounding box center [357, 217] width 135 height 25
type input "healthy roots"
click button "Search" at bounding box center [357, 307] width 135 height 23
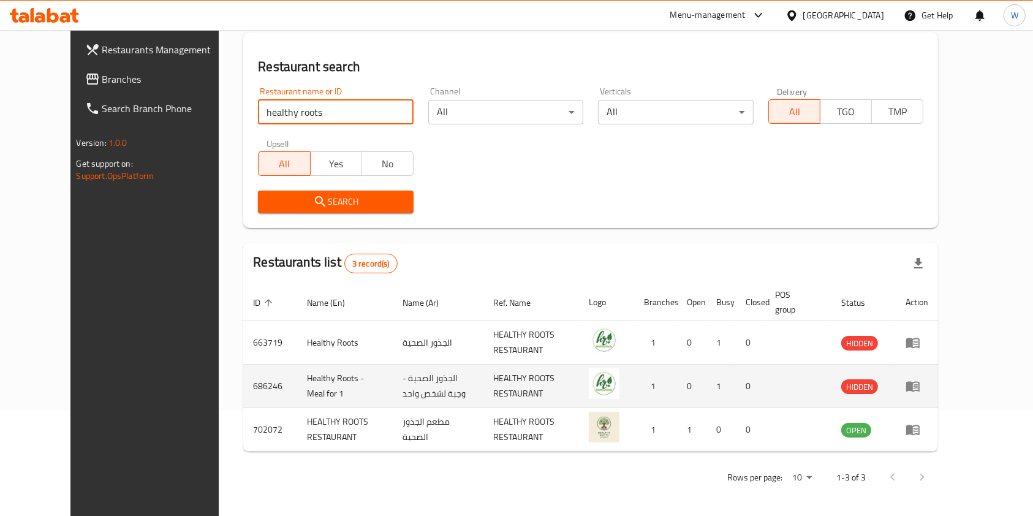
scroll to position [106, 0]
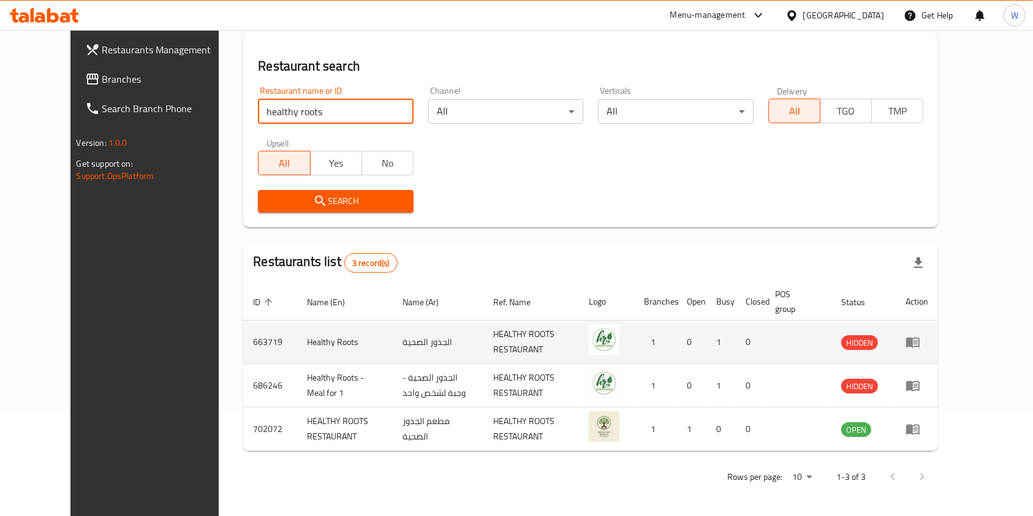
click at [920, 338] on icon "enhanced table" at bounding box center [912, 343] width 13 height 10
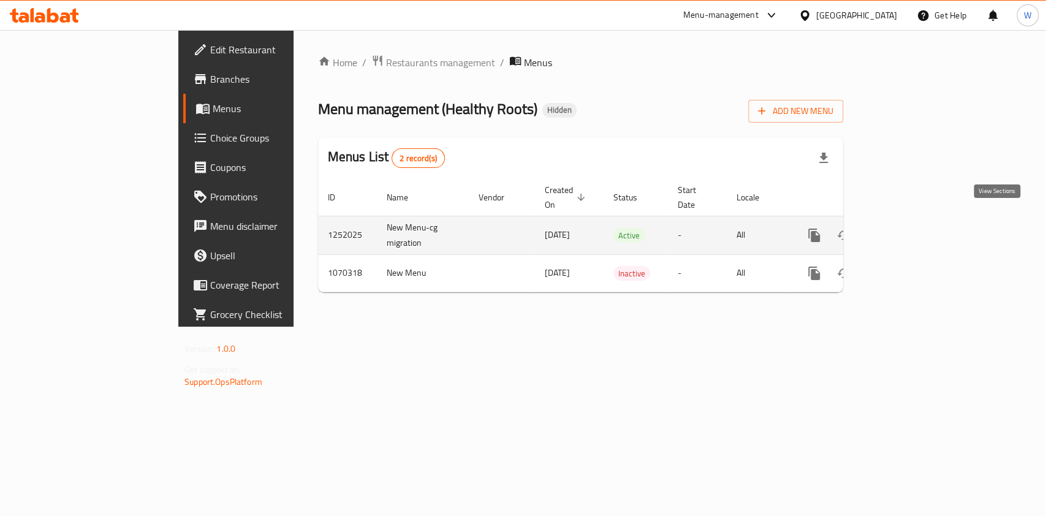
click at [918, 221] on link "enhanced table" at bounding box center [902, 235] width 29 height 29
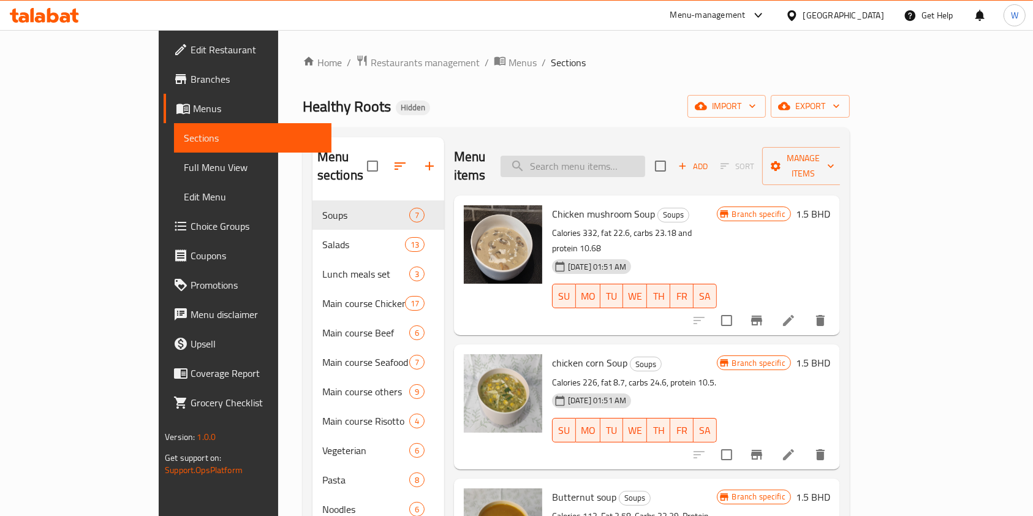
click at [595, 161] on input "search" at bounding box center [573, 166] width 145 height 21
paste input "Banana juice"
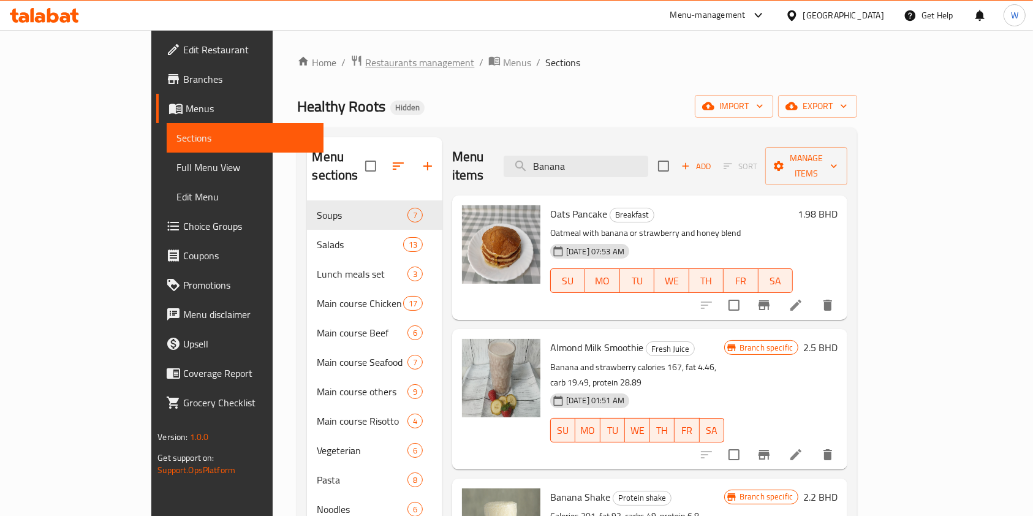
type input "Banana"
click at [365, 63] on span "Restaurants management" at bounding box center [419, 62] width 109 height 15
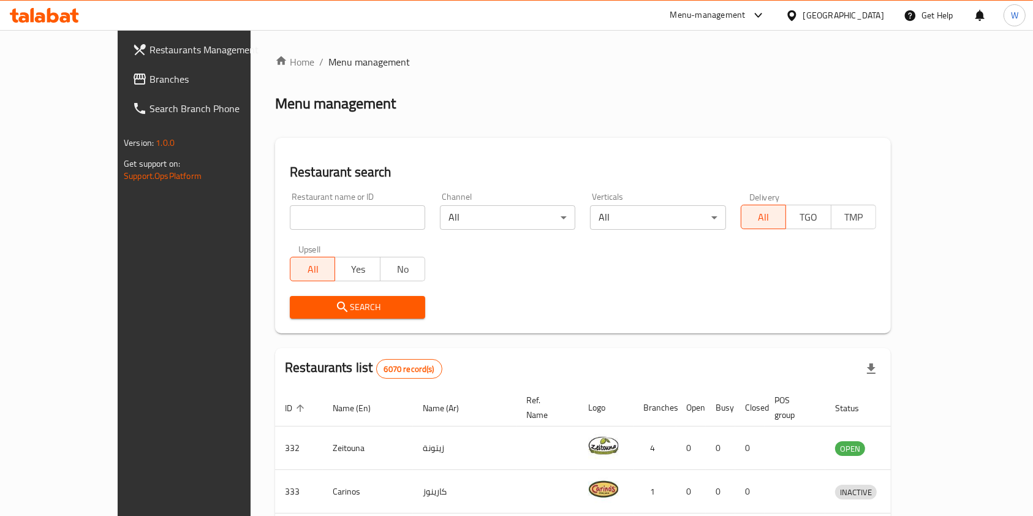
click at [307, 222] on input "search" at bounding box center [357, 217] width 135 height 25
paste input "Banana juice"
type input "B"
type input "healthy roots"
click button "Search" at bounding box center [357, 307] width 135 height 23
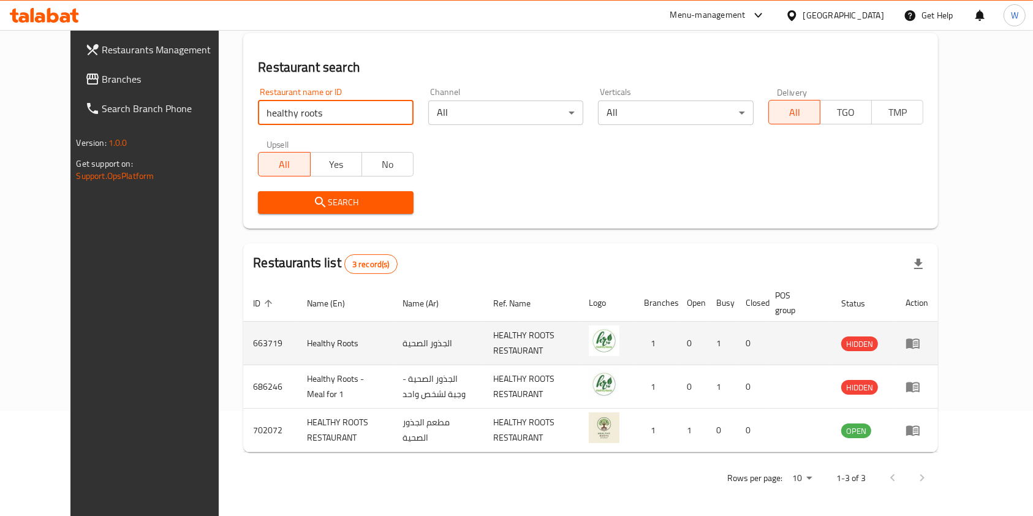
scroll to position [106, 0]
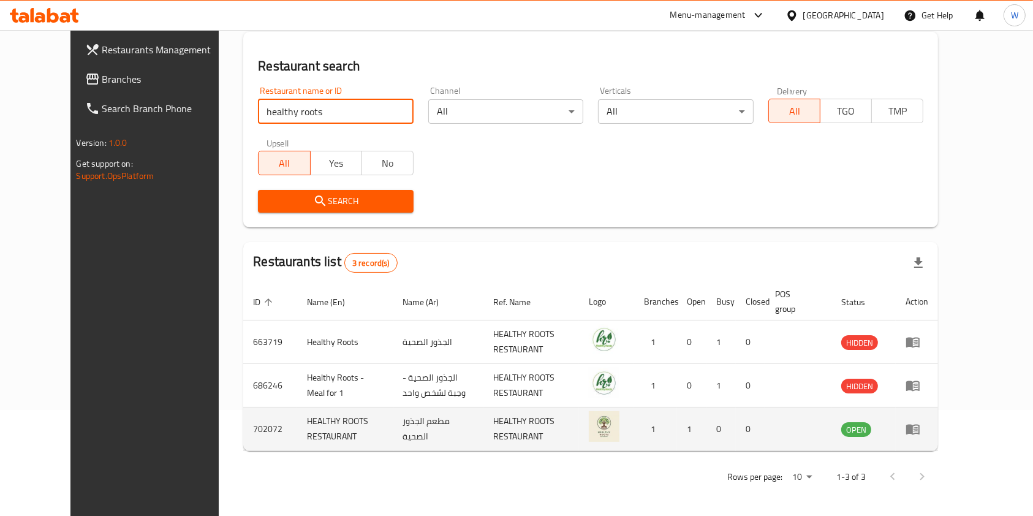
click at [918, 428] on icon "enhanced table" at bounding box center [916, 429] width 4 height 5
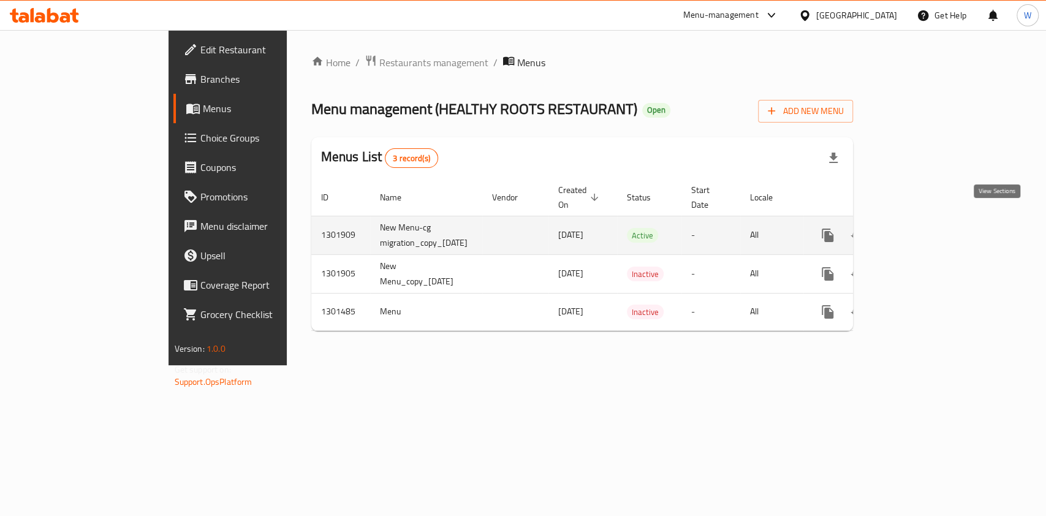
click at [931, 221] on link "enhanced table" at bounding box center [916, 235] width 29 height 29
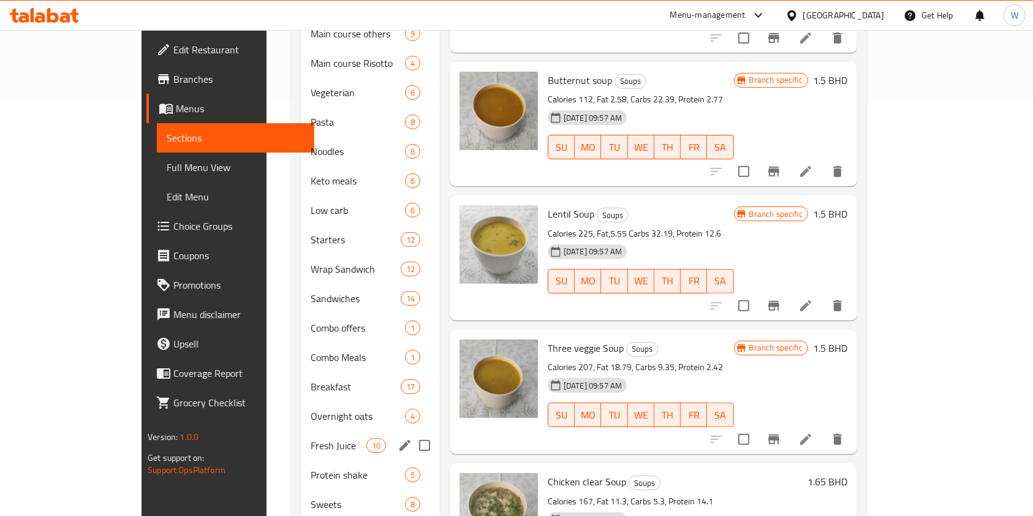
scroll to position [395, 0]
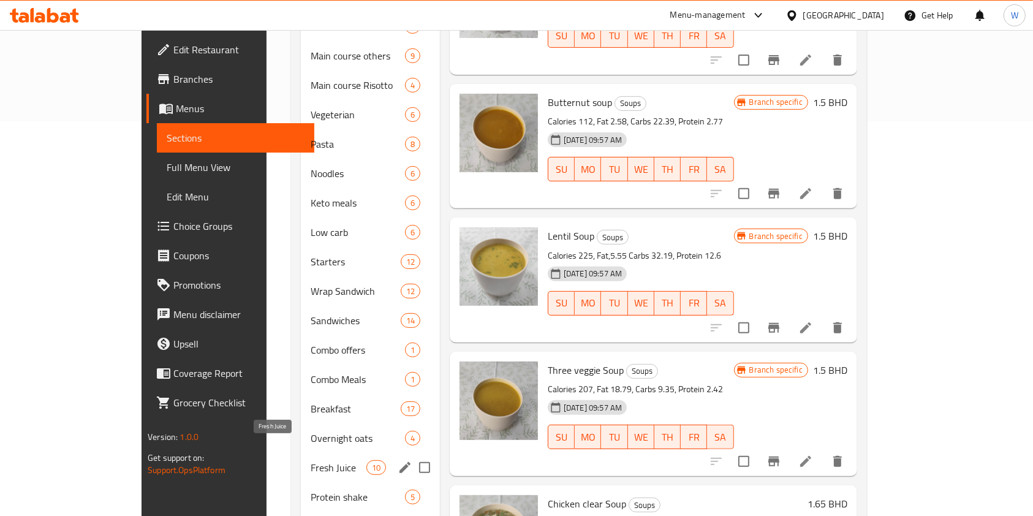
click at [311, 460] on span "Fresh Juice" at bounding box center [339, 467] width 56 height 15
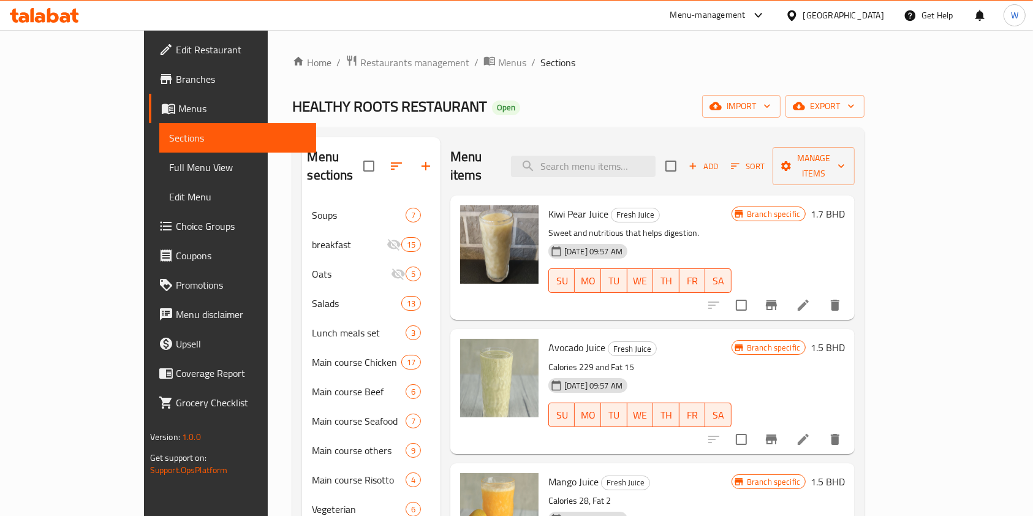
click at [720, 160] on span "Add" at bounding box center [703, 166] width 33 height 14
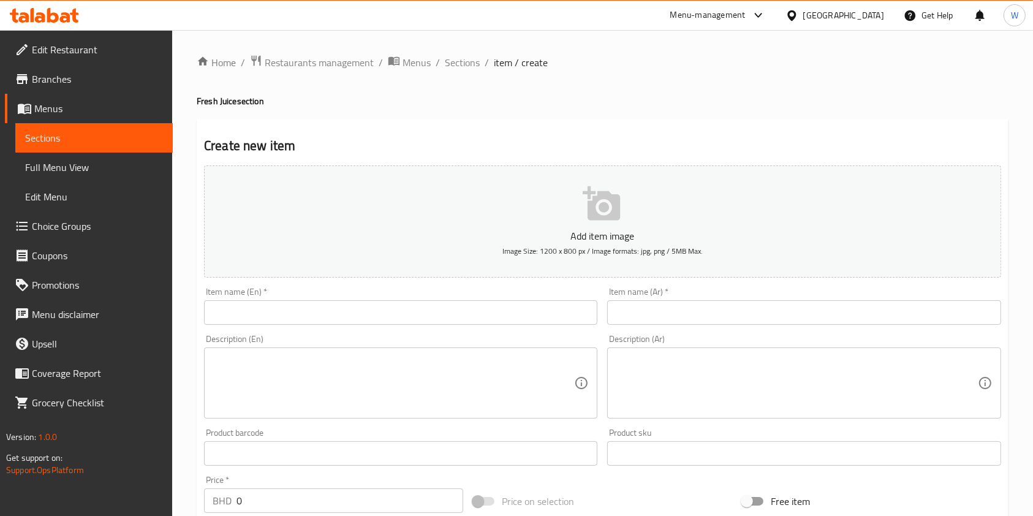
click at [413, 284] on div "Add item image Image Size: 1200 x 800 px / Image formats: jpg, png / 5MB Max. I…" at bounding box center [602, 425] width 807 height 528
paste input "Banana juice"
click at [372, 312] on input "text" at bounding box center [400, 312] width 393 height 25
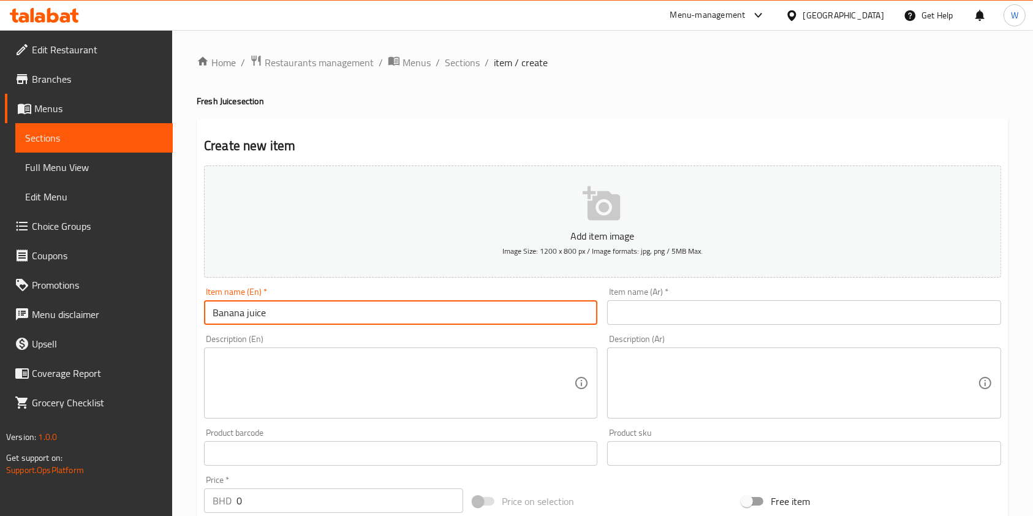
type input "Banana juice"
click at [633, 331] on div "Description (Ar) Description (Ar)" at bounding box center [803, 377] width 403 height 94
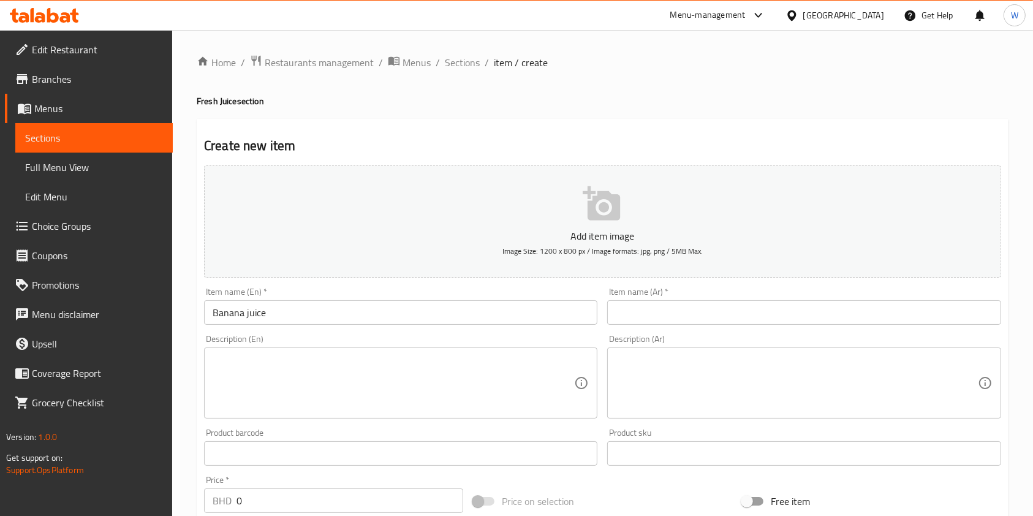
click at [728, 310] on input "text" at bounding box center [803, 312] width 393 height 25
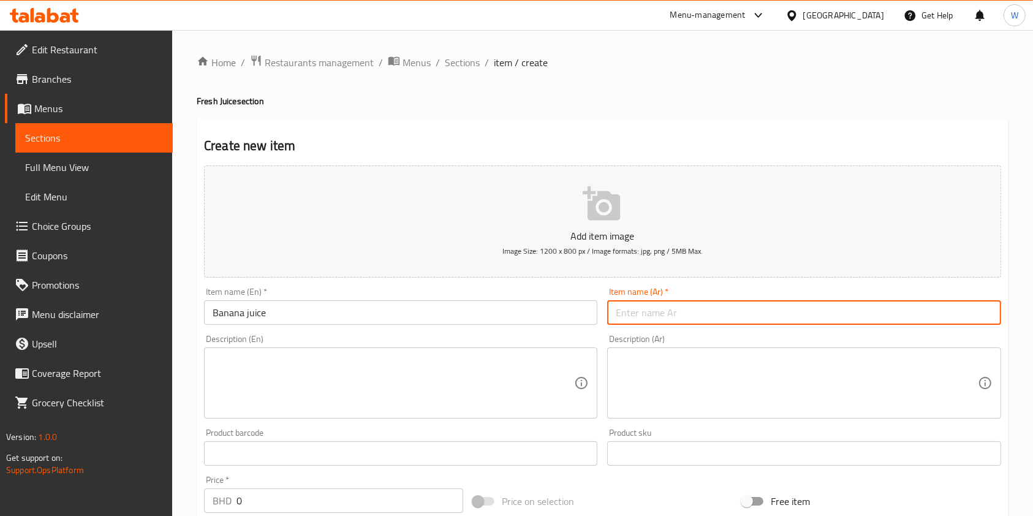
paste input "عصير موز"
type input "عصير موز"
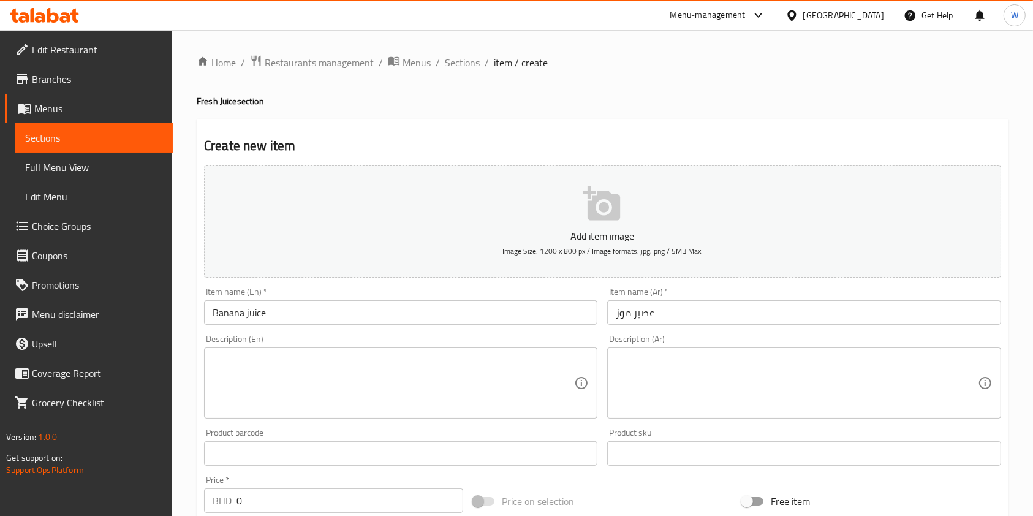
click at [651, 367] on textarea at bounding box center [797, 383] width 362 height 58
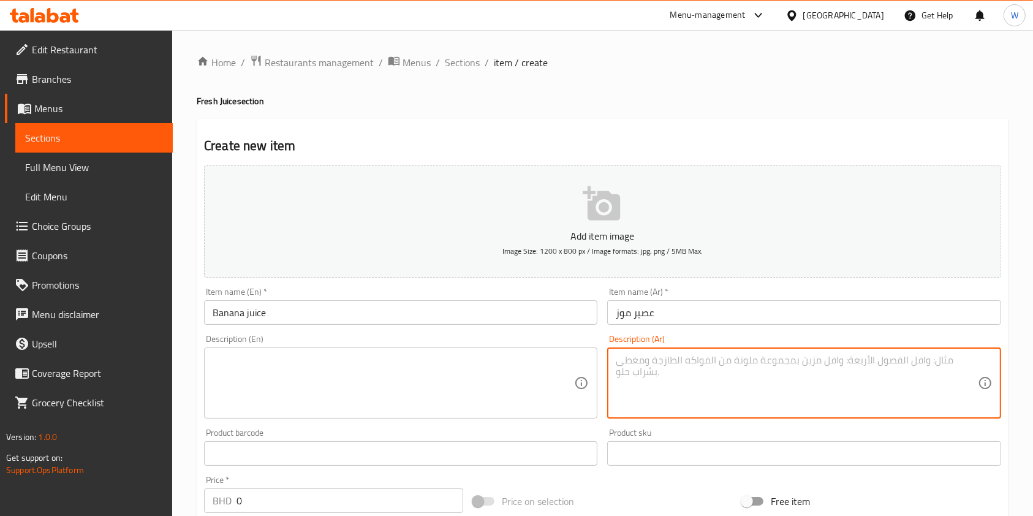
paste textarea "كريمي ومغذي | موز، حليب أو ماء، عسل | 150 سعرة حرارية | بروتين 2غ | كربوهيدرات …"
type textarea "كريمي ومغذي | موز، حليب أو ماء، عسل | 150 سعرة حرارية | بروتين 2غ | كربوهيدرات …"
click at [531, 391] on textarea at bounding box center [394, 383] width 362 height 58
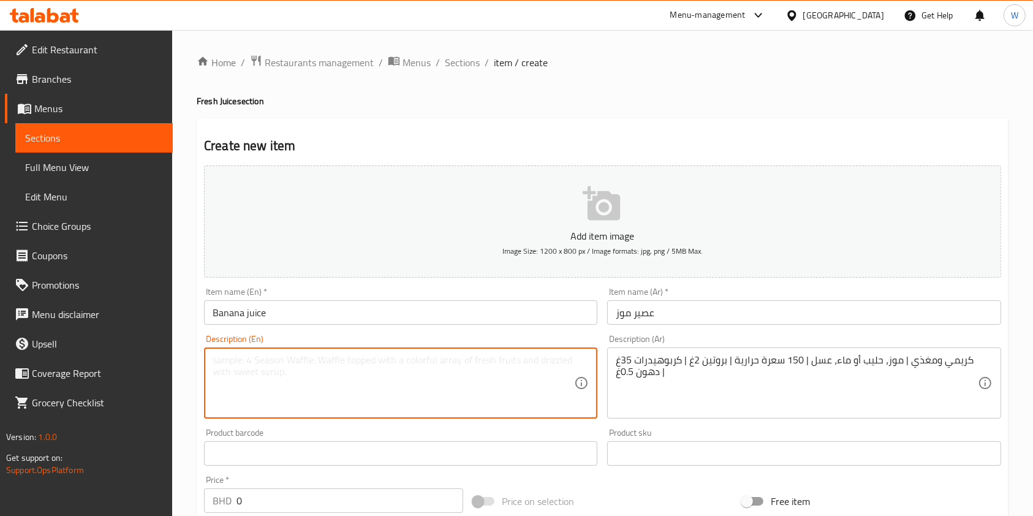
paste textarea "Creamy and nutritious | Banana, milk or water, honey | 150 calories | 2g protei…"
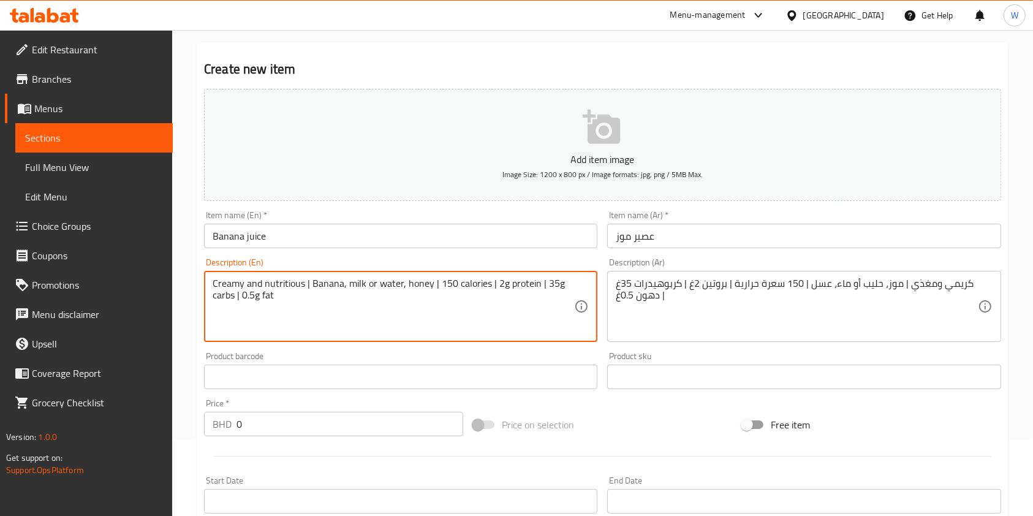
scroll to position [245, 0]
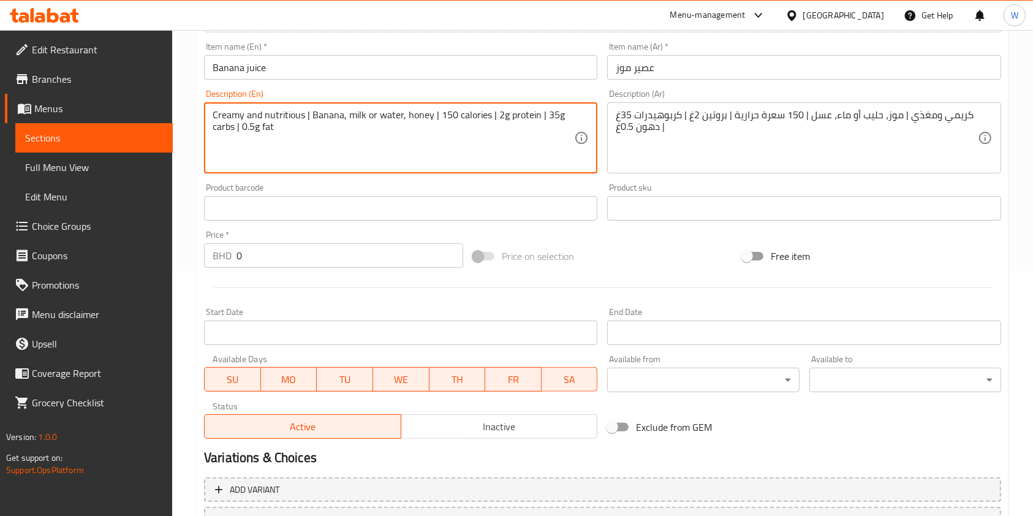
type textarea "Creamy and nutritious | Banana, milk or water, honey | 150 calories | 2g protei…"
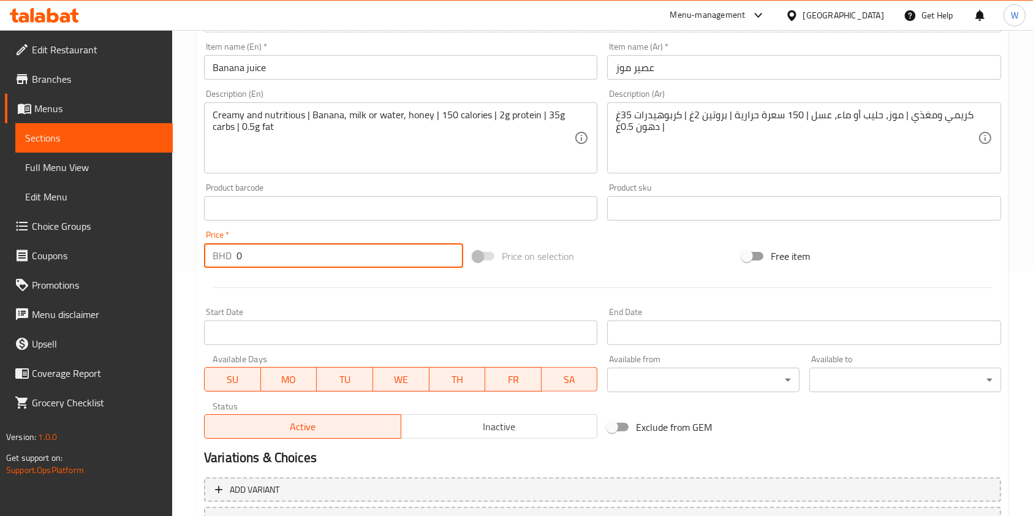
drag, startPoint x: 265, startPoint y: 253, endPoint x: 183, endPoint y: 267, distance: 83.2
click at [184, 267] on div "Home / Restaurants management / Menus / Sections / item / create Fresh Juice se…" at bounding box center [602, 203] width 861 height 836
paste input "2.00"
type input "2.000"
click at [314, 280] on div at bounding box center [602, 288] width 807 height 30
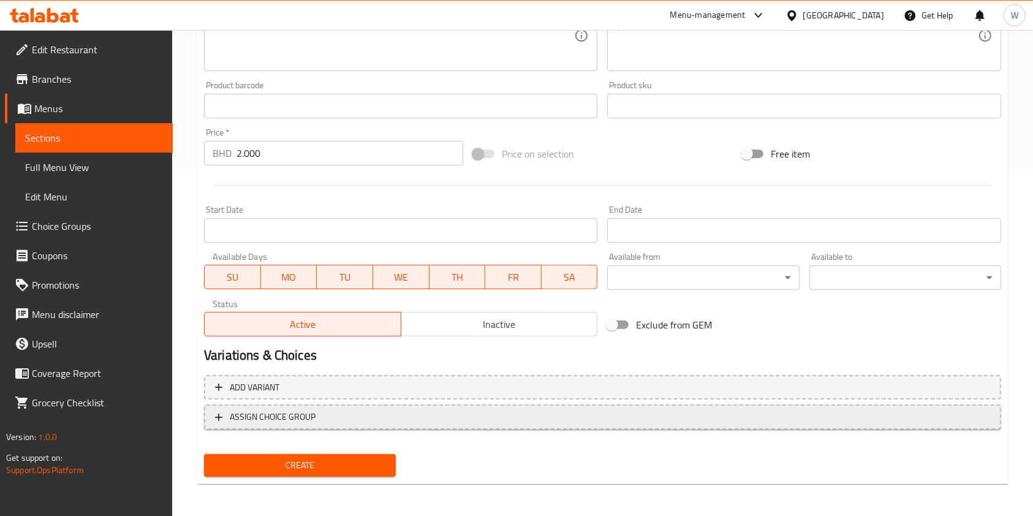
scroll to position [350, 0]
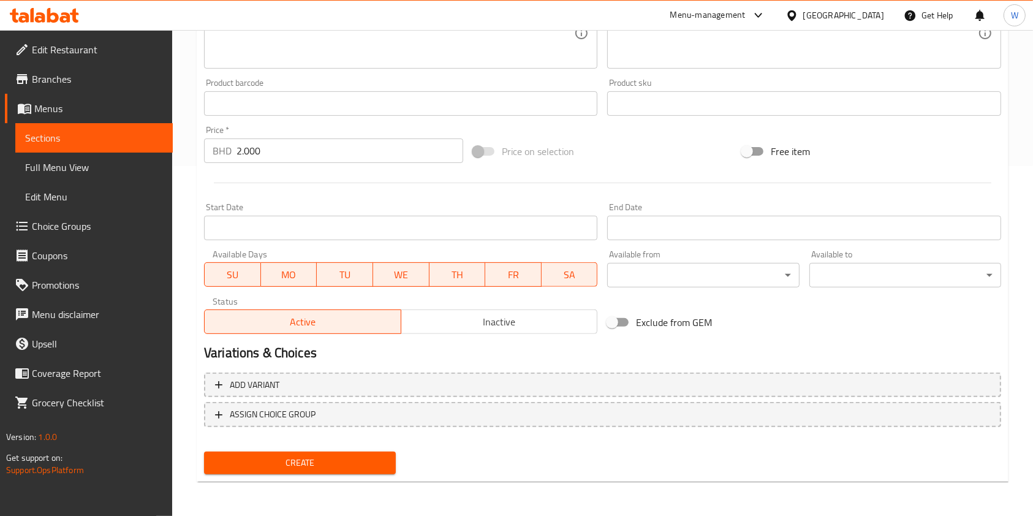
click at [301, 466] on span "Create" at bounding box center [300, 462] width 172 height 15
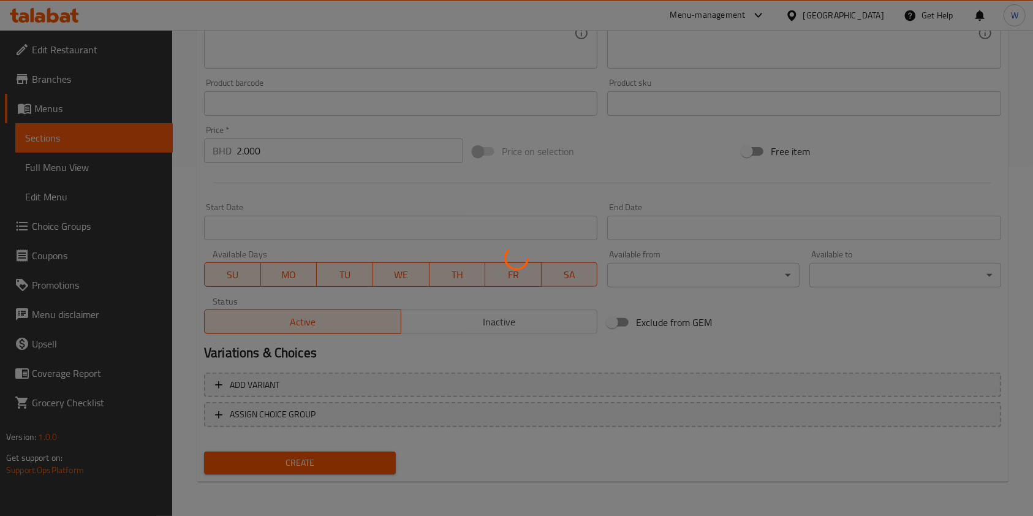
type input "0"
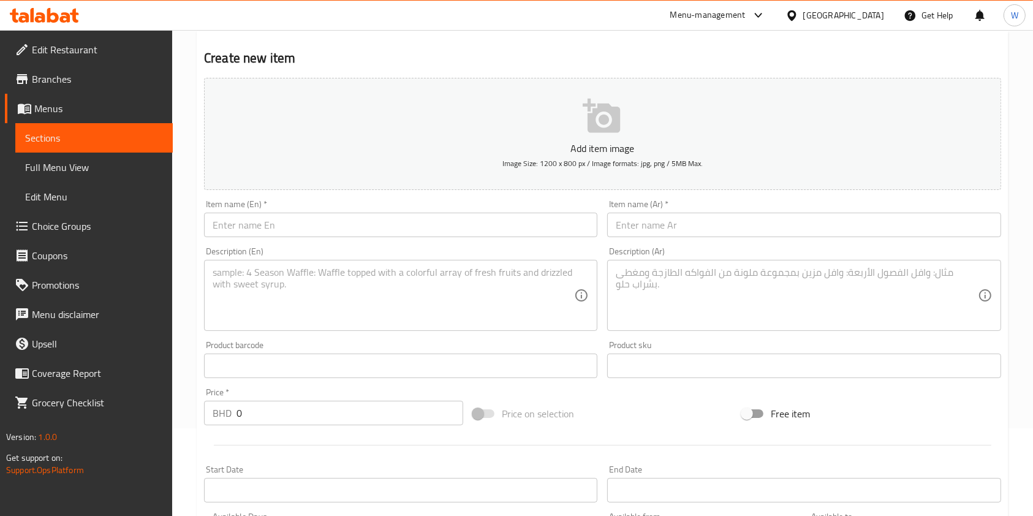
scroll to position [0, 0]
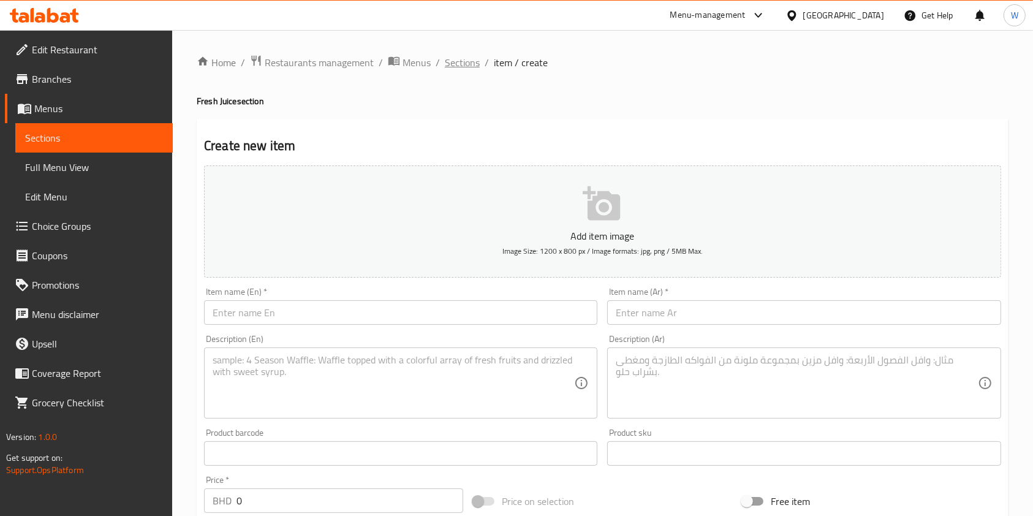
click at [460, 63] on span "Sections" at bounding box center [462, 62] width 35 height 15
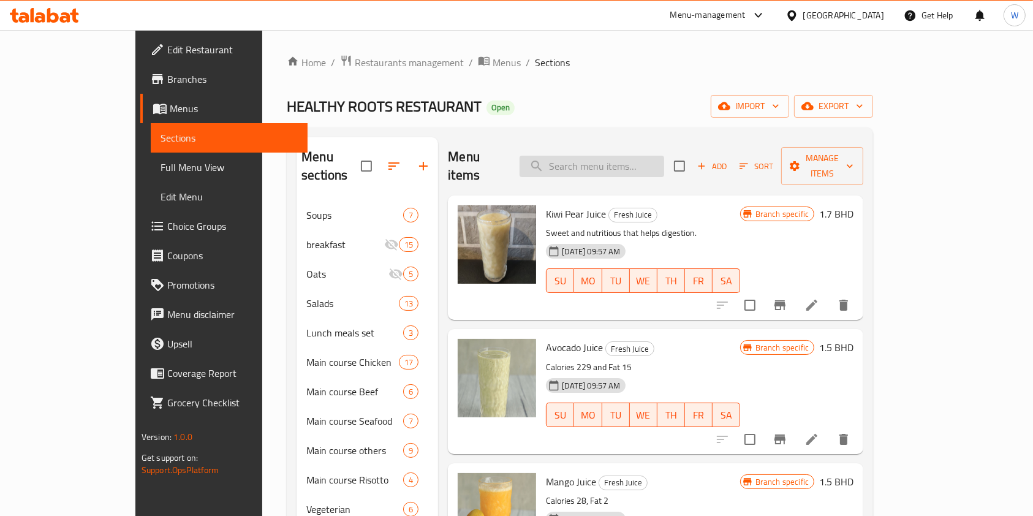
click at [593, 156] on input "search" at bounding box center [592, 166] width 145 height 21
paste input "sweet melon juice"
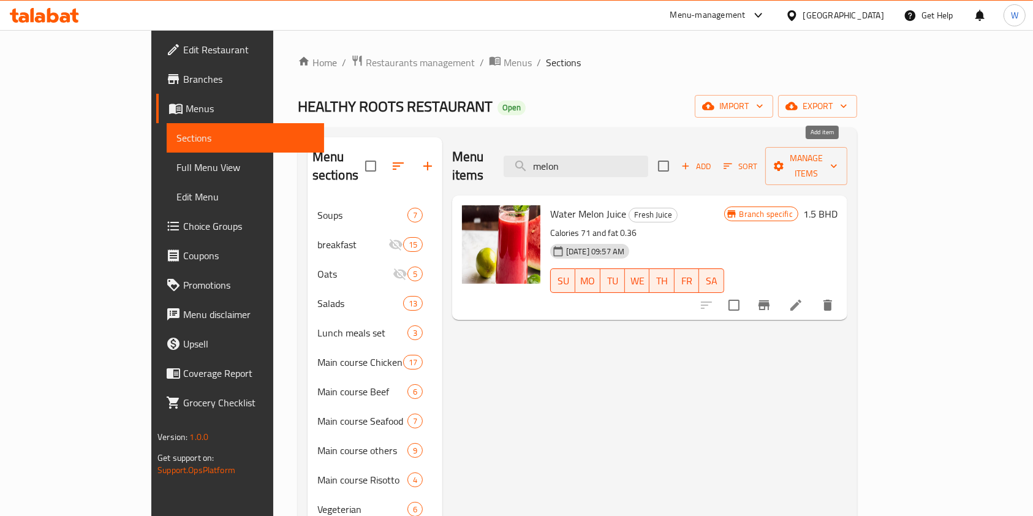
type input "melon"
click at [713, 159] on span "Add" at bounding box center [696, 166] width 33 height 14
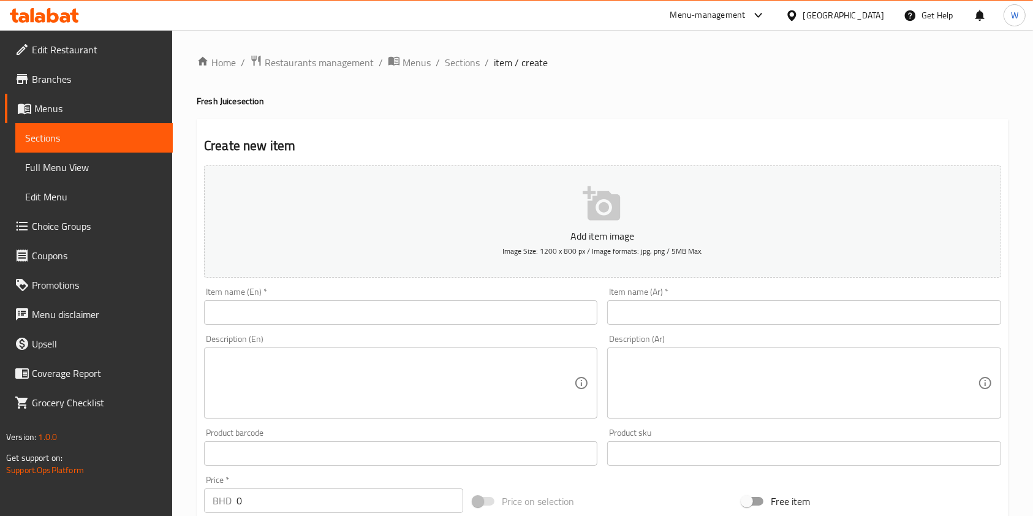
click at [260, 323] on input "text" at bounding box center [400, 312] width 393 height 25
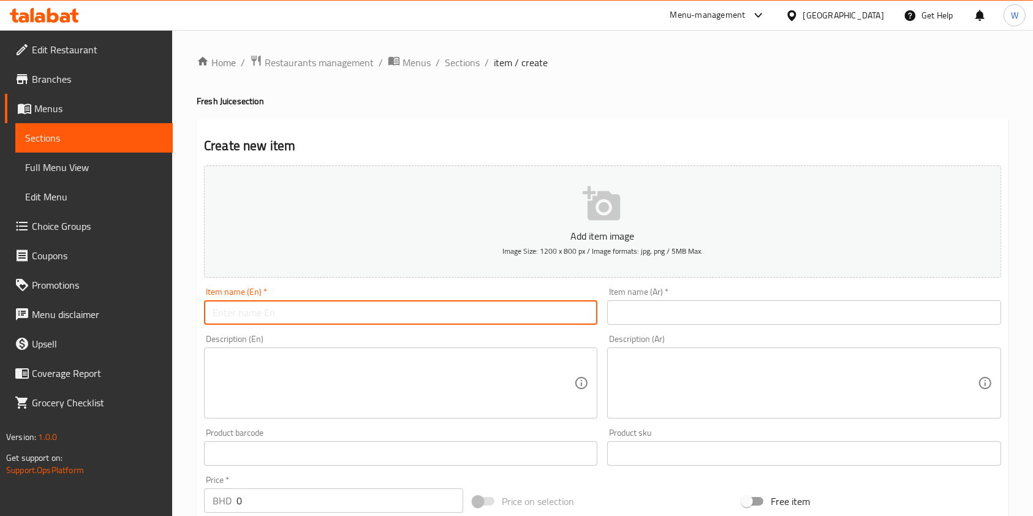
paste input "sweet melon juice"
type input "sweet melon juice"
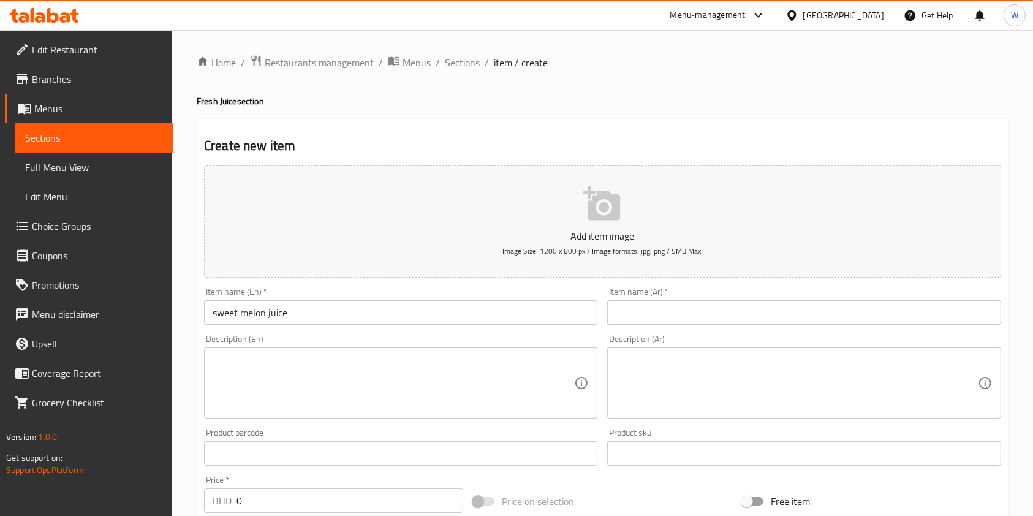
click at [661, 327] on div "Item name (Ar)   * Item name (Ar) *" at bounding box center [803, 306] width 403 height 47
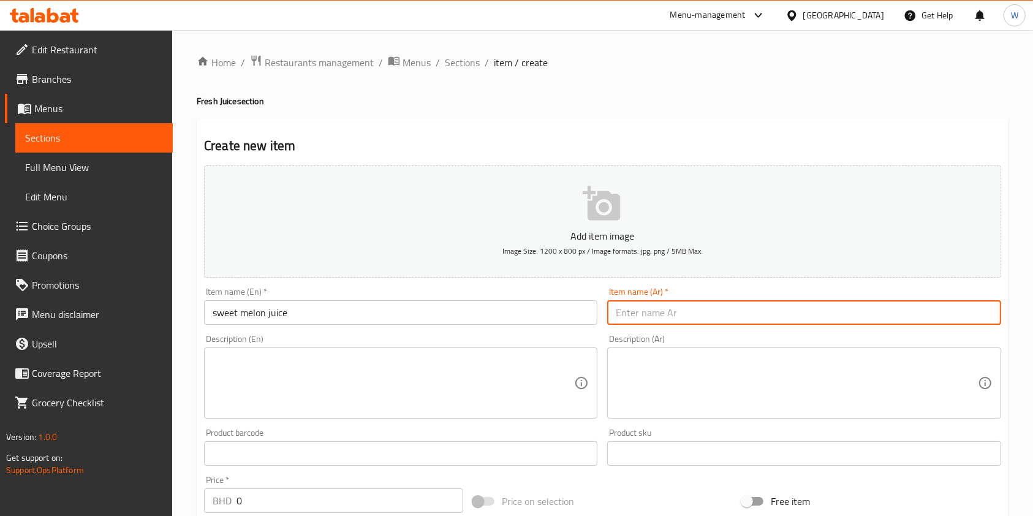
click at [665, 315] on input "text" at bounding box center [803, 312] width 393 height 25
paste input "عصير شمام"
type input "عصير شمام"
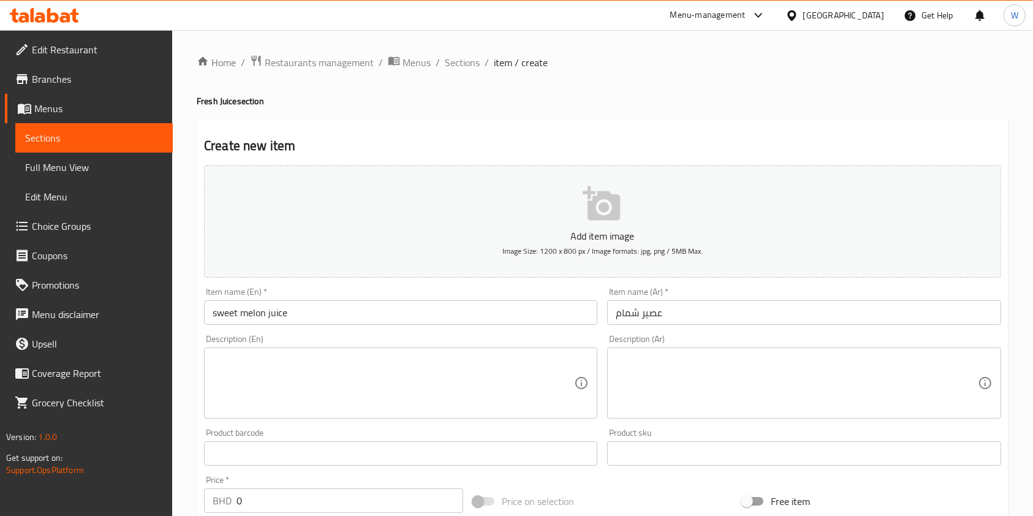
click at [818, 376] on textarea at bounding box center [797, 383] width 362 height 58
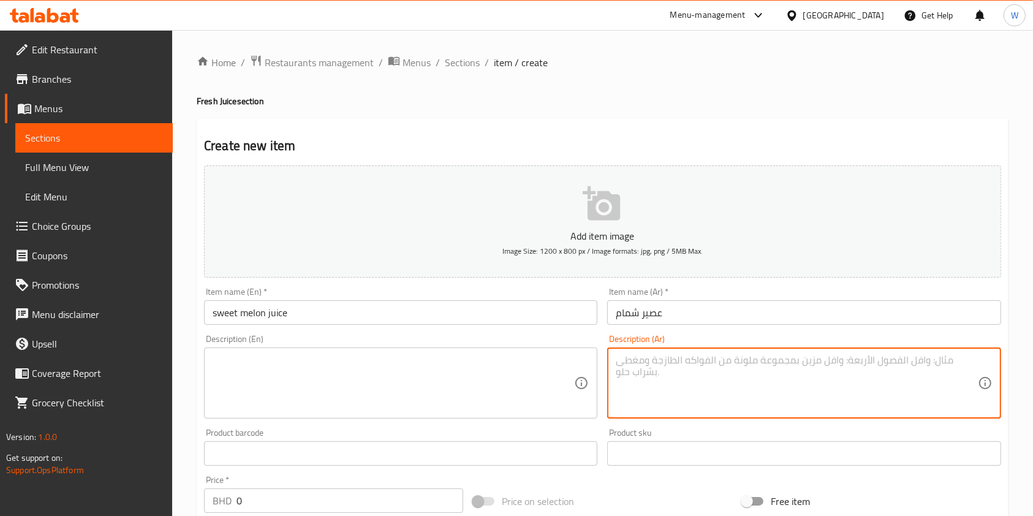
paste textarea "🍈 منعش ومنخفض السعرات | شمام، ماء، عسل | 90 سعرة حرارية | بروتين 1غ | كربوهيدرا…"
type textarea "🍈 منعش ومنخفض السعرات | شمام، ماء، عسل | 90 سعرة حرارية | بروتين 1غ | كربوهيدرا…"
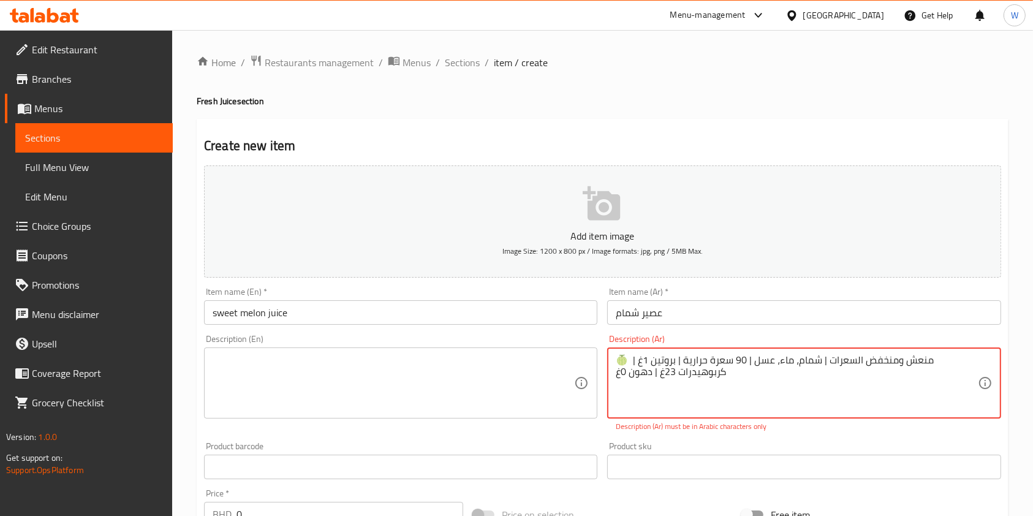
click at [476, 389] on textarea at bounding box center [394, 383] width 362 height 58
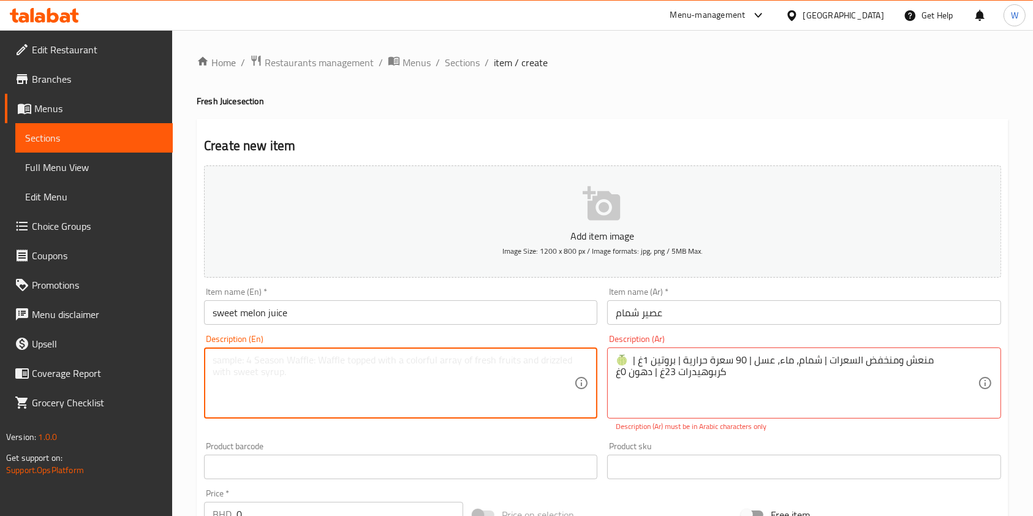
paste textarea "🍈 Refreshing and Low Calorie | Cantaloupe, Water, Honey | 90 Calories | 1g Prot…"
type textarea "🍈 Refreshing and Low Calorie | Cantaloupe, Water, Honey | 90 Calories | 1g Prot…"
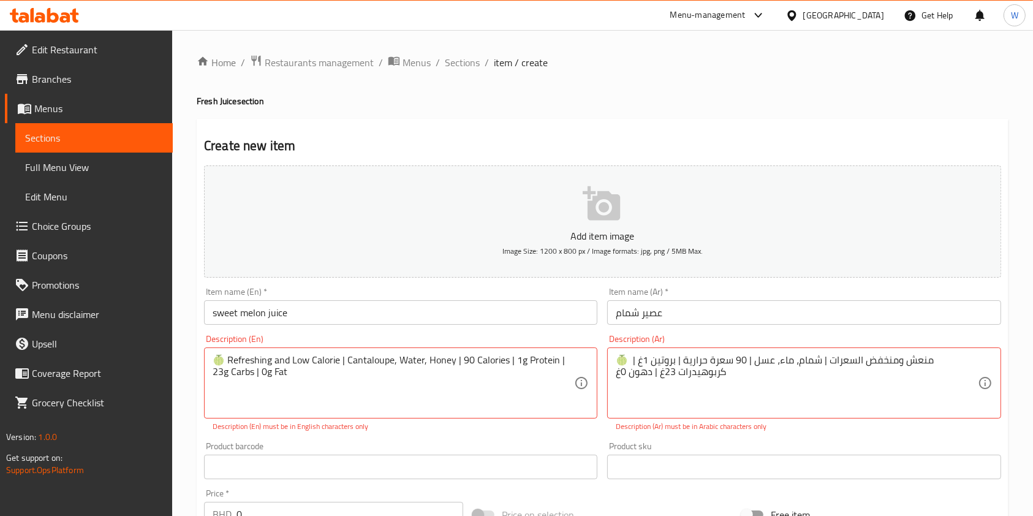
click at [819, 433] on div "Description (Ar) 🍈 منعش ومنخفض السعرات | شمام، ماء، عسل | 90 سعرة حرارية | بروت…" at bounding box center [803, 383] width 403 height 107
click at [744, 357] on textarea "🍈 منعش ومنخفض السعرات | شمام، ماء، عسل | 90 سعرة حرارية | بروتين 1غ | كربوهيدرا…" at bounding box center [797, 383] width 362 height 58
click at [821, 362] on textarea "🍈 منعش ومنخفض السعرات | شمام، ماء، عسل | 90 سعرة حرارية | بروتين 1غ | كربوهيدرا…" at bounding box center [797, 383] width 362 height 58
click at [744, 360] on textarea "🍈 منعش ومنخفض السعرات - شمام، ماء، عسل | 90 سعرة حرارية | بروتين 1غ | كربوهيدرا…" at bounding box center [797, 383] width 362 height 58
click at [682, 360] on textarea "🍈 منعش ومنخفض السعرات - شمام، ماء، عسل - 90 سعرة حرارية | بروتين 1غ | كربوهيدرا…" at bounding box center [797, 383] width 362 height 58
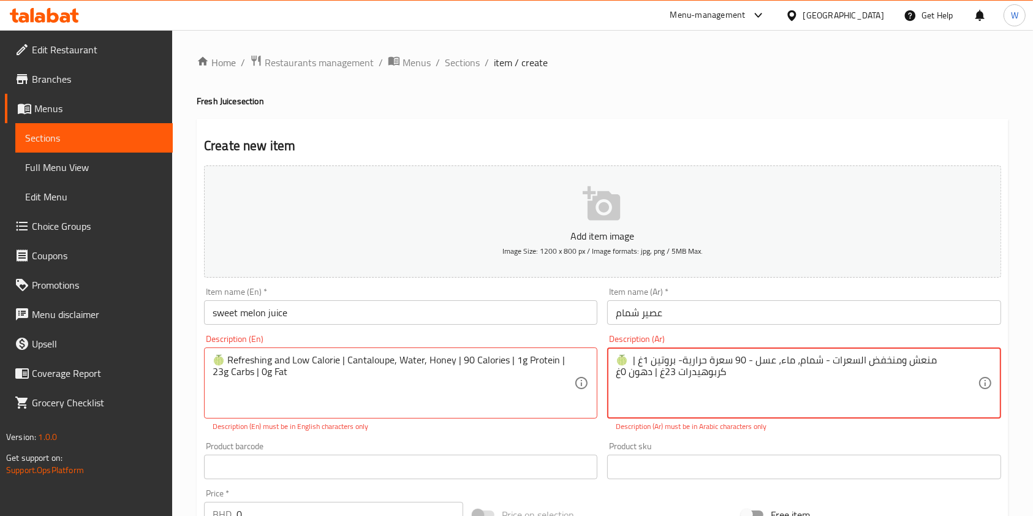
click at [685, 362] on textarea "🍈 منعش ومنخفض السعرات - شمام، ماء، عسل - 90 سعرة حرارية- بروتين 1غ | كربوهيدرات…" at bounding box center [797, 383] width 362 height 58
click at [636, 360] on textarea "🍈 منعش ومنخفض السعرات - شمام، ماء، عسل - 90 سعرة حرارية - بروتين 1غ | كربوهيدرا…" at bounding box center [797, 383] width 362 height 58
click at [635, 359] on textarea "🍈 منعش ومنخفض السعرات - شمام، ماء، عسل - 90 سعرة حرارية - بروتين 1غ | كربوهيدرا…" at bounding box center [797, 383] width 362 height 58
click at [816, 375] on textarea "🍈 منعش ومنخفض السعرات - شمام، ماء، عسل - 90 سعرة حرارية - بروتين 1غ - كربوهيدرا…" at bounding box center [797, 383] width 362 height 58
click at [657, 374] on textarea "🍈 منعش ومنخفض السعرات - شمام، ماء، عسل - 90 سعرة حرارية - بروتين 1غ - كربوهيدرا…" at bounding box center [797, 383] width 362 height 58
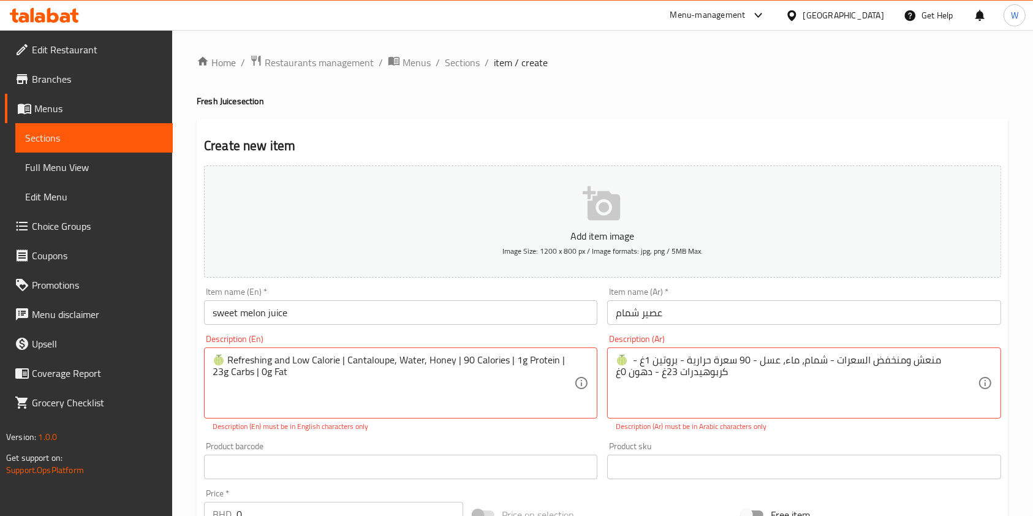
click at [695, 432] on p "Description (Ar) must be in Arabic characters only" at bounding box center [804, 426] width 376 height 11
click at [693, 450] on div "Product sku Product sku" at bounding box center [803, 460] width 393 height 37
type textarea "منعش ومنخفض السعرات - شمام، ماء، عسل - 90 سعرة حرارية - بروتين 1غ - كربوهيدرات …"
click at [602, 428] on div "Description (En) 🍈 Refreshing and Low Calorie | Cantaloupe, Water, Honey | 90 C…" at bounding box center [400, 383] width 403 height 107
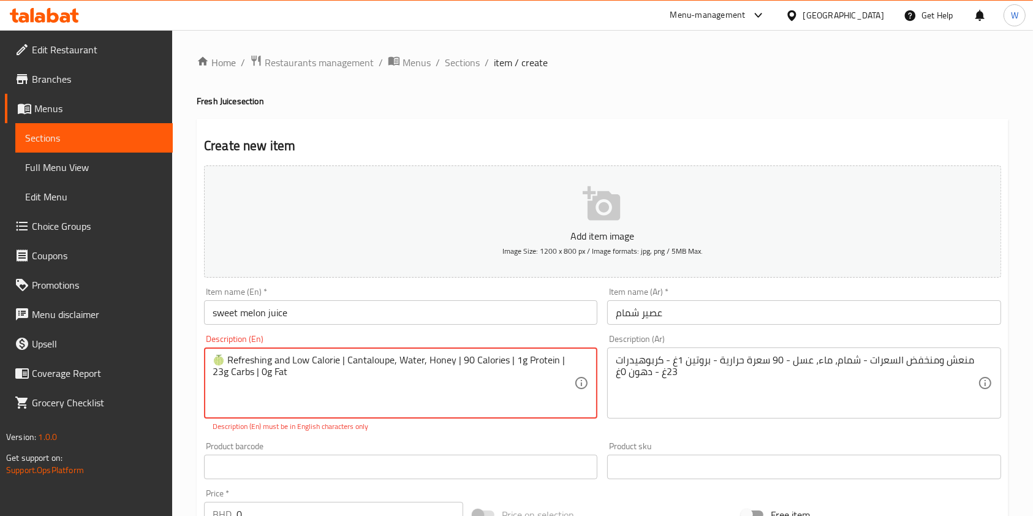
drag, startPoint x: 227, startPoint y: 362, endPoint x: 191, endPoint y: 363, distance: 36.2
type textarea "Refreshing and Low Calorie | Cantaloupe, Water, Honey | 90 Calories | 1g Protei…"
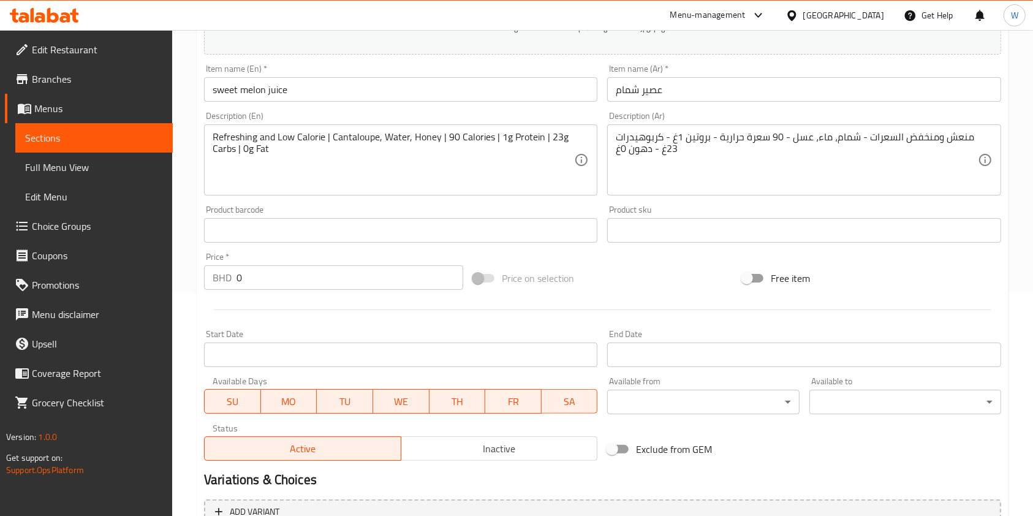
scroll to position [327, 0]
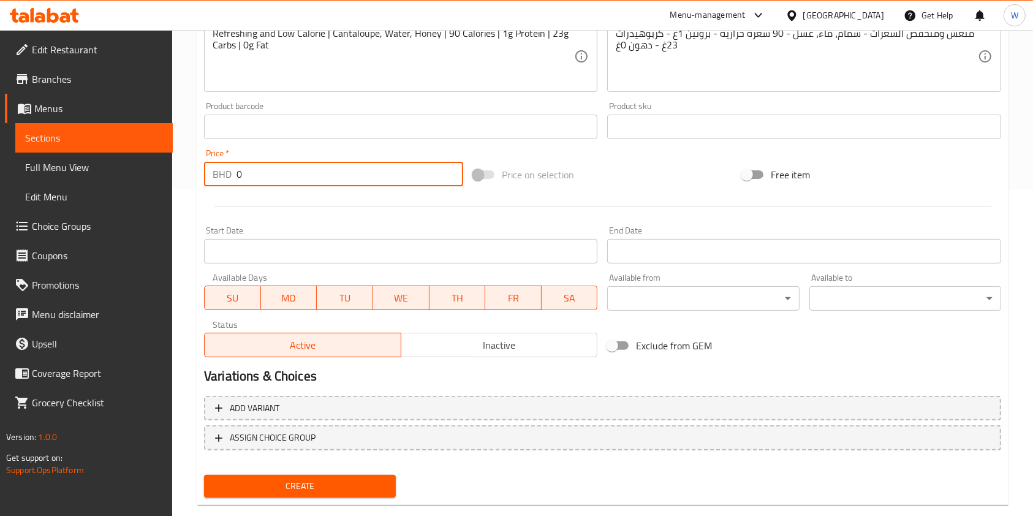
drag, startPoint x: 295, startPoint y: 194, endPoint x: 240, endPoint y: 188, distance: 54.9
click at [245, 187] on div "Price   * BHD 0 Price *" at bounding box center [333, 167] width 269 height 47
click at [290, 169] on input "0" at bounding box center [350, 174] width 227 height 25
drag, startPoint x: 287, startPoint y: 174, endPoint x: 170, endPoint y: 218, distance: 124.5
click at [171, 186] on div "Edit Restaurant Branches Menus Sections Full Menu View Edit Menu Choice Groups …" at bounding box center [516, 121] width 1033 height 836
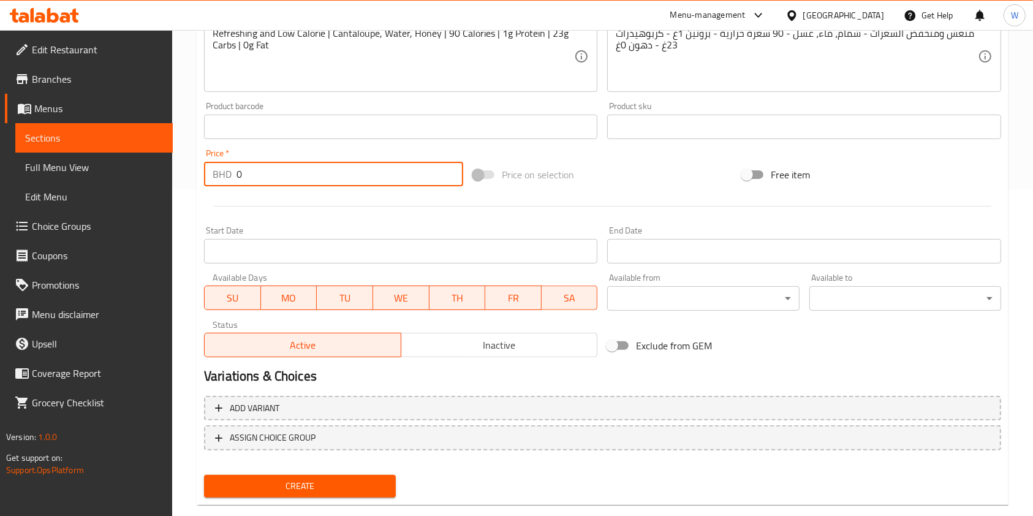
paste input "2.00"
type input "2.000"
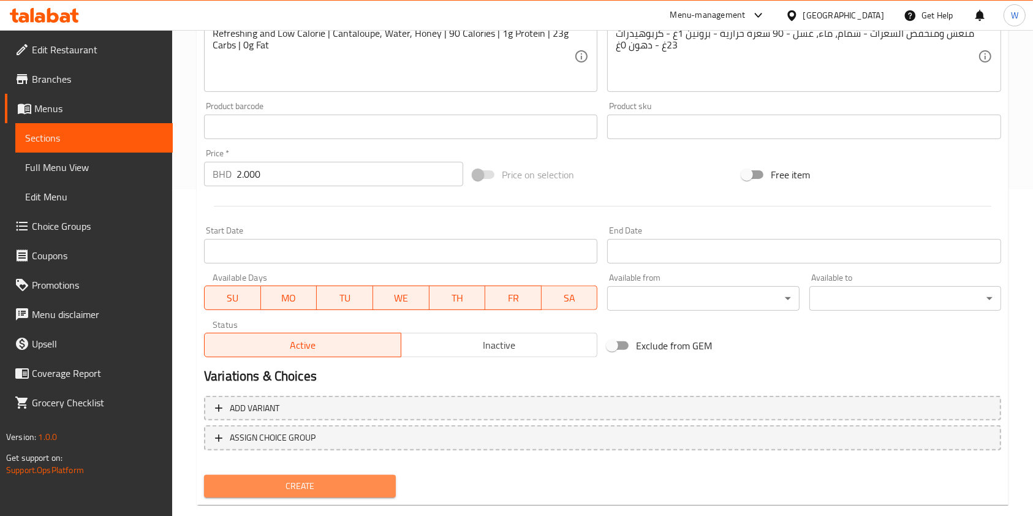
click at [355, 487] on span "Create" at bounding box center [300, 486] width 172 height 15
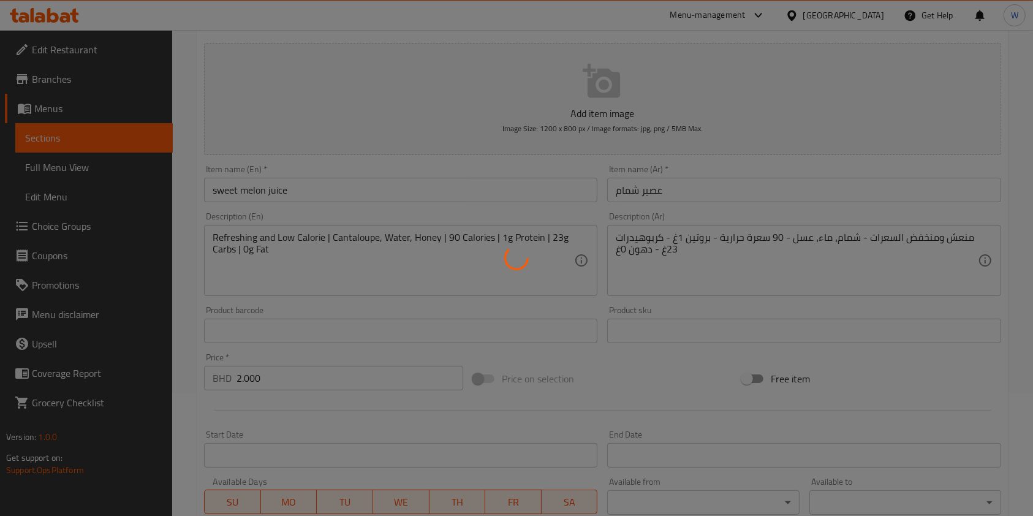
scroll to position [0, 0]
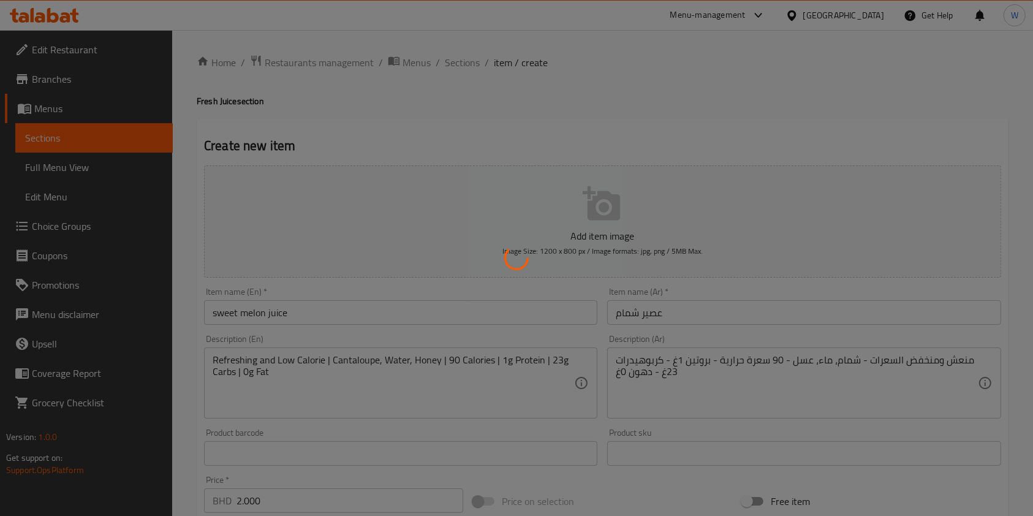
type input "0"
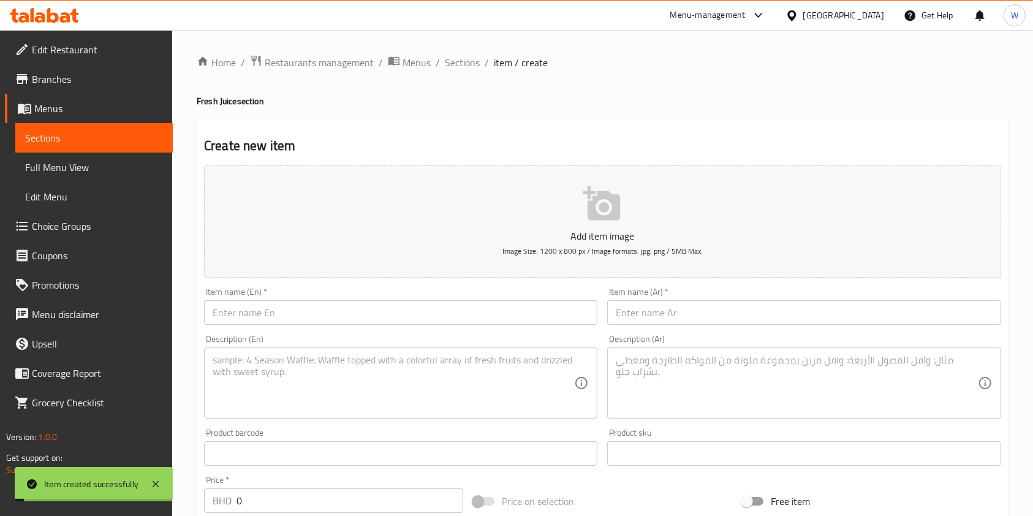
click at [438, 63] on li "/" at bounding box center [438, 62] width 4 height 15
click at [447, 66] on span "Sections" at bounding box center [462, 62] width 35 height 15
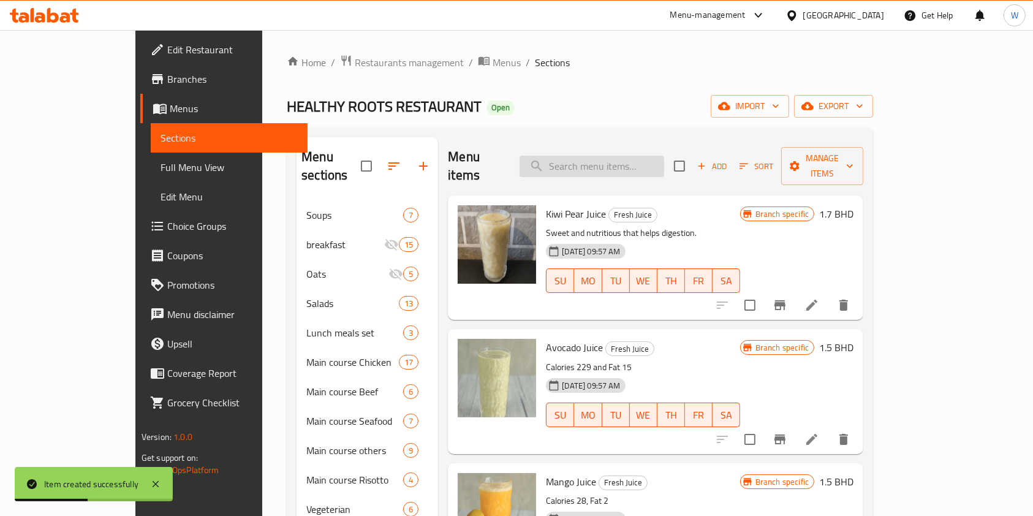
click at [619, 158] on input "search" at bounding box center [592, 166] width 145 height 21
paste input "lemon juice"
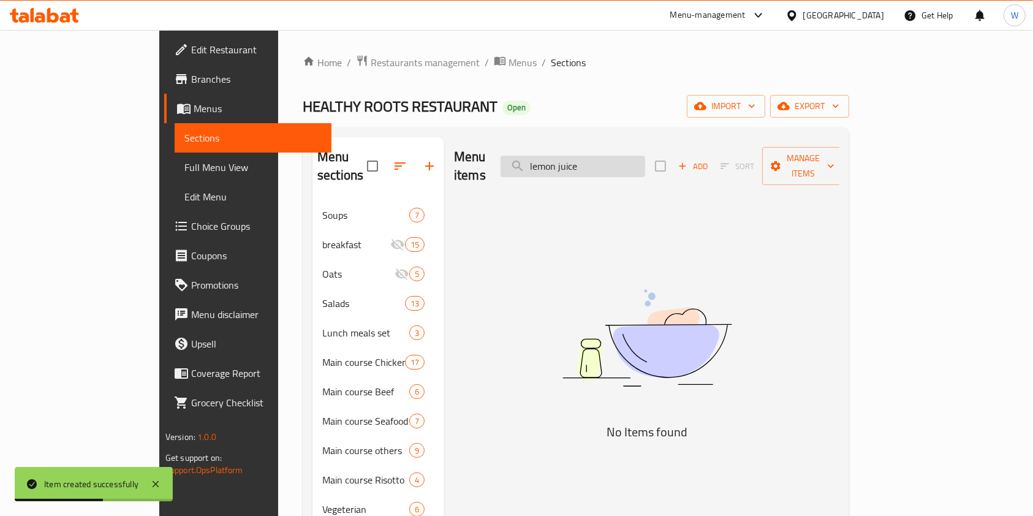
click at [589, 159] on input "lemon juice" at bounding box center [573, 166] width 145 height 21
click at [594, 159] on input "lemon juice" at bounding box center [573, 166] width 145 height 21
click at [643, 159] on input "lemon juice" at bounding box center [573, 166] width 145 height 21
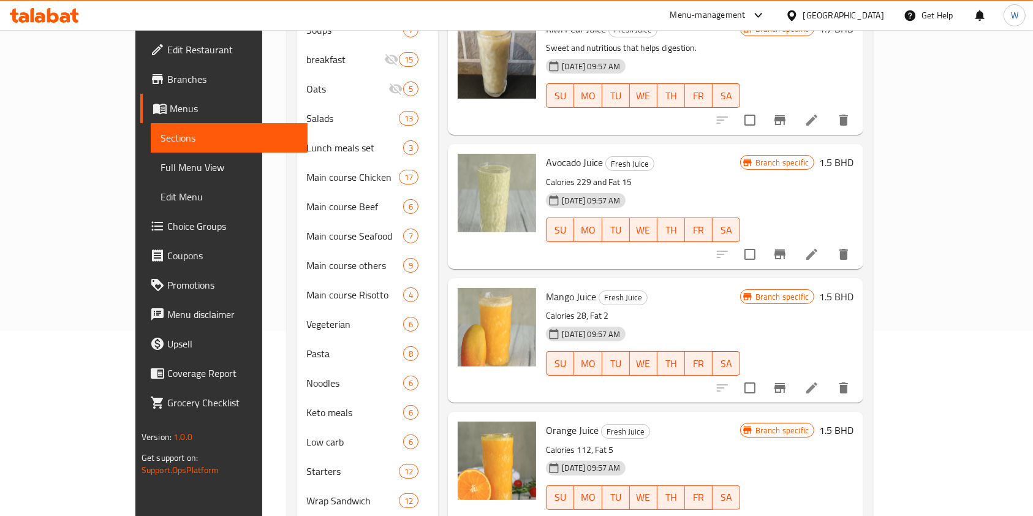
scroll to position [82, 0]
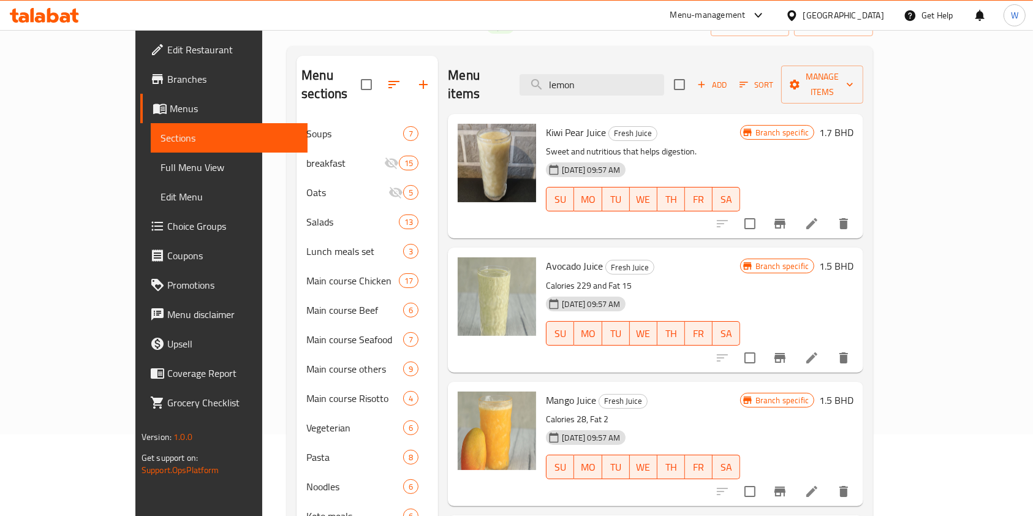
type input "lemon"
click at [729, 81] on span "Add" at bounding box center [712, 85] width 33 height 14
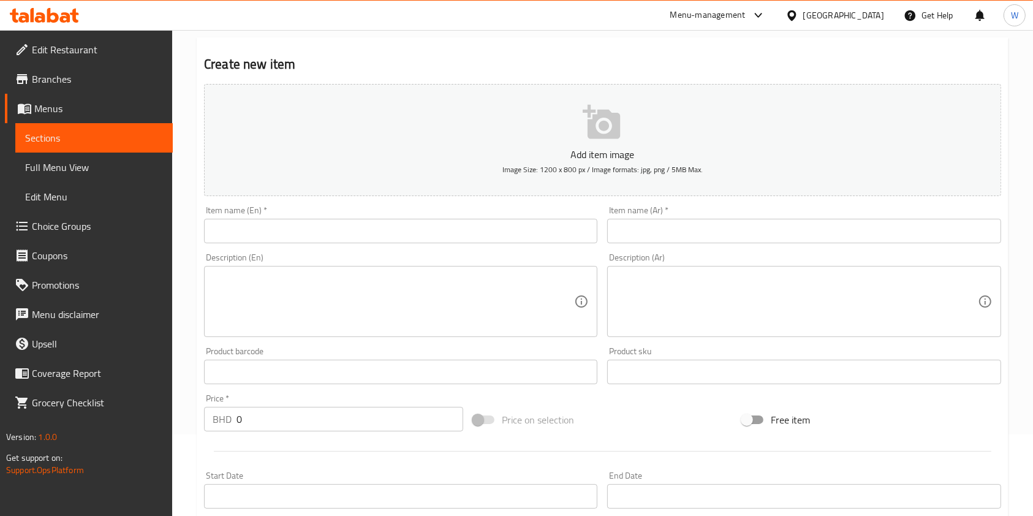
click at [265, 252] on div "Description (En) Description (En)" at bounding box center [400, 295] width 403 height 94
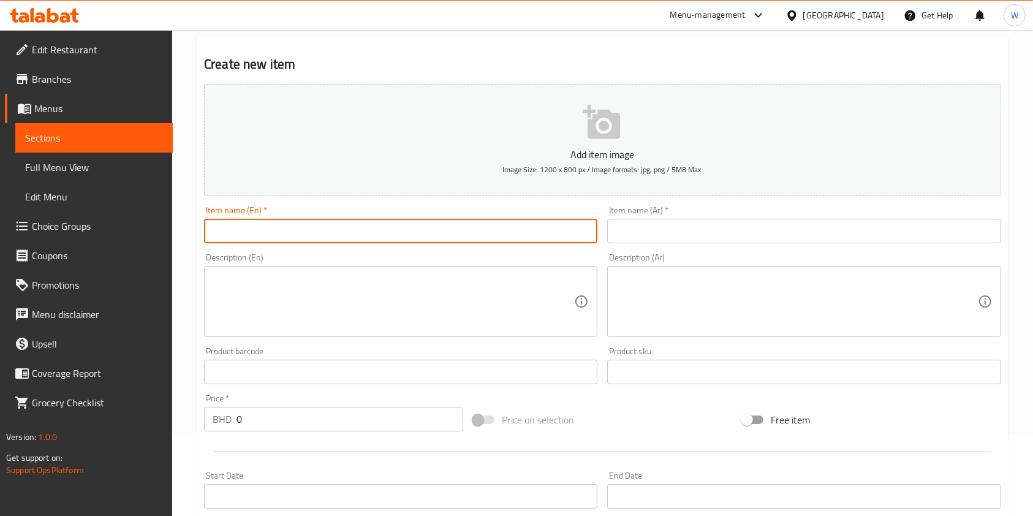
click at [271, 234] on input "text" at bounding box center [400, 231] width 393 height 25
paste input "lemon juice"
type input "lemon juice"
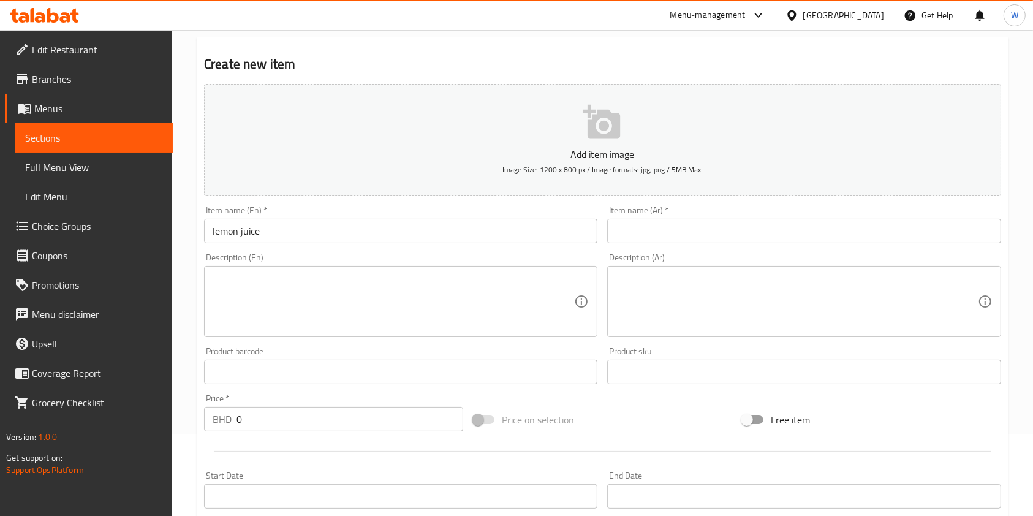
click at [690, 227] on input "text" at bounding box center [803, 231] width 393 height 25
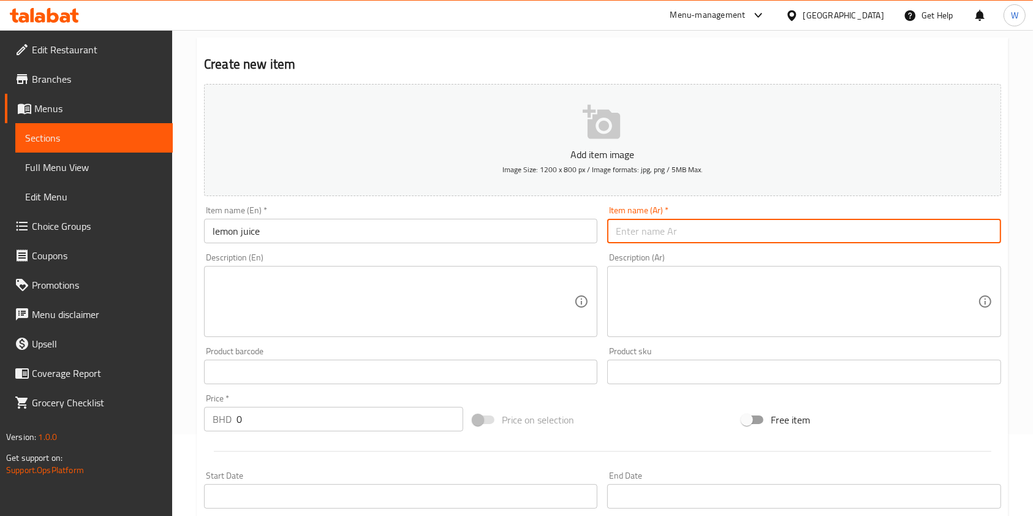
paste input "عصير ليمون"
type input "عصير ليمون"
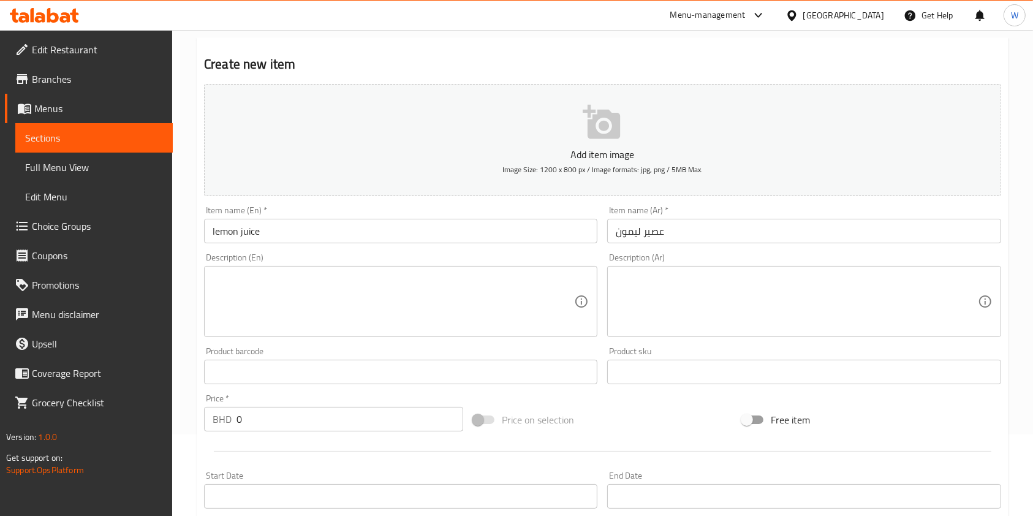
drag, startPoint x: 279, startPoint y: 423, endPoint x: 175, endPoint y: 426, distance: 104.2
click at [177, 426] on div "Home / Restaurants management / Menus / Sections / item / create Fresh Juice se…" at bounding box center [602, 367] width 861 height 836
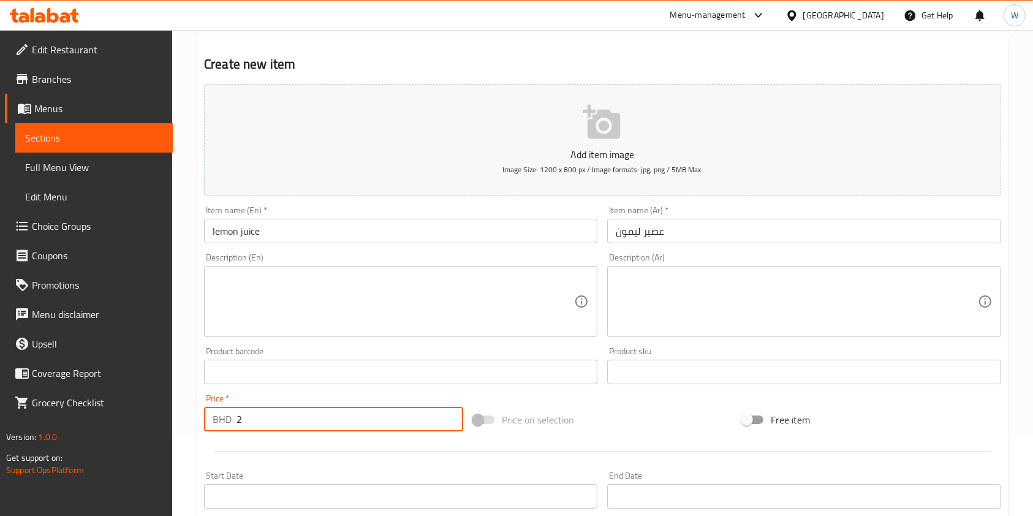
type input "2"
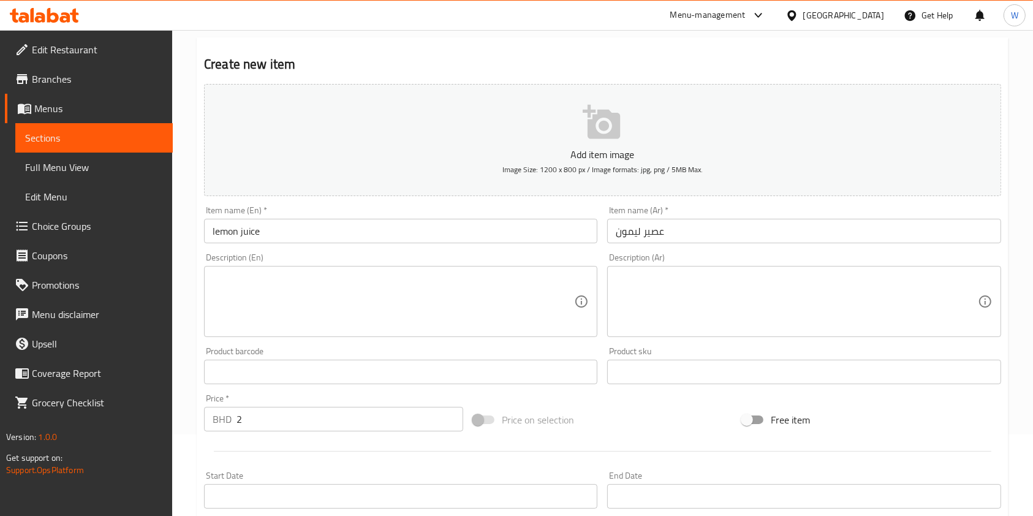
click at [629, 295] on textarea at bounding box center [797, 302] width 362 height 58
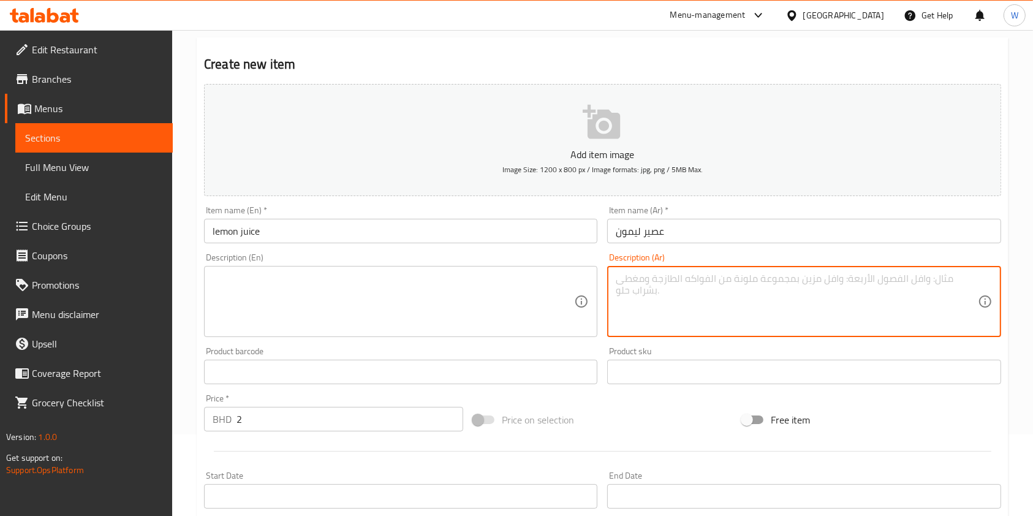
paste textarea "🍋 حامض ومنعش | ليمون، ماء، عسل | 60 سعرة حرارية | بروتين 0.5غ | كربوهيدرات 15غ …"
drag, startPoint x: 634, startPoint y: 277, endPoint x: 593, endPoint y: 277, distance: 40.5
click at [596, 277] on div "Add item image Image Size: 1200 x 800 px / Image formats: jpg, png / 5MB Max. I…" at bounding box center [602, 343] width 807 height 528
click at [691, 306] on textarea "حامض ومنعش | ليمون، ماء، عسل | 60 سعرة حرارية | بروتين 0.5غ | كربوهيدرات 15غ | …" at bounding box center [797, 302] width 362 height 58
click at [691, 305] on textarea "حامض ومنعش | ليمون، ماء، عسل | 60 سعرة حرارية | بروتين 0.5غ | كربوهيدرات 15غ | …" at bounding box center [797, 302] width 362 height 58
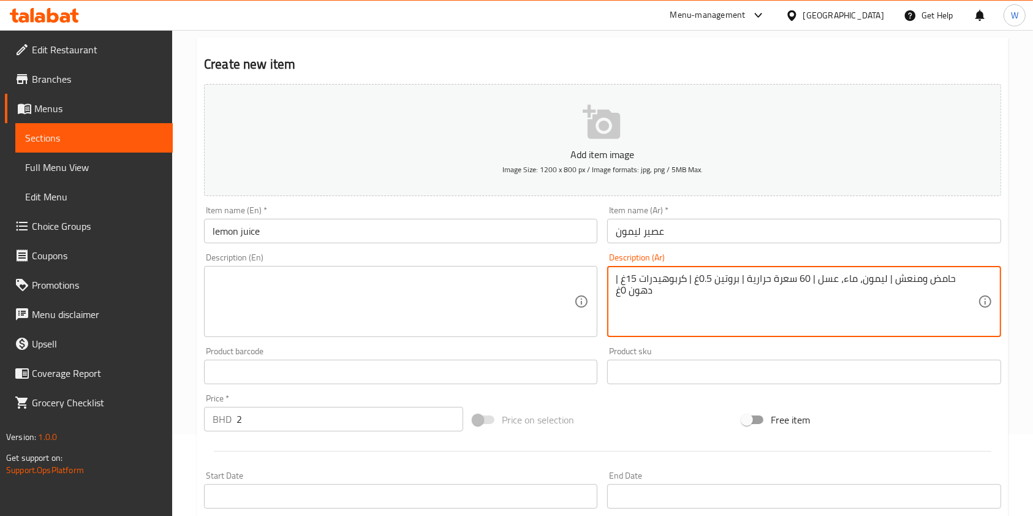
click at [691, 305] on textarea "حامض ومنعش | ليمون، ماء، عسل | 60 سعرة حرارية | بروتين 0.5غ | كربوهيدرات 15غ | …" at bounding box center [797, 302] width 362 height 58
type textarea "حامض ومنعش | ليمون، ماء، عسل | 60 سعرة حرارية | بروتين 0.5غ | كربوهيدرات 15غ | …"
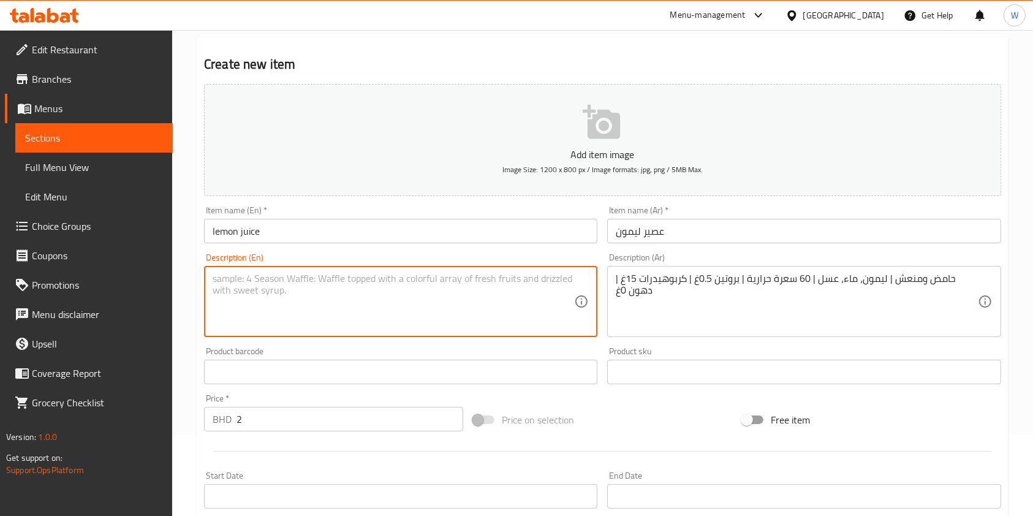
click at [419, 320] on textarea at bounding box center [394, 302] width 362 height 58
paste textarea "Sour and Refreshing | Lemon, Water, Honey | 60 Calories | 0.5g Protein | 15g Ca…"
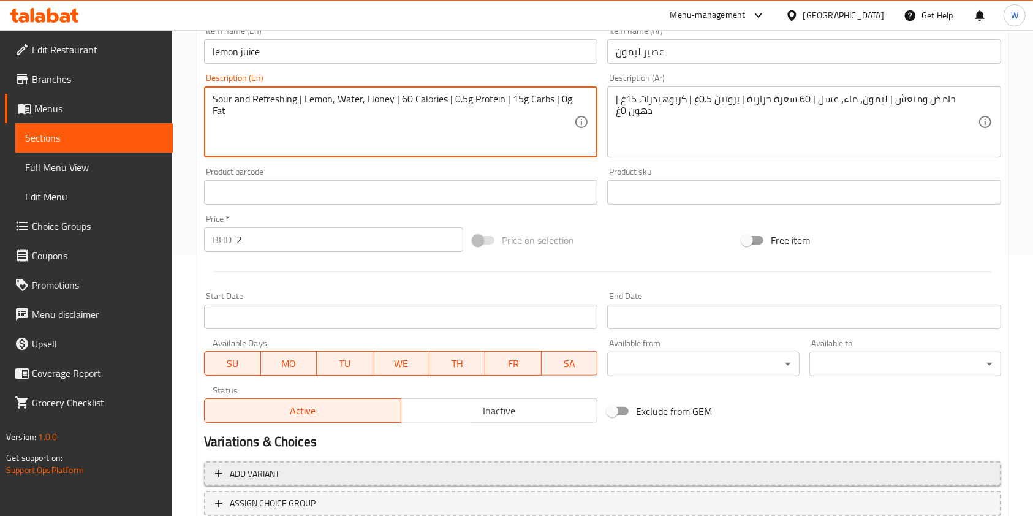
scroll to position [350, 0]
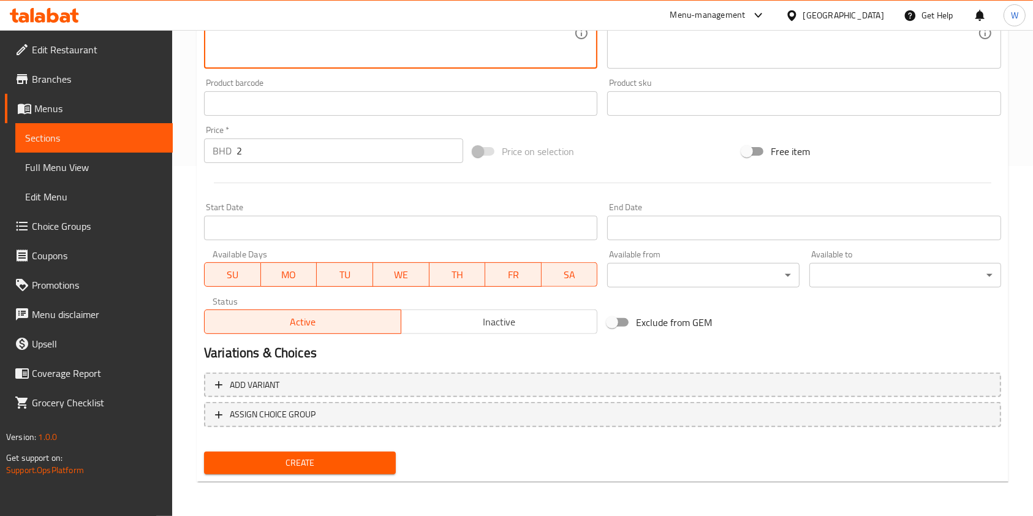
type textarea "Sour and Refreshing | Lemon, Water, Honey | 60 Calories | 0.5g Protein | 15g Ca…"
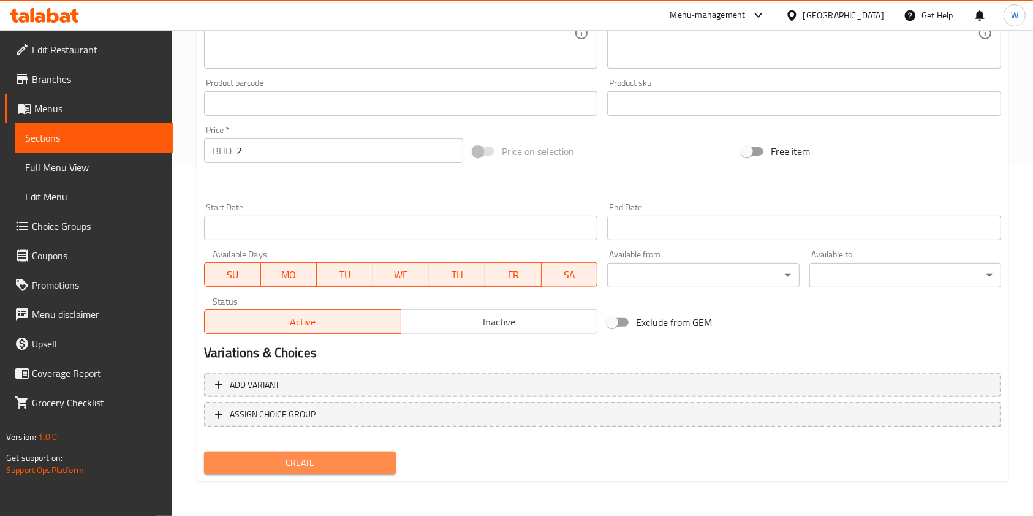
click at [350, 460] on span "Create" at bounding box center [300, 462] width 172 height 15
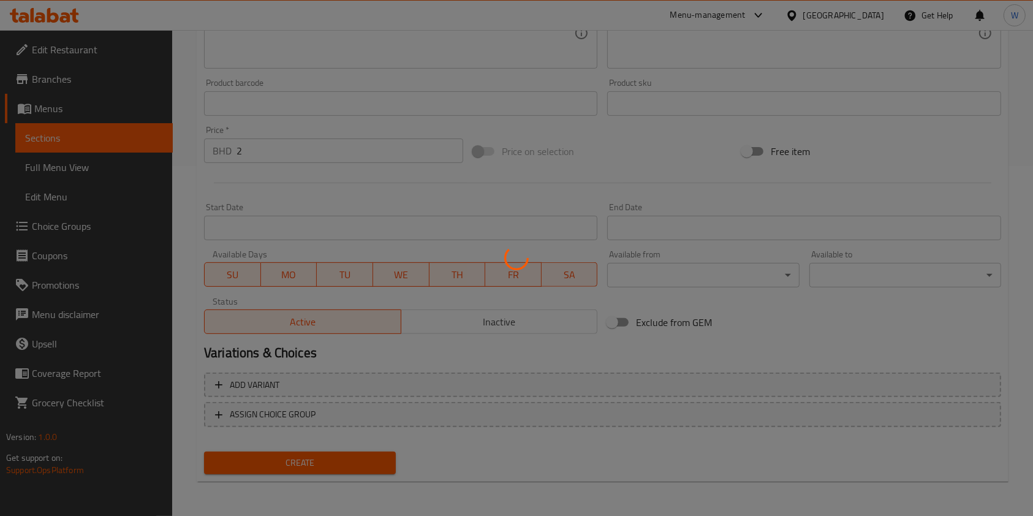
type input "0"
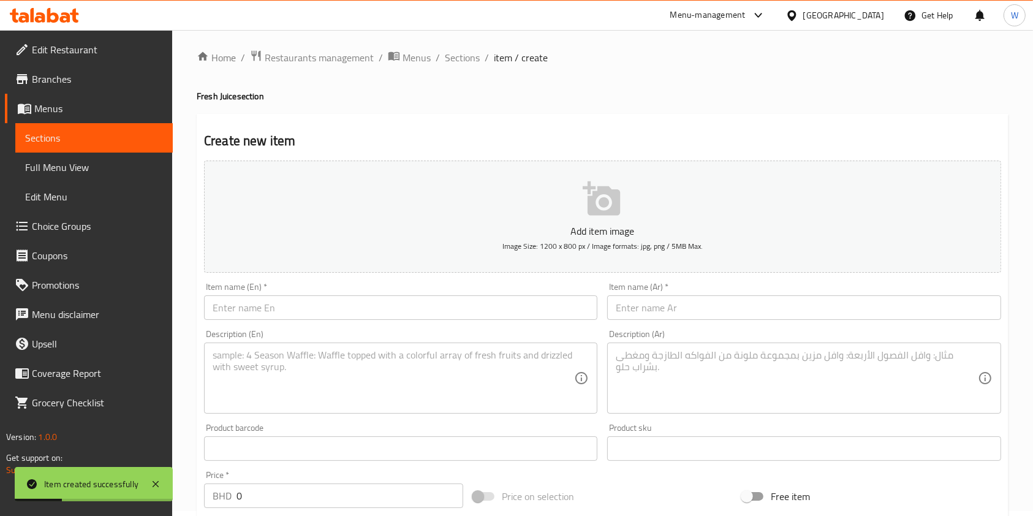
scroll to position [0, 0]
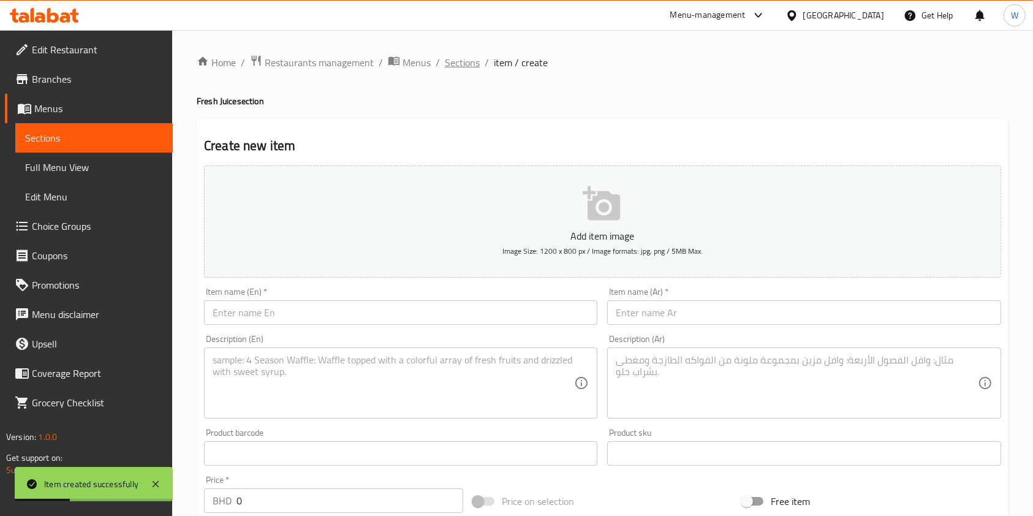
click at [448, 56] on span "Sections" at bounding box center [462, 62] width 35 height 15
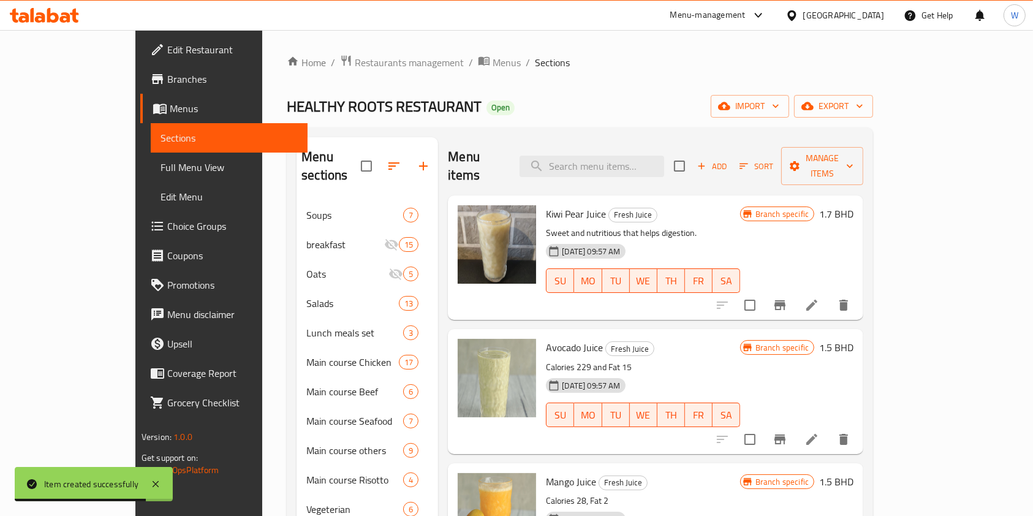
click at [614, 138] on div "Menu items Add Sort Manage items" at bounding box center [656, 166] width 416 height 58
click at [623, 158] on input "search" at bounding box center [592, 166] width 145 height 21
paste input "strawberry juice"
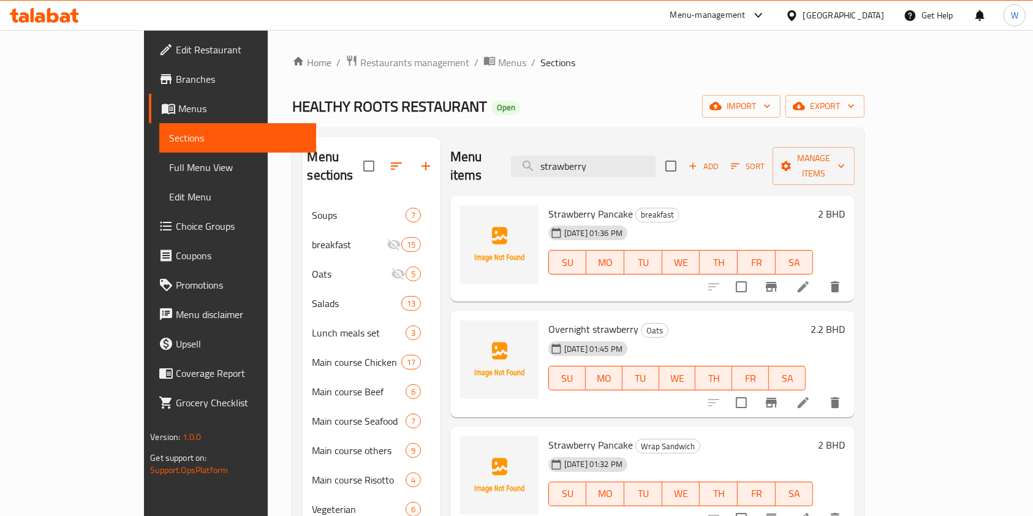
type input "strawberry"
click at [720, 159] on span "Add" at bounding box center [703, 166] width 33 height 14
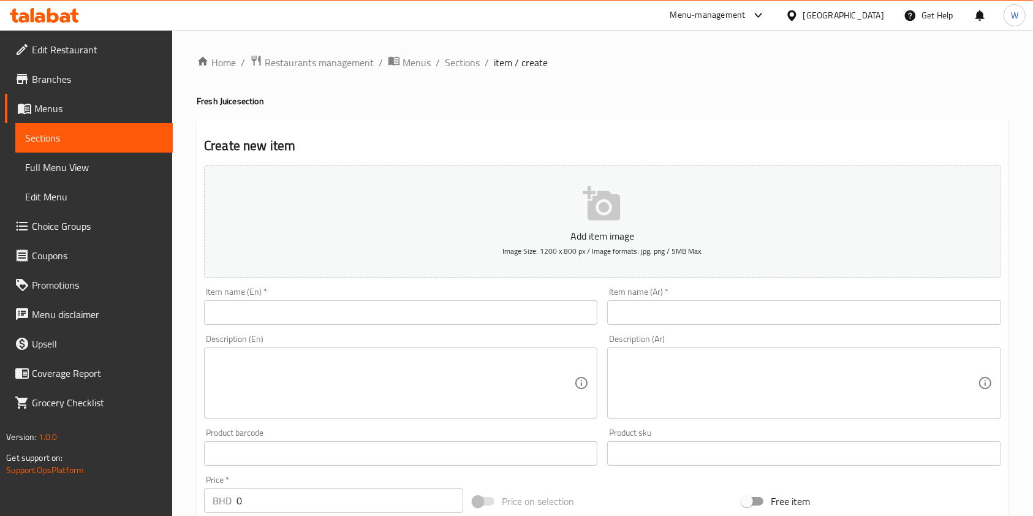
click at [311, 320] on input "text" at bounding box center [400, 312] width 393 height 25
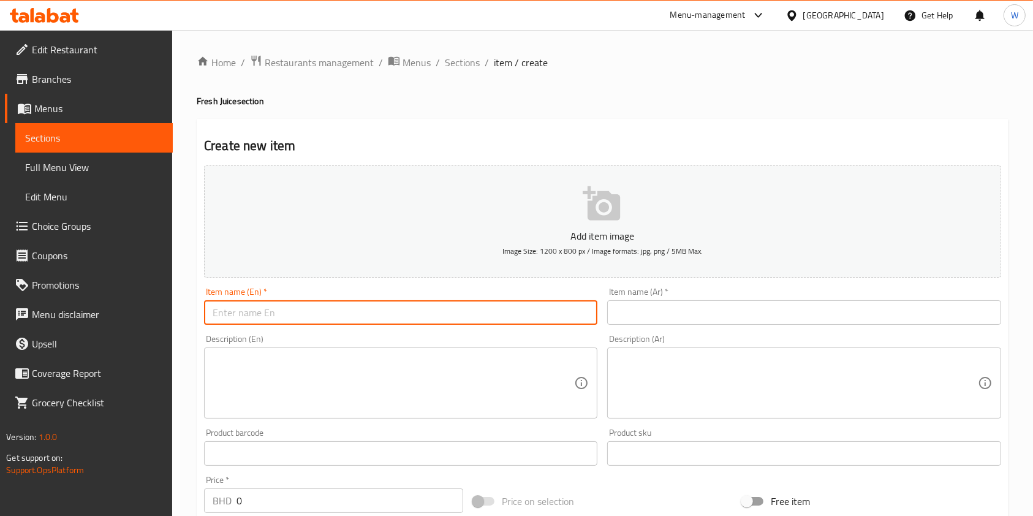
paste input "strawberry juice"
type input "strawberry juice"
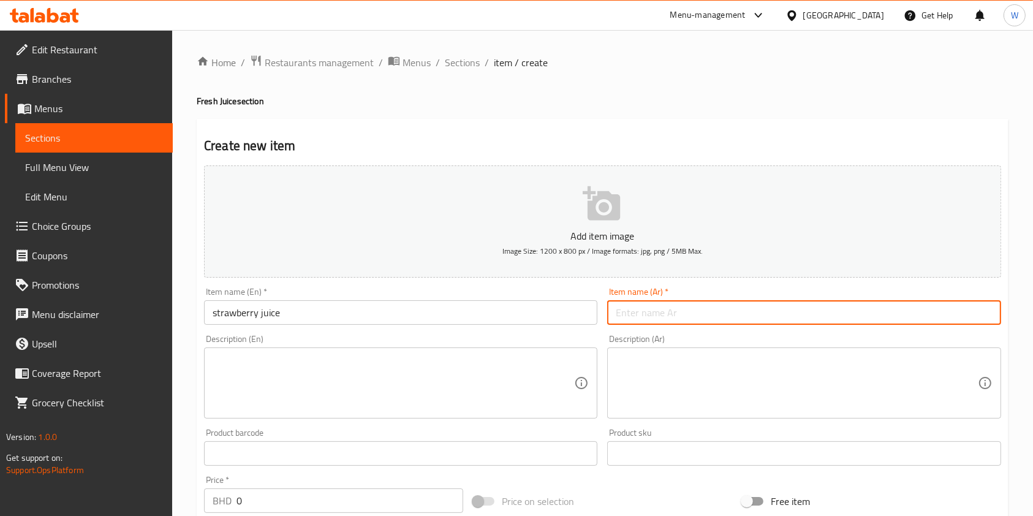
click at [661, 307] on input "text" at bounding box center [803, 312] width 393 height 25
paste input "عصير فراولة"
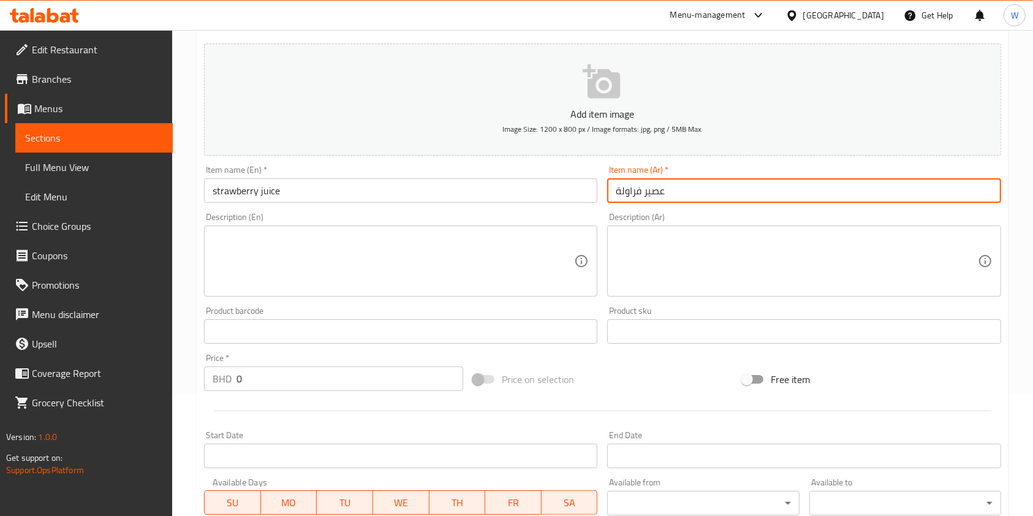
scroll to position [245, 0]
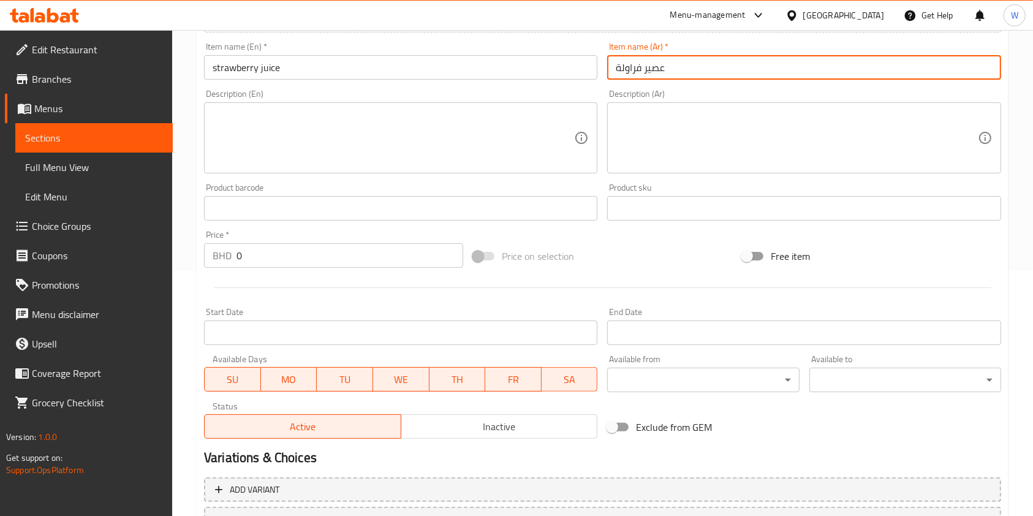
type input "عصير فراولة"
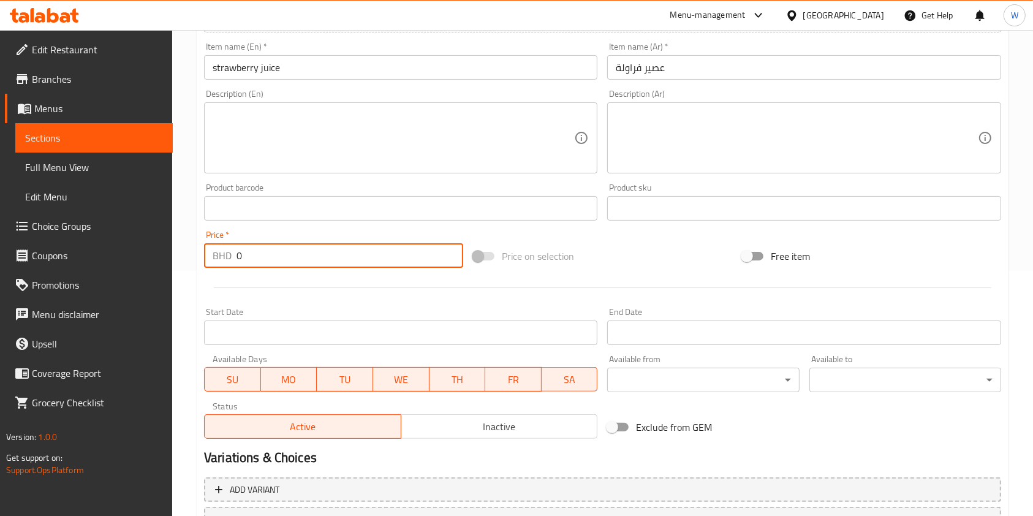
drag, startPoint x: 275, startPoint y: 260, endPoint x: 167, endPoint y: 262, distance: 107.3
click at [175, 262] on div "Home / Restaurants management / Menus / Sections / item / create Fresh Juice se…" at bounding box center [602, 203] width 861 height 836
type input "2"
click at [645, 150] on textarea at bounding box center [797, 138] width 362 height 58
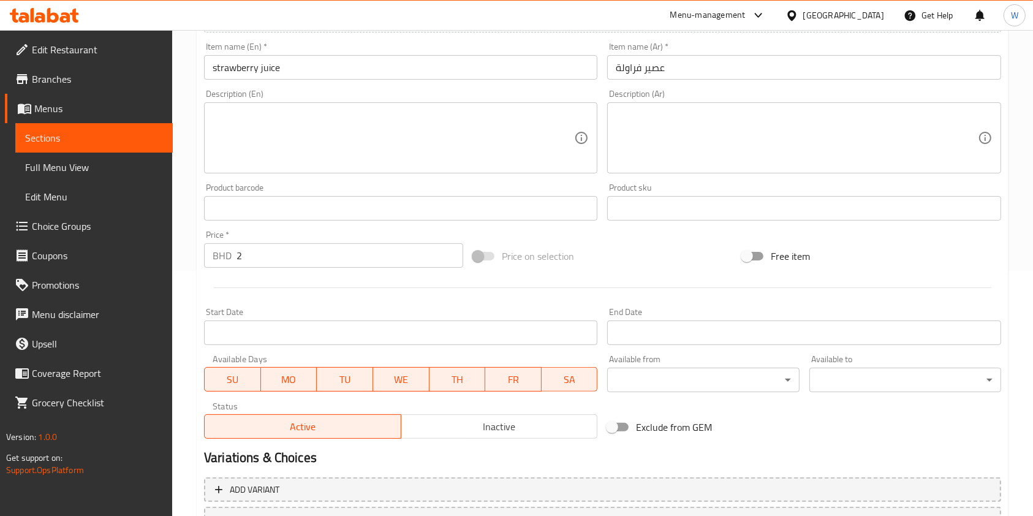
click at [487, 152] on textarea at bounding box center [394, 138] width 362 height 58
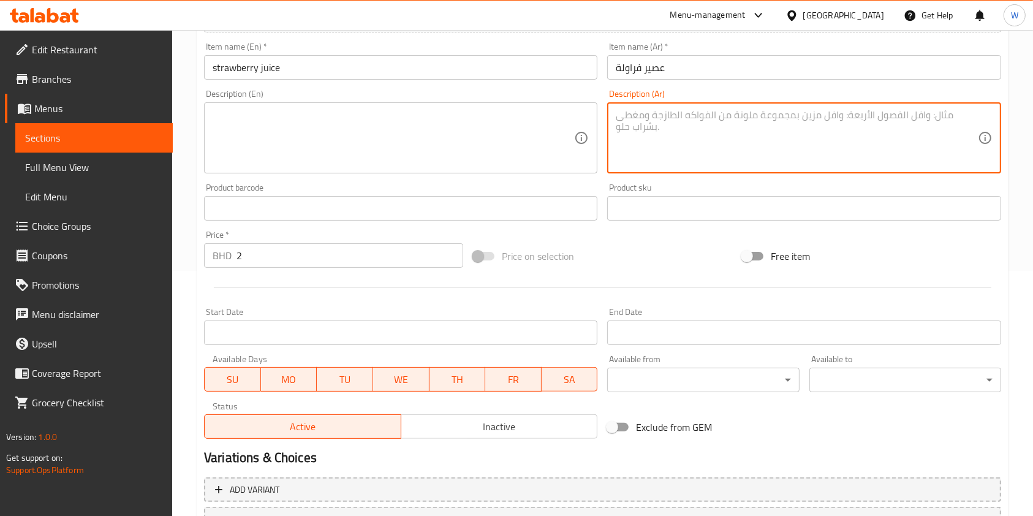
click at [678, 110] on textarea at bounding box center [797, 138] width 362 height 58
paste textarea "🍓 – فاكهي وحلو طبيعي | فراولة، ماء، عسل | 80 سعرة حرارية | بروتين 1غ | كربوهيدر…"
drag, startPoint x: 631, startPoint y: 118, endPoint x: 602, endPoint y: 118, distance: 29.4
click at [608, 118] on div "🍓 – فاكهي وحلو طبيعي | فراولة، ماء، عسل | 80 سعرة حرارية | بروتين 1غ | كربوهيدر…" at bounding box center [803, 137] width 393 height 71
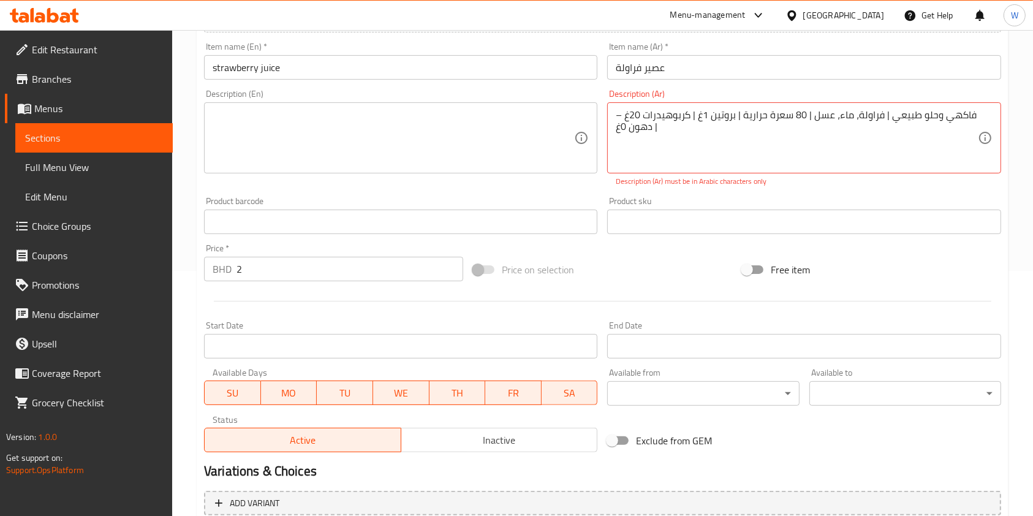
click at [594, 192] on div "Product barcode Product barcode" at bounding box center [400, 215] width 403 height 47
click at [702, 173] on div "– فاكهي وحلو طبيعي | فراولة، ماء، عسل | 80 سعرة حرارية | بروتين 1غ | كربوهيدرات…" at bounding box center [803, 137] width 393 height 71
click at [623, 117] on textarea "– فاكهي وحلو طبيعي | فراولة، ماء، عسل | 80 سعرة حرارية | بروتين 1غ | كربوهيدرات…" at bounding box center [797, 138] width 362 height 58
click at [614, 112] on div "– فاكهي وحلو طبيعي | فراولة، ماء، عسل | 80 سعرة حرارية | بروتين 1غ | كربوهيدرات…" at bounding box center [803, 137] width 393 height 71
click at [887, 113] on textarea "– فاكهي وحلو طبيعي | فراولة، ماء، عسل | 80 سعرة حرارية | بروتين 1غ | كربوهيدرات…" at bounding box center [797, 138] width 362 height 58
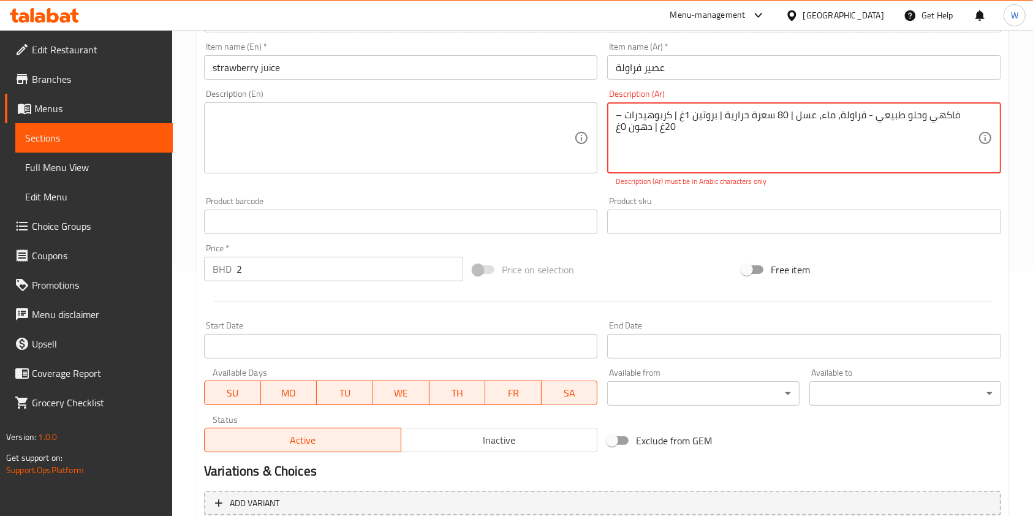
drag, startPoint x: 816, startPoint y: 122, endPoint x: 809, endPoint y: 122, distance: 7.4
click at [809, 122] on textarea "– فاكهي وحلو طبيعي - فراولة، ماء، عسل | 80 سعرة حرارية | بروتين 1غ | كربوهيدرات…" at bounding box center [797, 138] width 362 height 58
click at [810, 123] on textarea "– فاكهي وحلو طبيعي - فراولة، ماء، عسل | 80 سعرة حرارية | بروتين 1غ | كربوهيدرات…" at bounding box center [797, 138] width 362 height 58
click at [815, 115] on textarea "– فاكهي وحلو طبيعي - فراولة، ماء، عسل | 80 سعرة حرارية | بروتين 1غ | كربوهيدرات…" at bounding box center [797, 138] width 362 height 58
click at [821, 115] on textarea "– فاكهي وحلو طبيعي - فراولة، ماء، عسل- 80 سعرة حرارية | بروتين 1غ | كربوهيدرات …" at bounding box center [797, 138] width 362 height 58
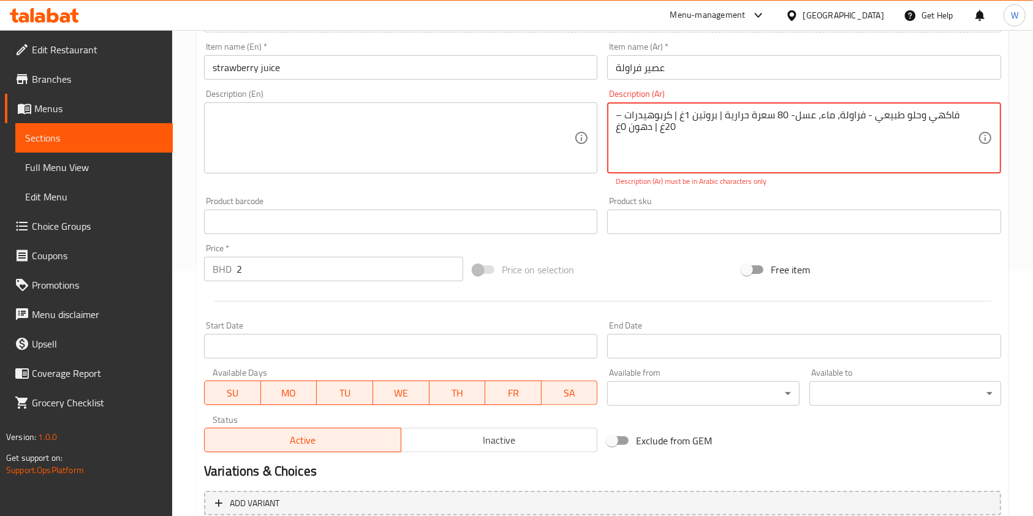
click at [817, 118] on textarea "– فاكهي وحلو طبيعي - فراولة، ماء، عسل- 80 سعرة حرارية | بروتين 1غ | كربوهيدرات …" at bounding box center [797, 138] width 362 height 58
click at [727, 113] on textarea "– فاكهي وحلو طبيعي - فراولة، ماء، عسل - 80 سعرة حرارية | بروتين 1غ | كربوهيدرات…" at bounding box center [797, 138] width 362 height 58
click at [734, 118] on textarea "– فاكهي وحلو طبيعي - فراولة، ماء، عسل - 80 سعرة حرارية- بروتين 1غ | كربوهيدرات …" at bounding box center [797, 138] width 362 height 58
click at [731, 115] on textarea "– فاكهي وحلو طبيعي - فراولة، ماء، عسل - 80 سعرة حرارية- بروتين 1غ | كربوهيدرات …" at bounding box center [797, 138] width 362 height 58
click at [728, 117] on textarea "– فاكهي وحلو طبيعي - فراولة، ماء، عسل - 80 سعرة حرارية- بروتين 1غ | كربوهيدرات …" at bounding box center [797, 138] width 362 height 58
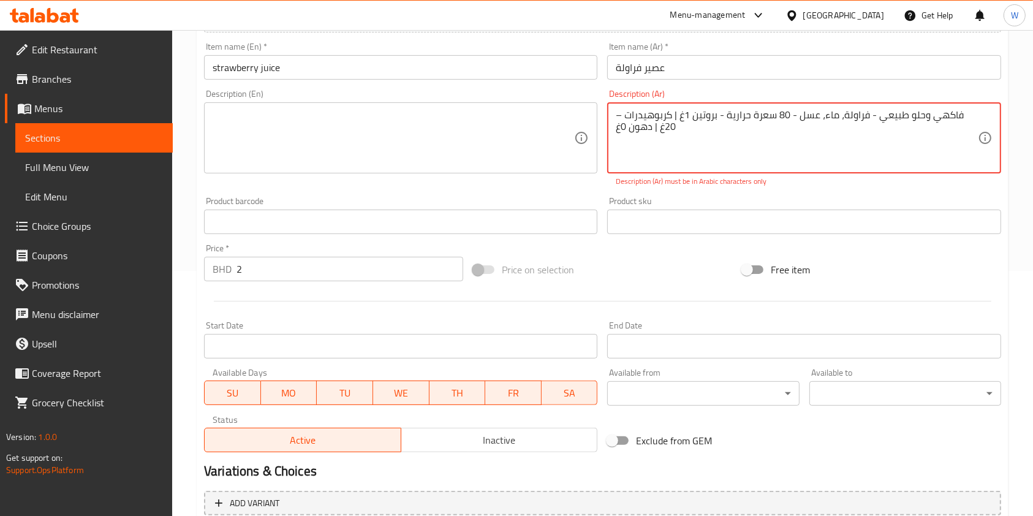
type textarea "– فاكهي وحلو طبيعي - فراولة، ماء، عسل - 80 سعرة حرارية - بروتين 1غ | كربوهيدرات…"
click at [671, 205] on div "Product sku Product sku" at bounding box center [803, 215] width 393 height 37
